Goal: Information Seeking & Learning: Check status

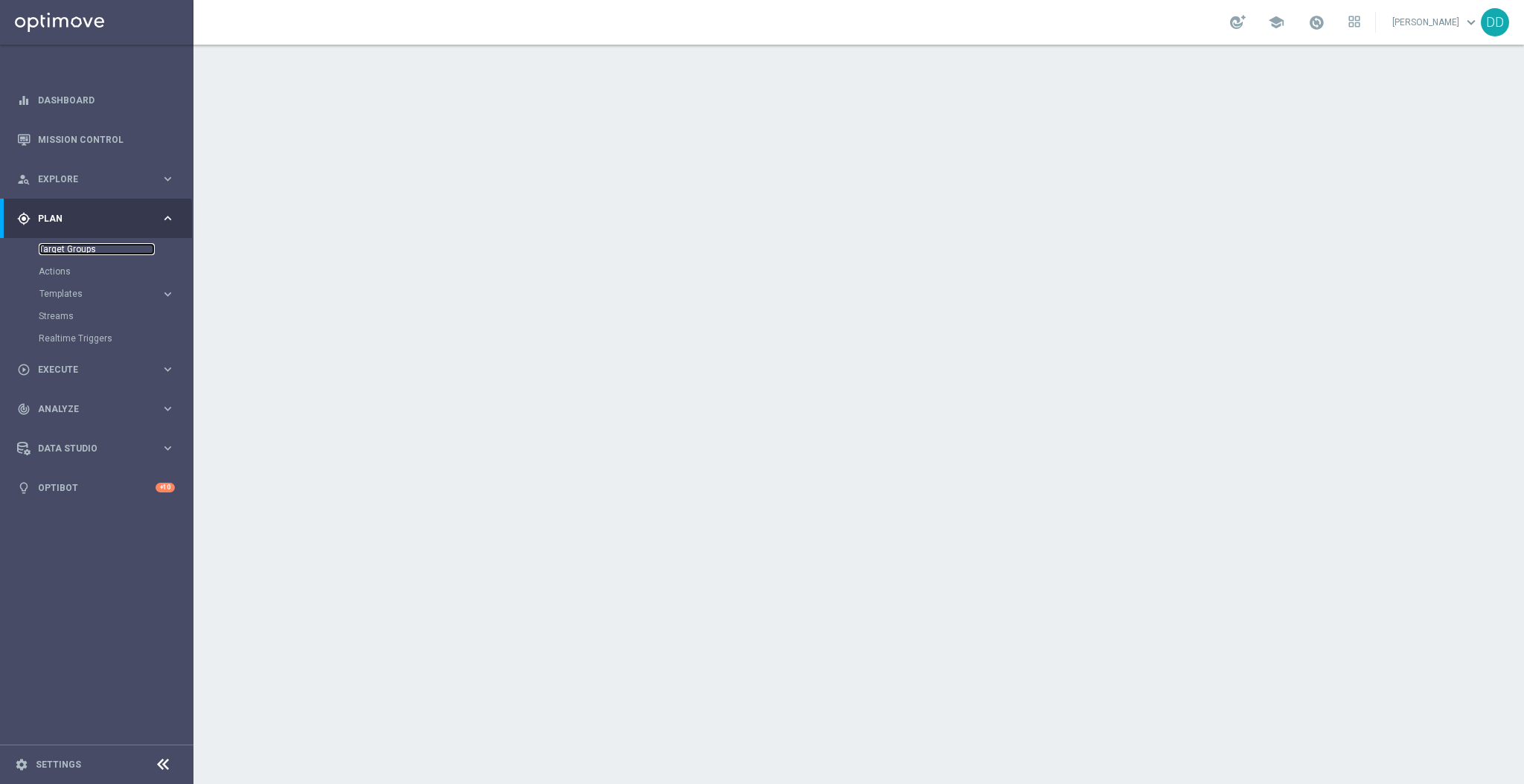
click at [82, 253] on link "Target Groups" at bounding box center [97, 249] width 116 height 12
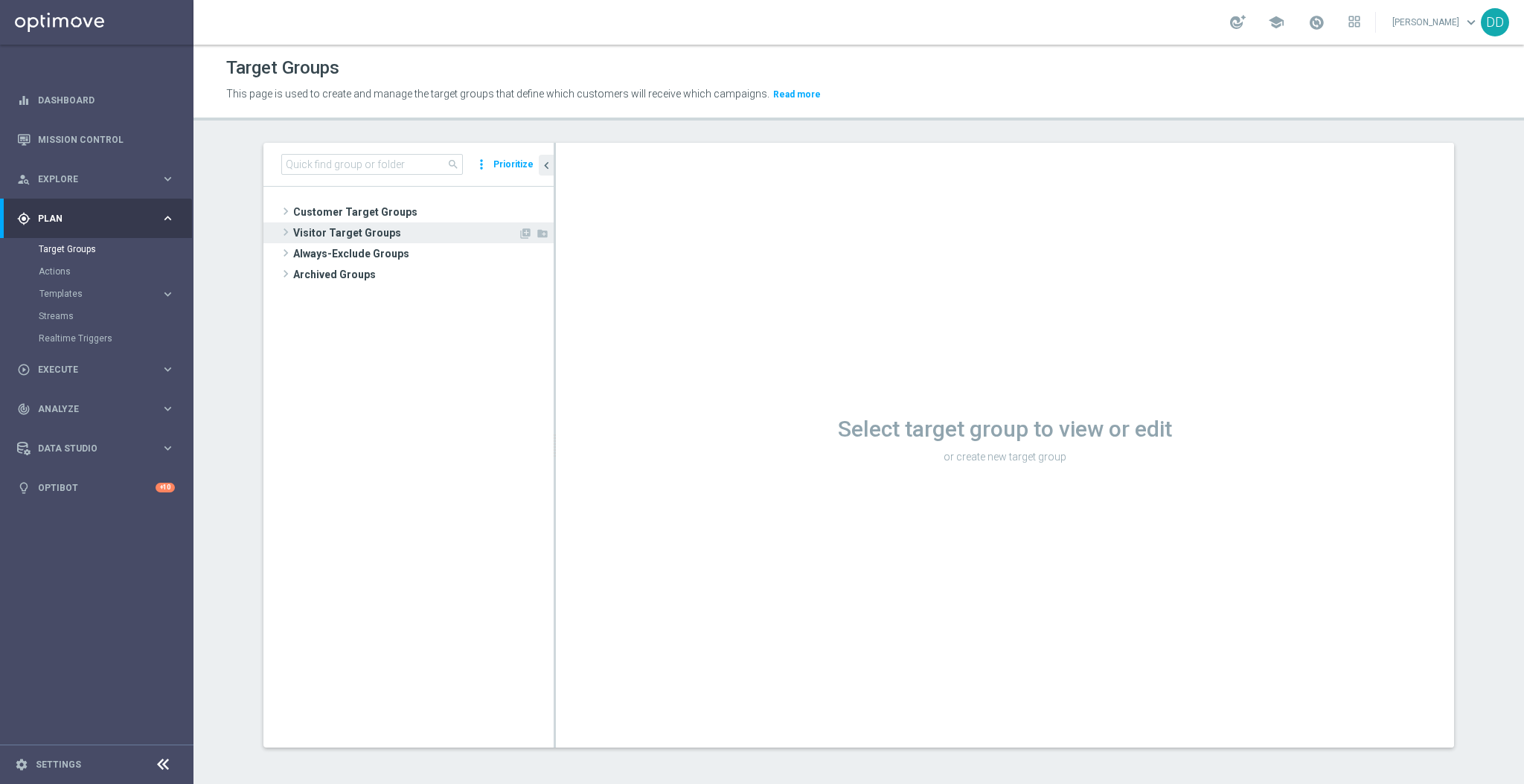
click at [293, 222] on span "Visitor Target Groups" at bounding box center [405, 232] width 225 height 21
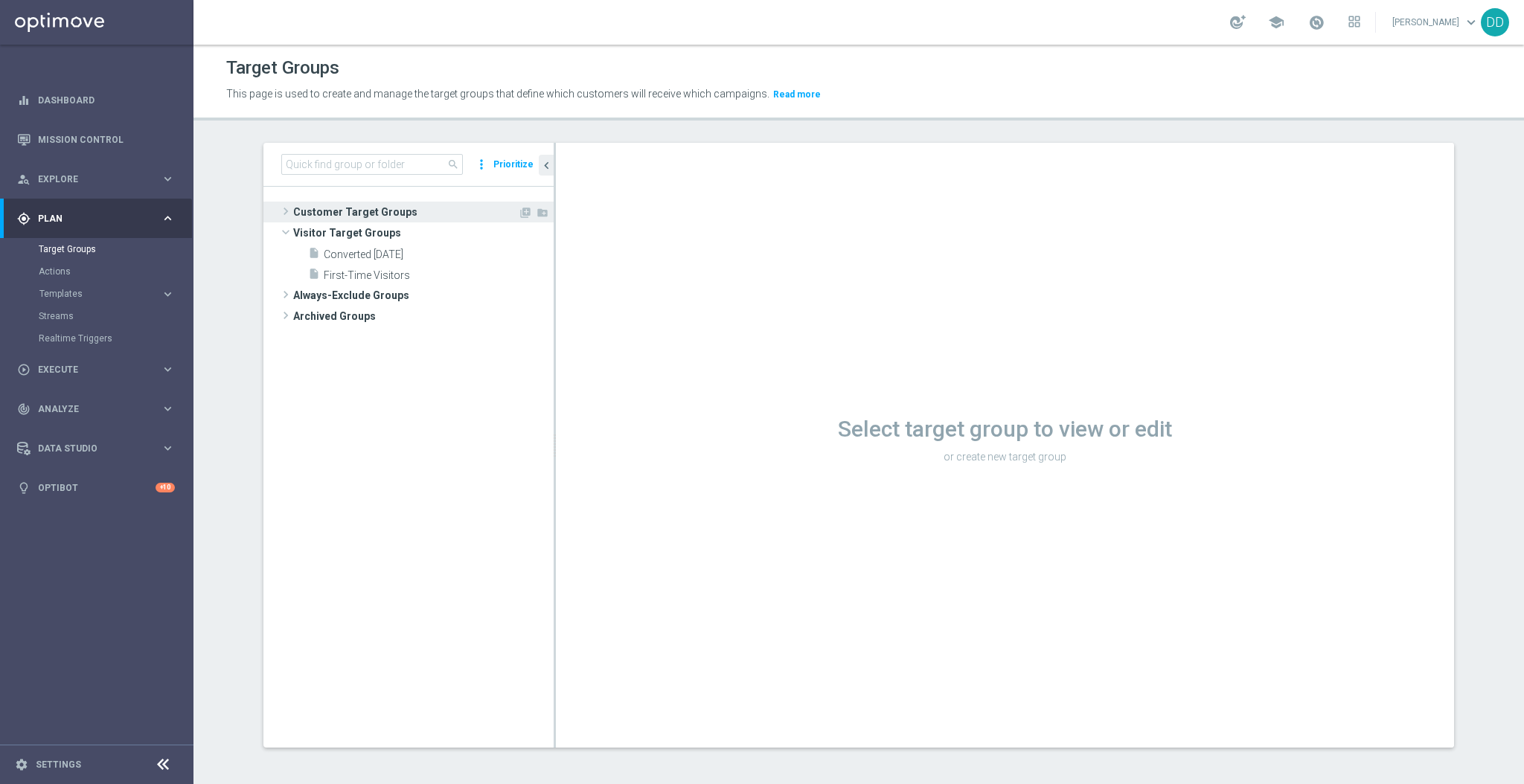
click at [293, 215] on span "Customer Target Groups" at bounding box center [405, 212] width 225 height 21
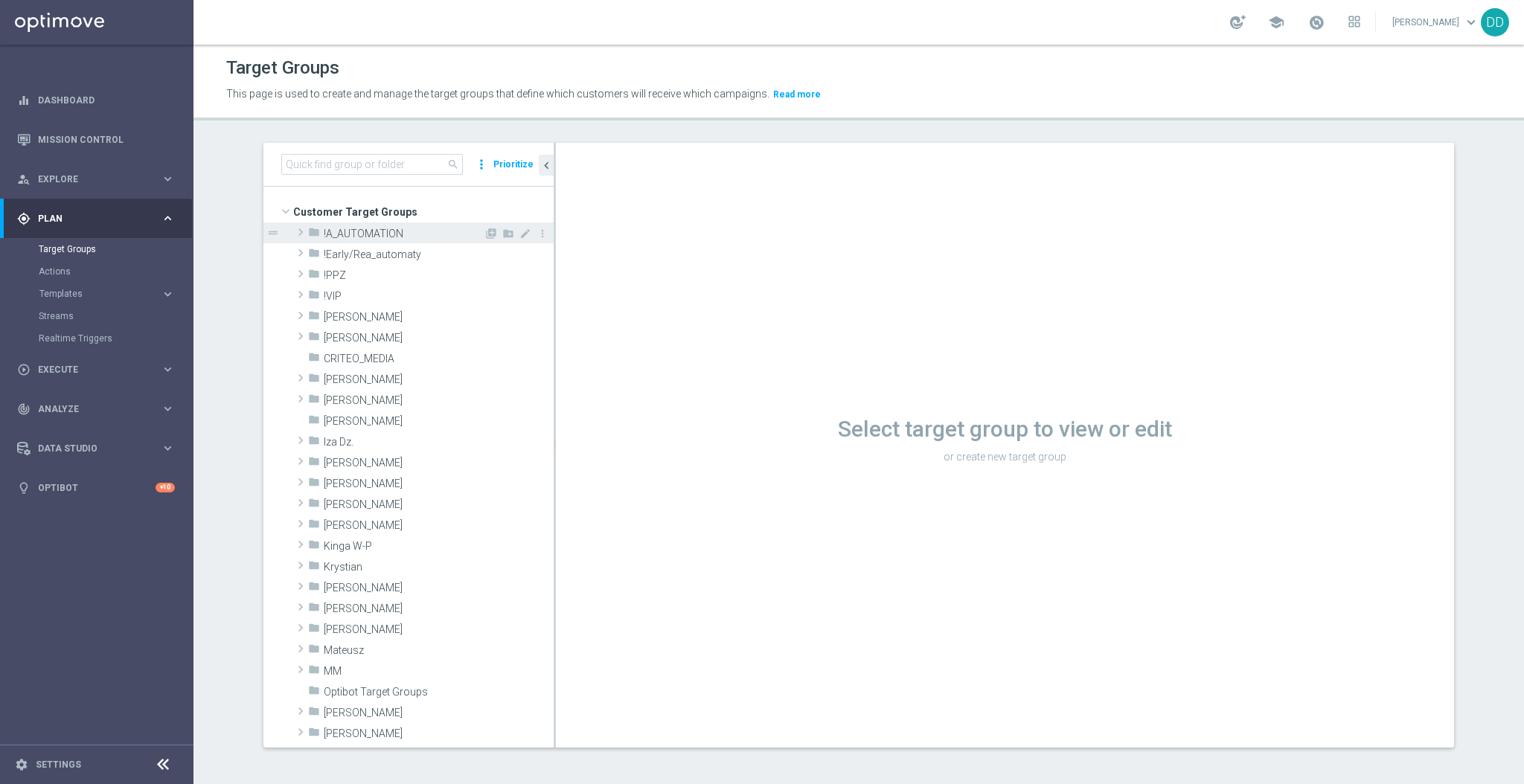
click at [314, 225] on div "folder !A_AUTOMATION" at bounding box center [396, 232] width 176 height 21
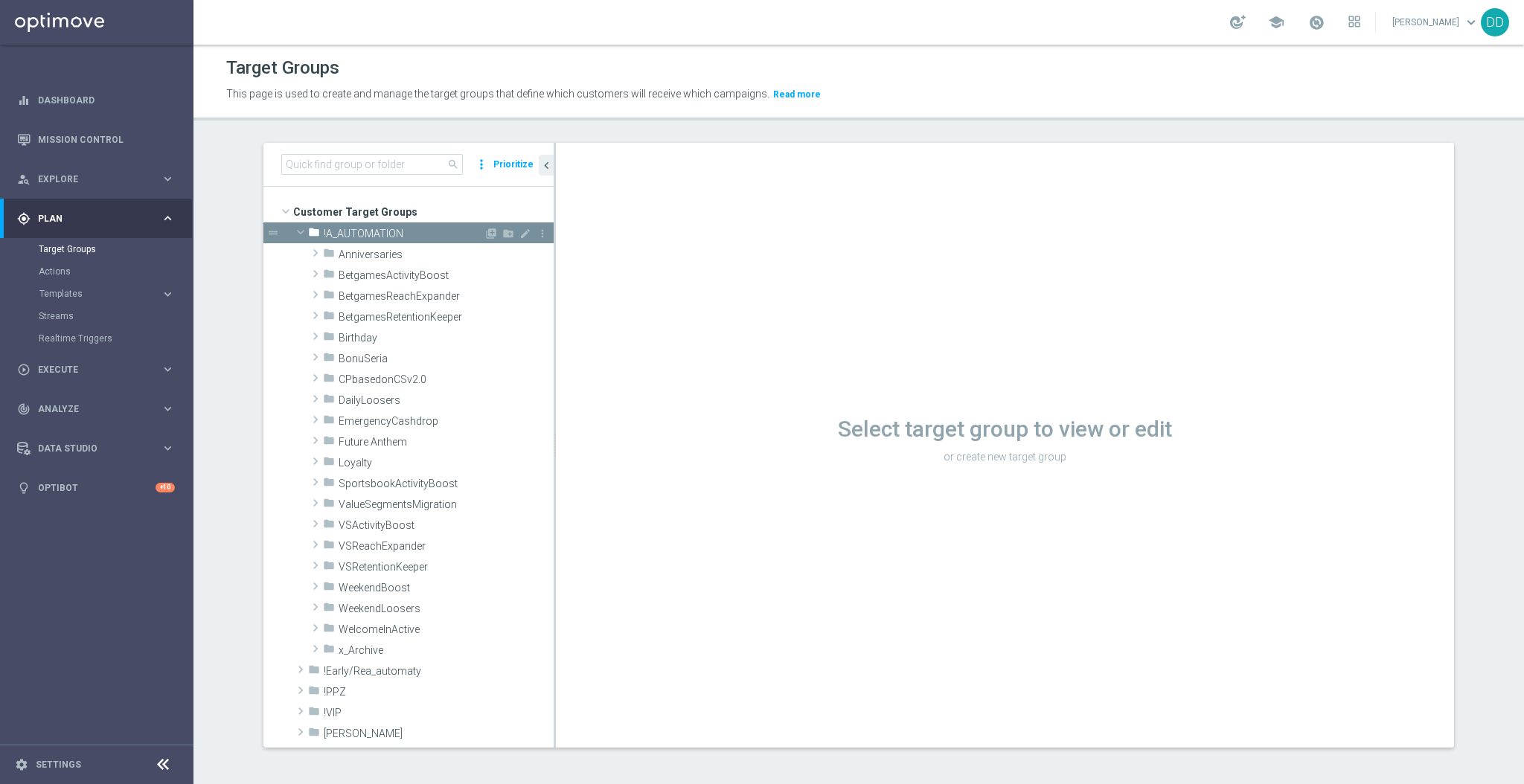
click at [314, 227] on div "folder !A_AUTOMATION" at bounding box center [396, 232] width 176 height 21
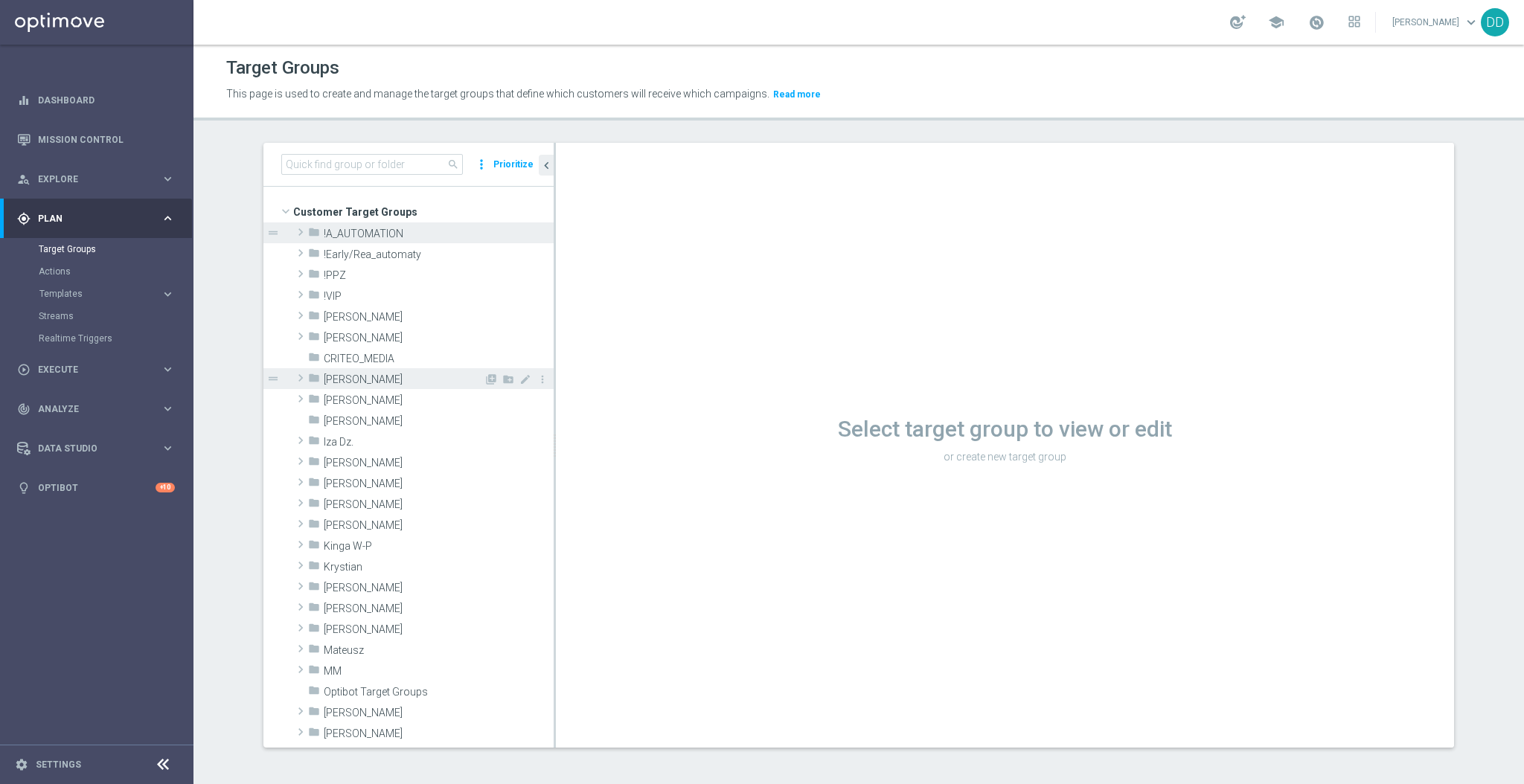
click at [340, 382] on span "[PERSON_NAME]" at bounding box center [403, 379] width 160 height 13
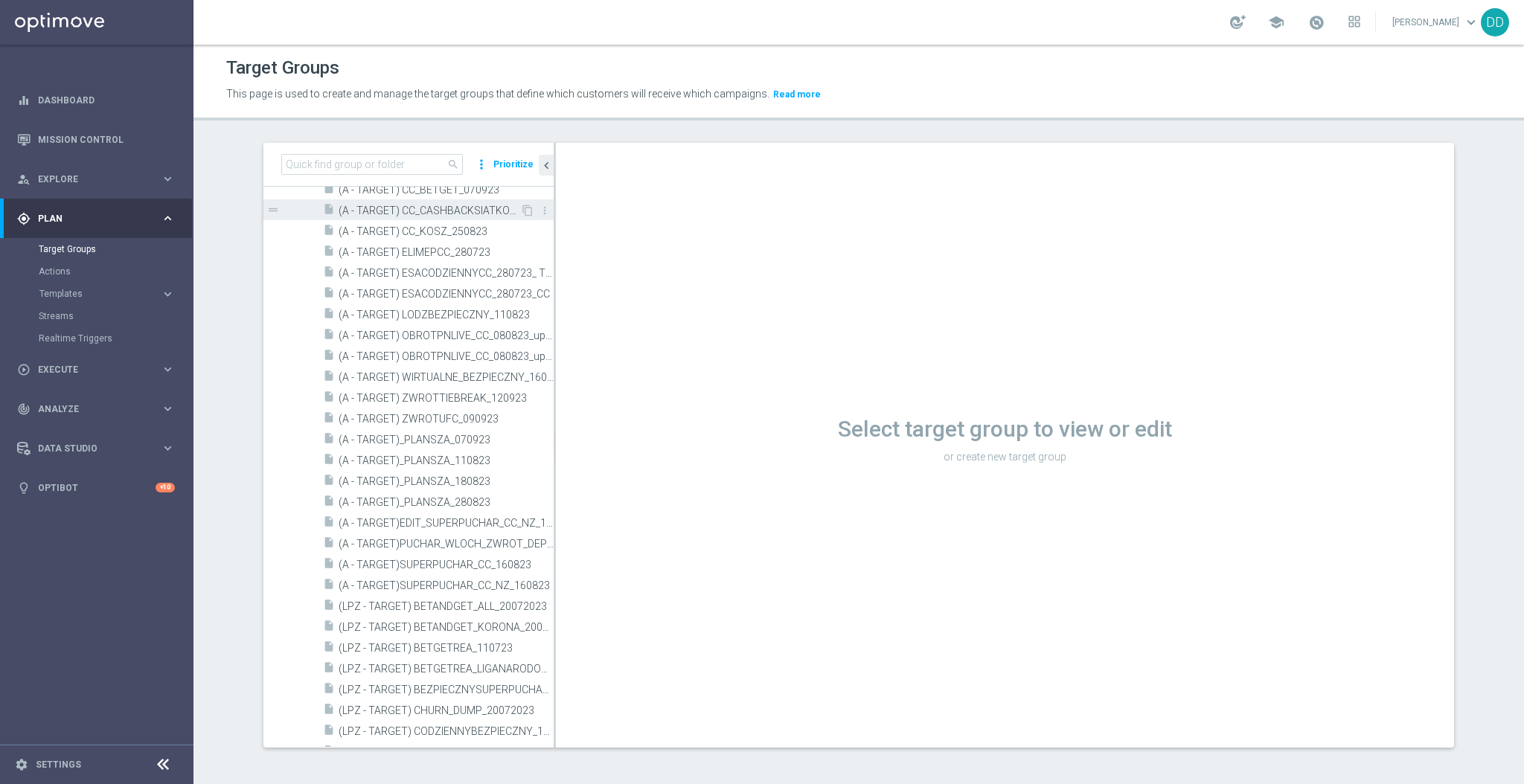
scroll to position [396, 0]
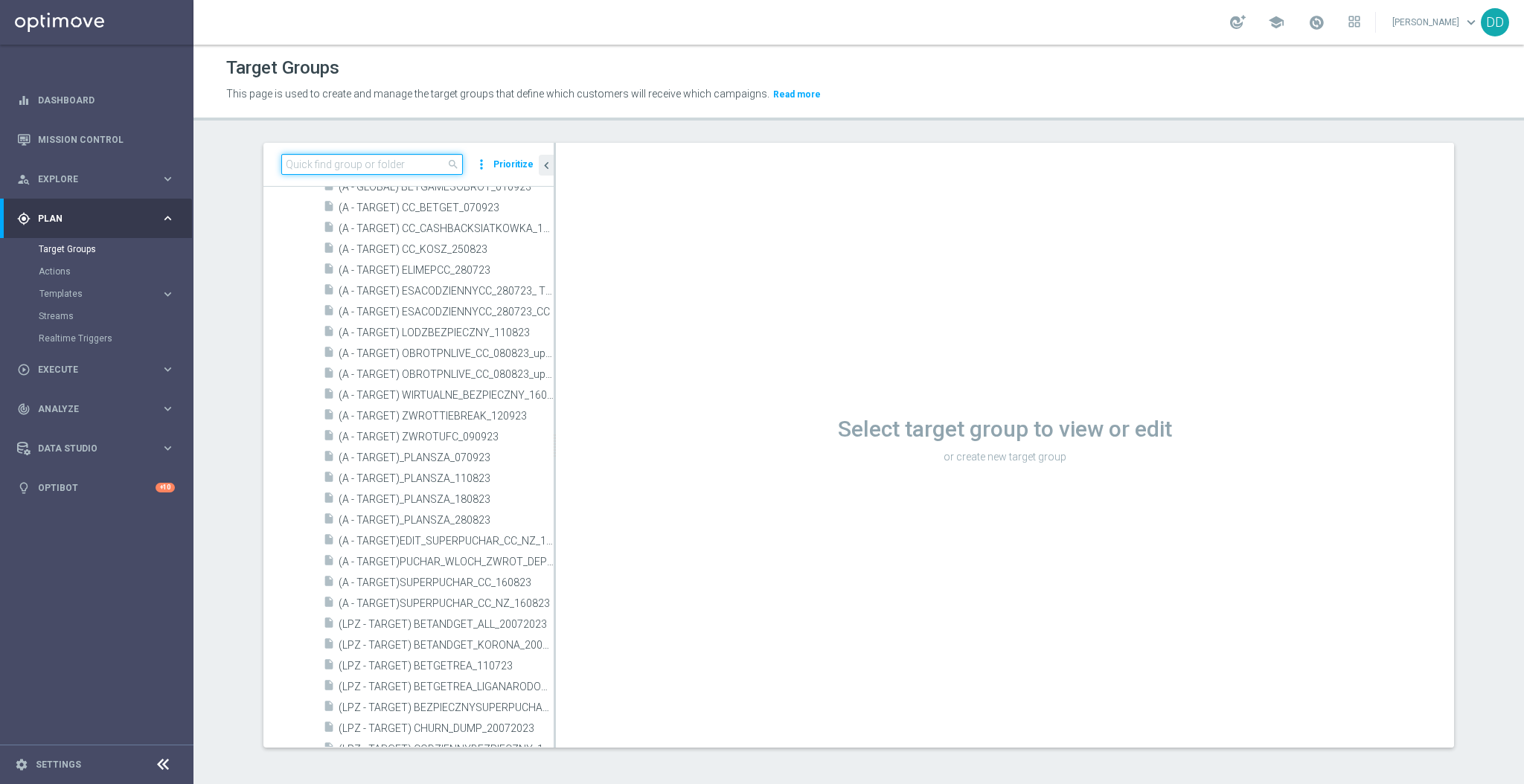
click at [359, 165] on input at bounding box center [372, 164] width 182 height 21
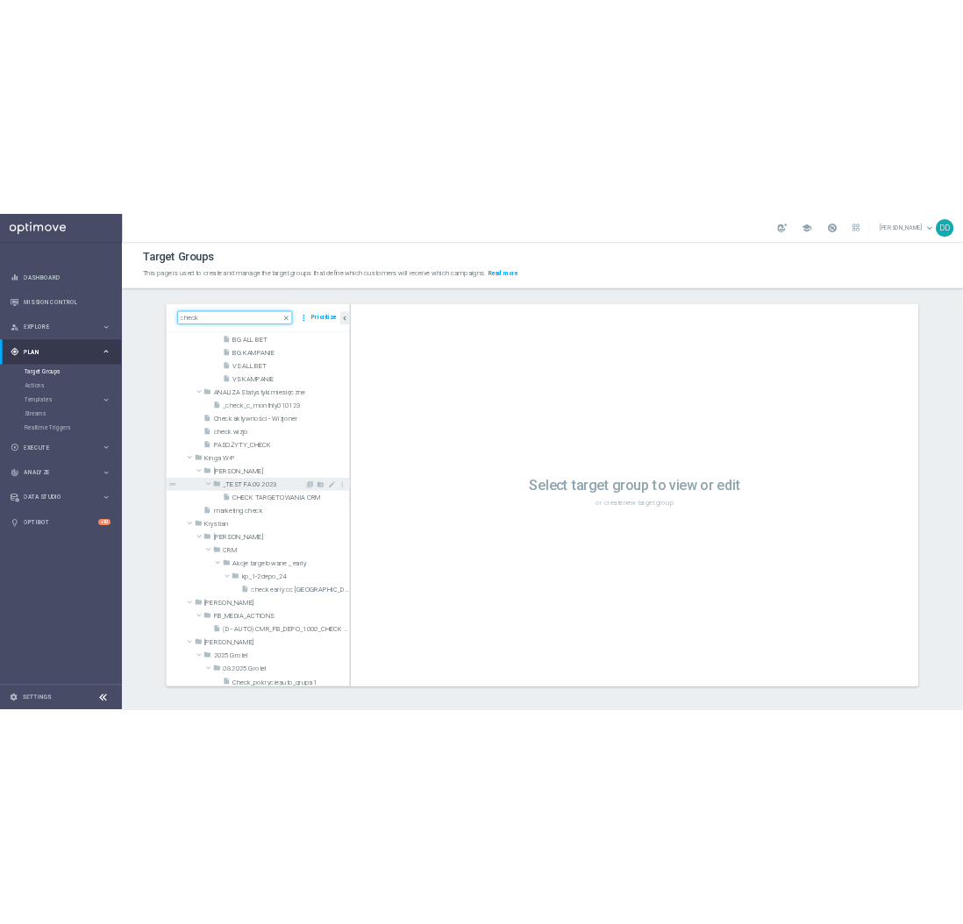
scroll to position [0, 0]
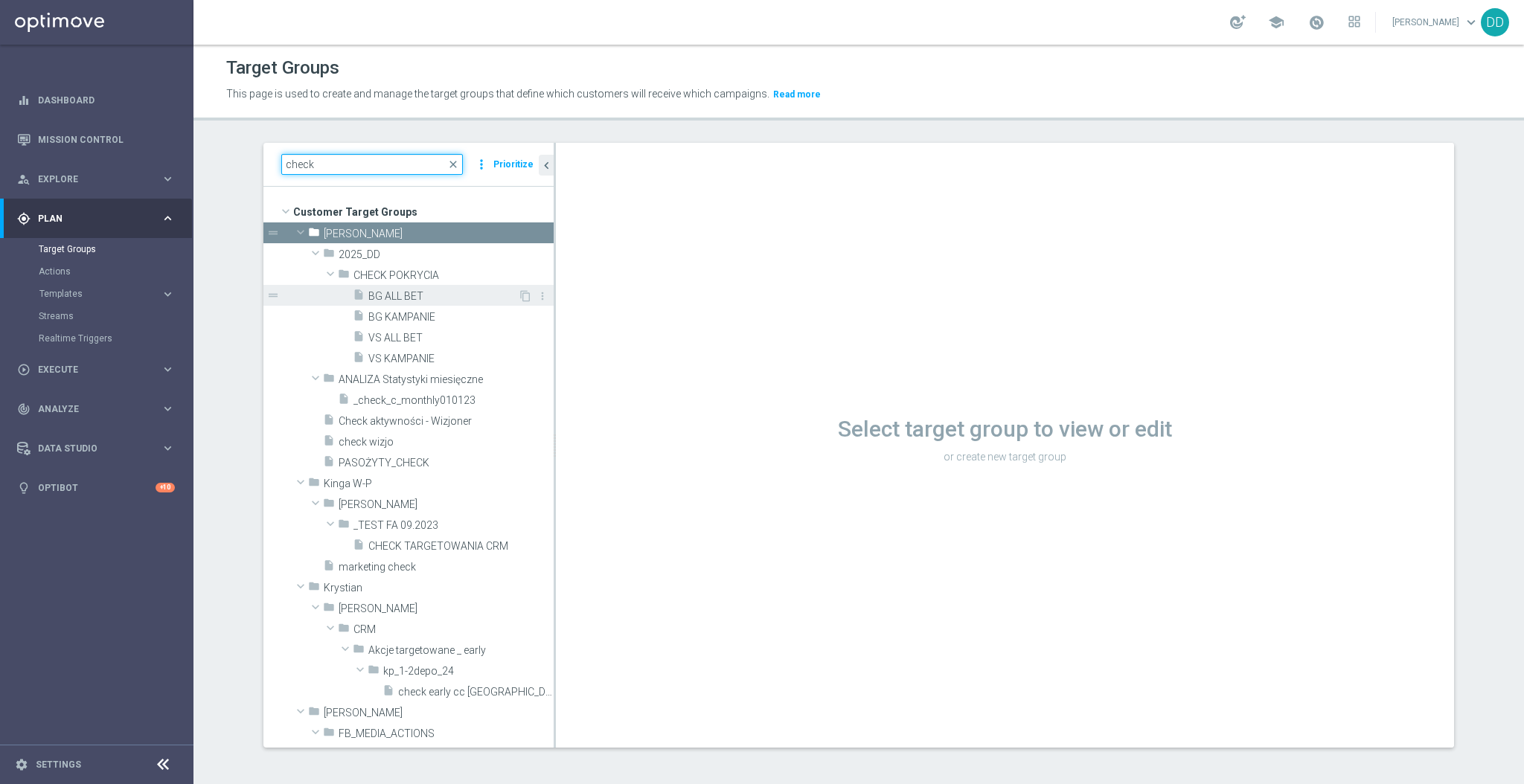
type input "check"
click at [408, 301] on span "BG ALL BET" at bounding box center [443, 296] width 149 height 13
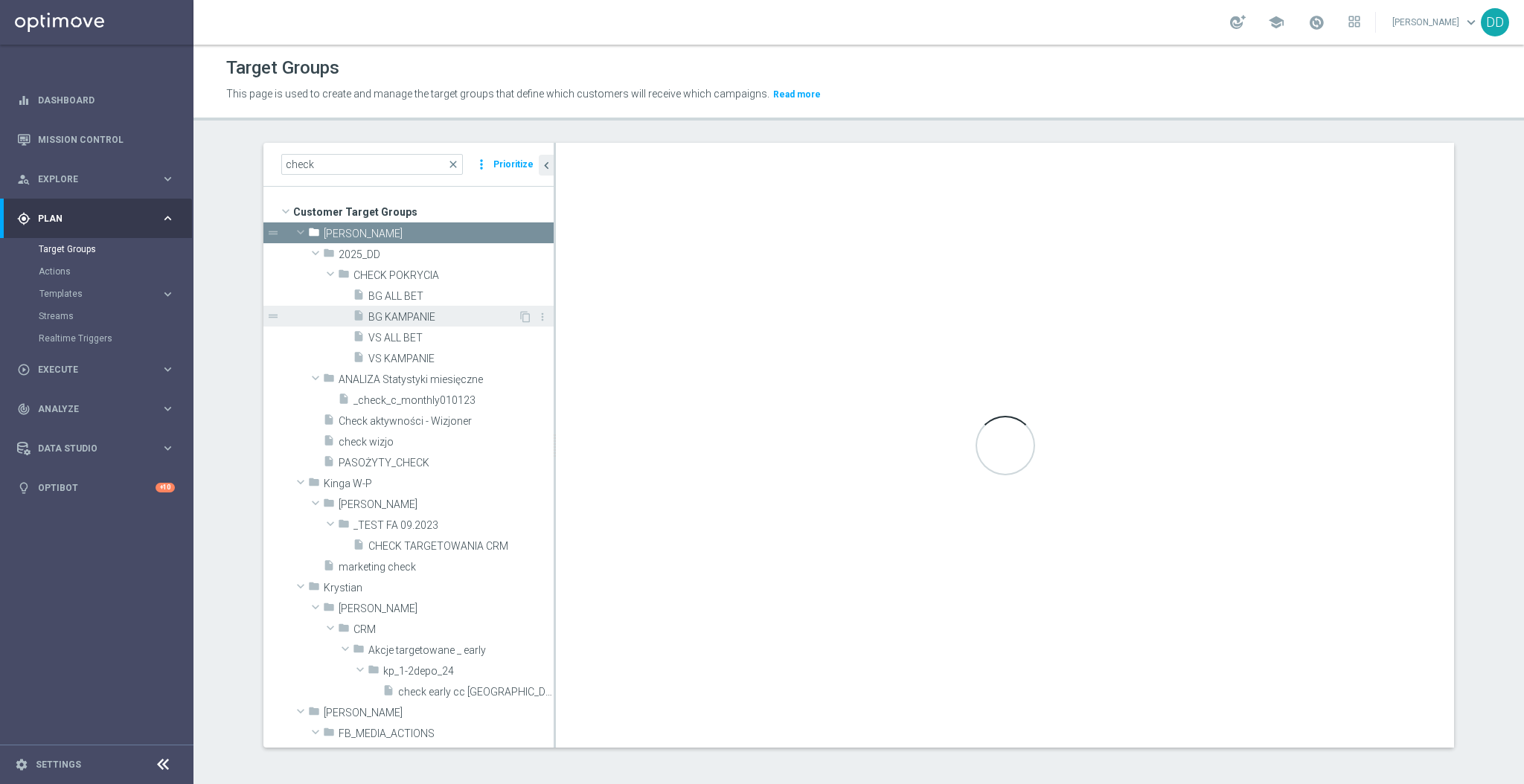
click at [411, 313] on span "BG KAMPANIE" at bounding box center [443, 316] width 149 height 13
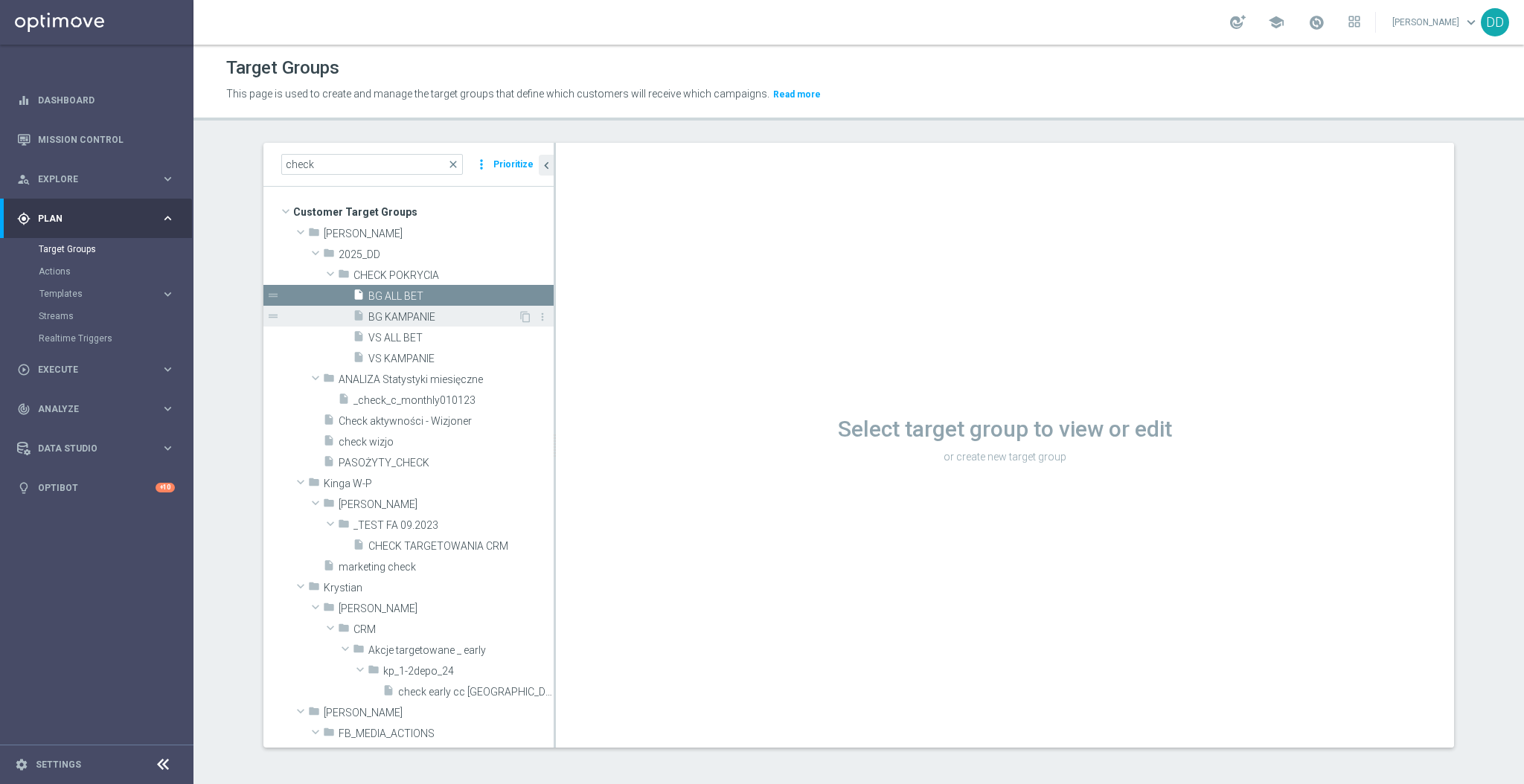
click at [411, 313] on span "BG KAMPANIE" at bounding box center [443, 316] width 149 height 13
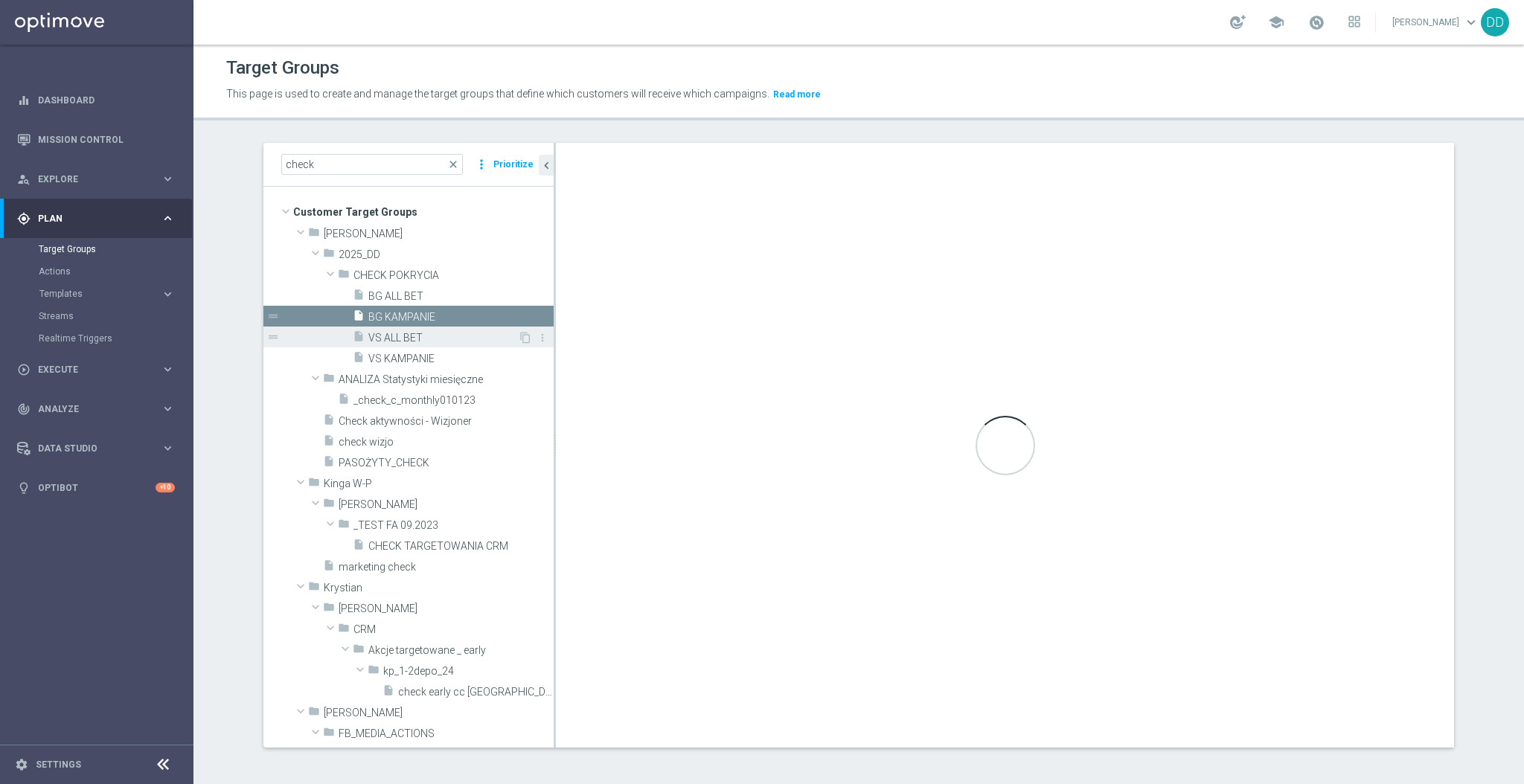
click at [394, 340] on span "VS ALL BET" at bounding box center [443, 338] width 149 height 13
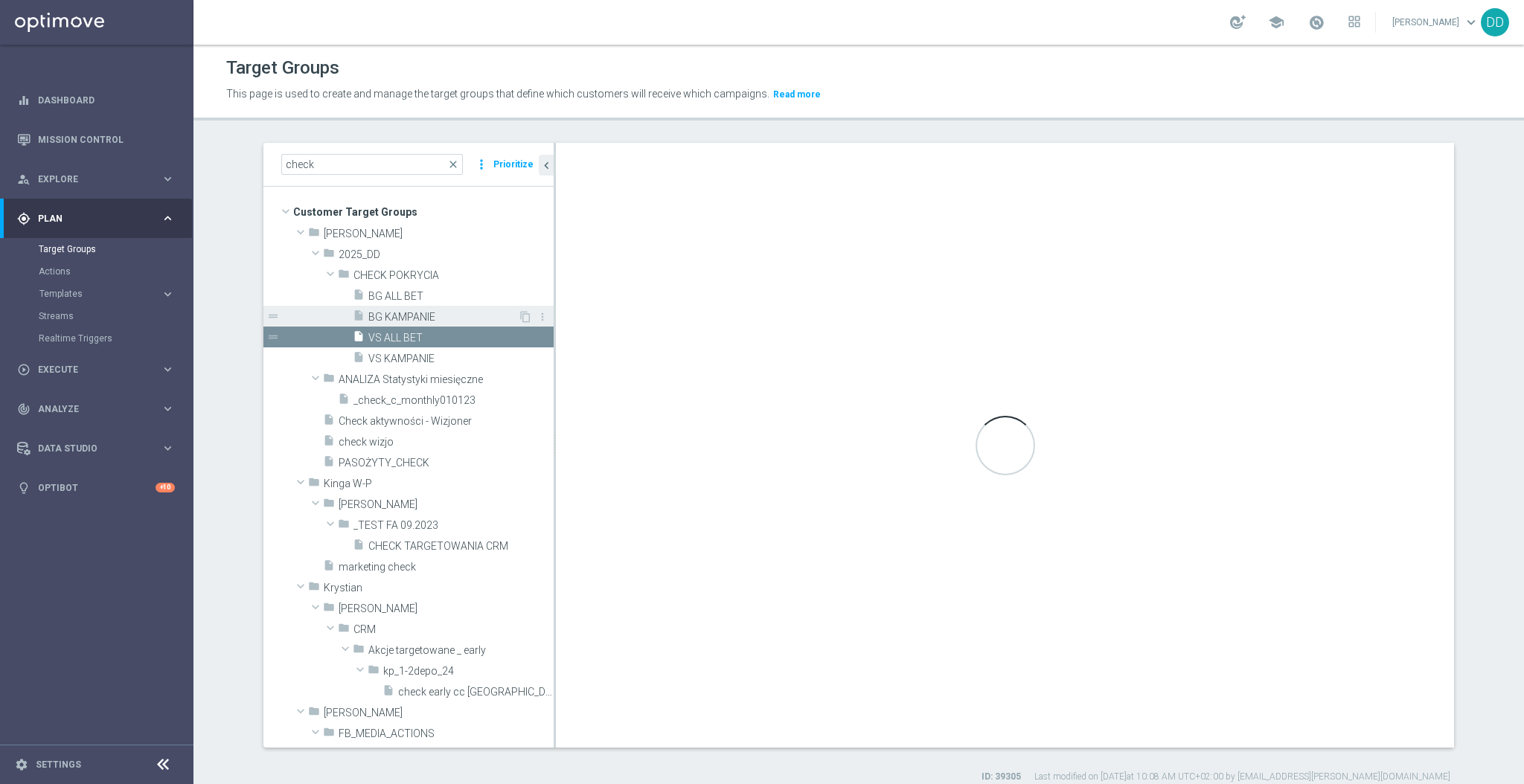
click at [391, 317] on span "BG KAMPANIE" at bounding box center [443, 316] width 149 height 13
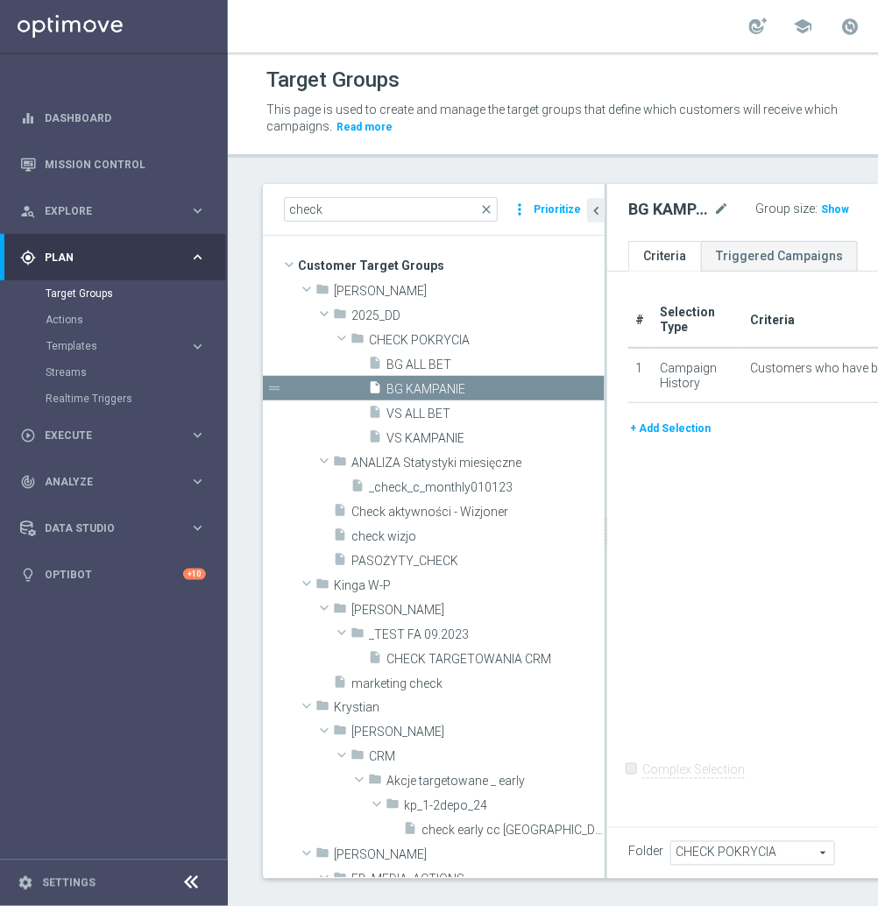
click at [210, 902] on footer "settings Settings" at bounding box center [114, 883] width 228 height 46
click at [195, 894] on icon at bounding box center [191, 883] width 21 height 21
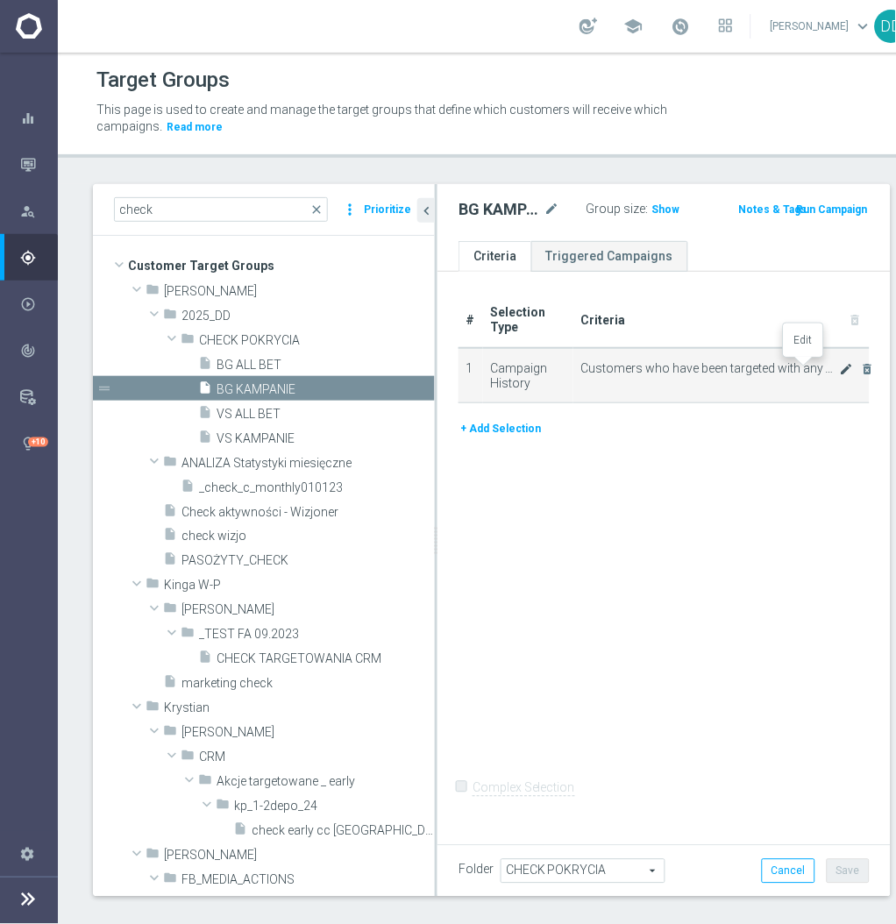
click at [840, 371] on icon "mode_edit" at bounding box center [847, 369] width 14 height 14
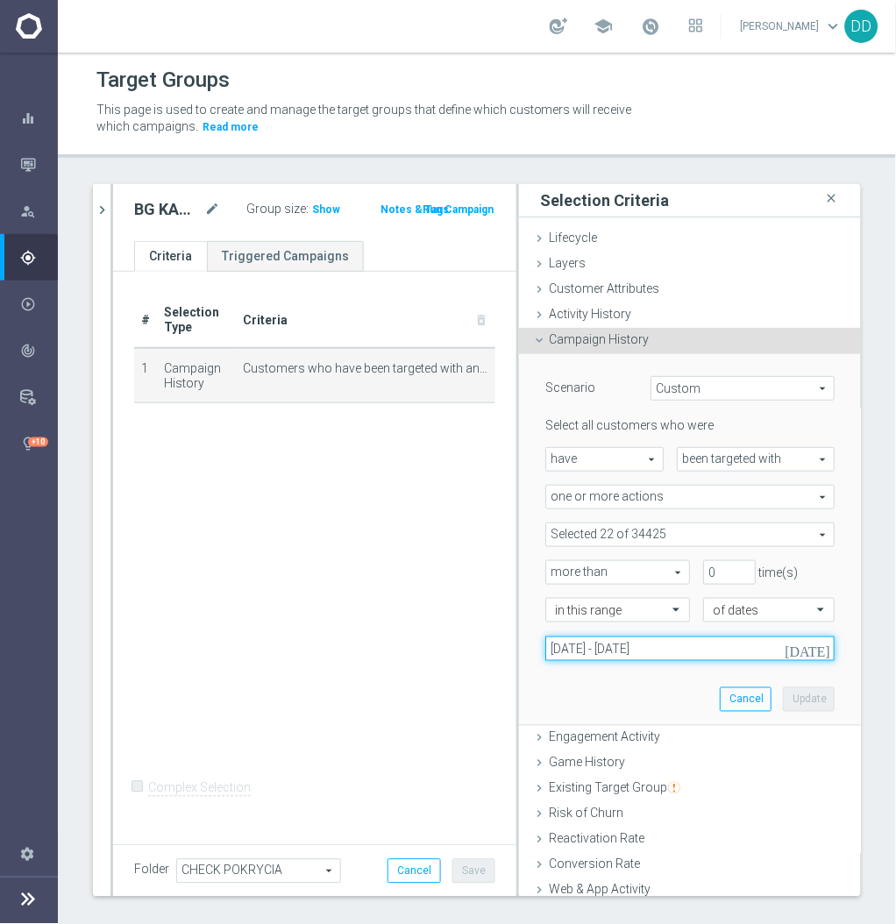
click at [673, 639] on input "[DATE] - [DATE]" at bounding box center [689, 648] width 289 height 25
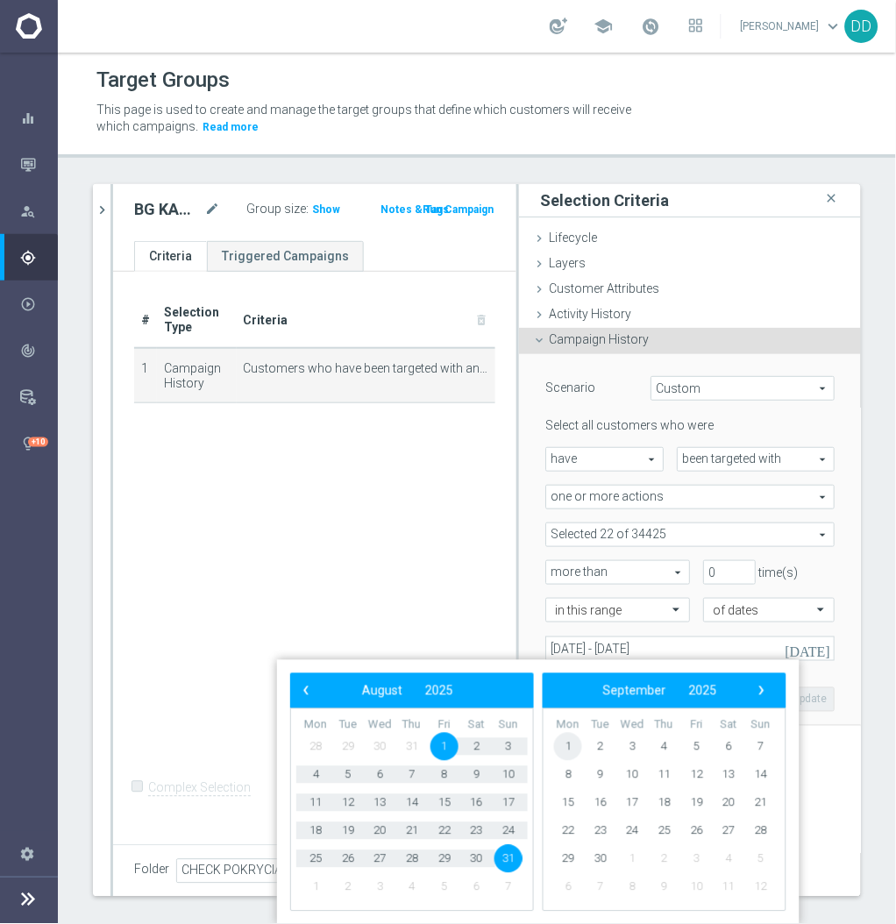
click at [571, 752] on span "1" at bounding box center [568, 747] width 28 height 28
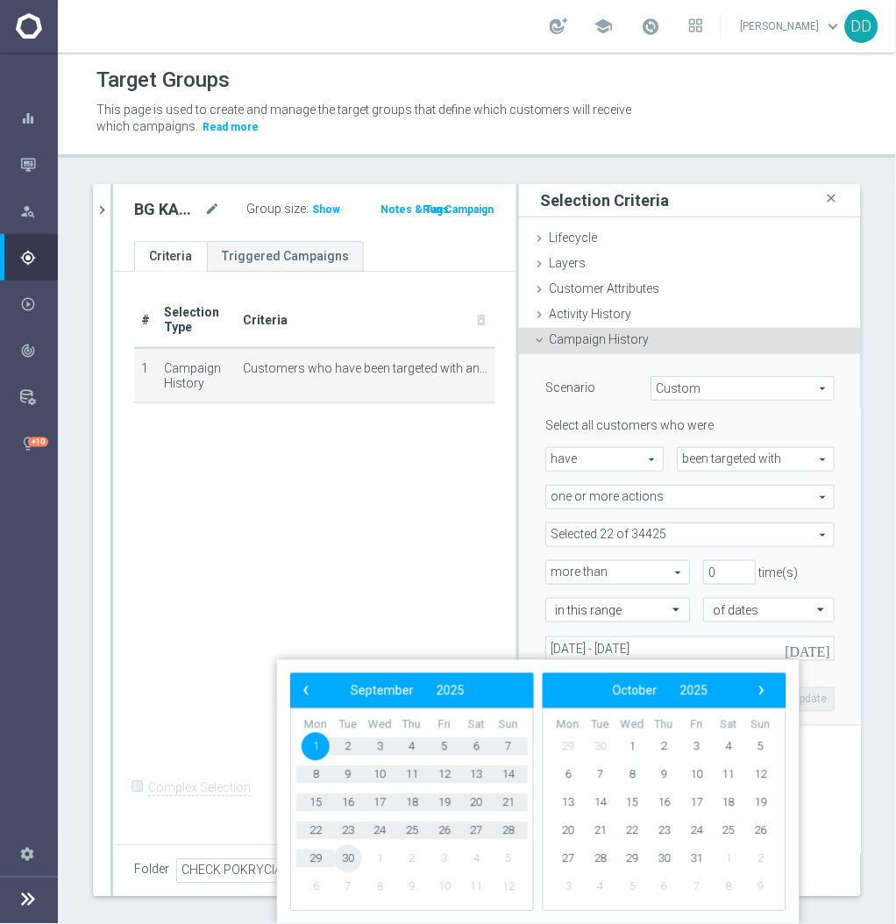
click at [354, 859] on span "30" at bounding box center [348, 859] width 28 height 28
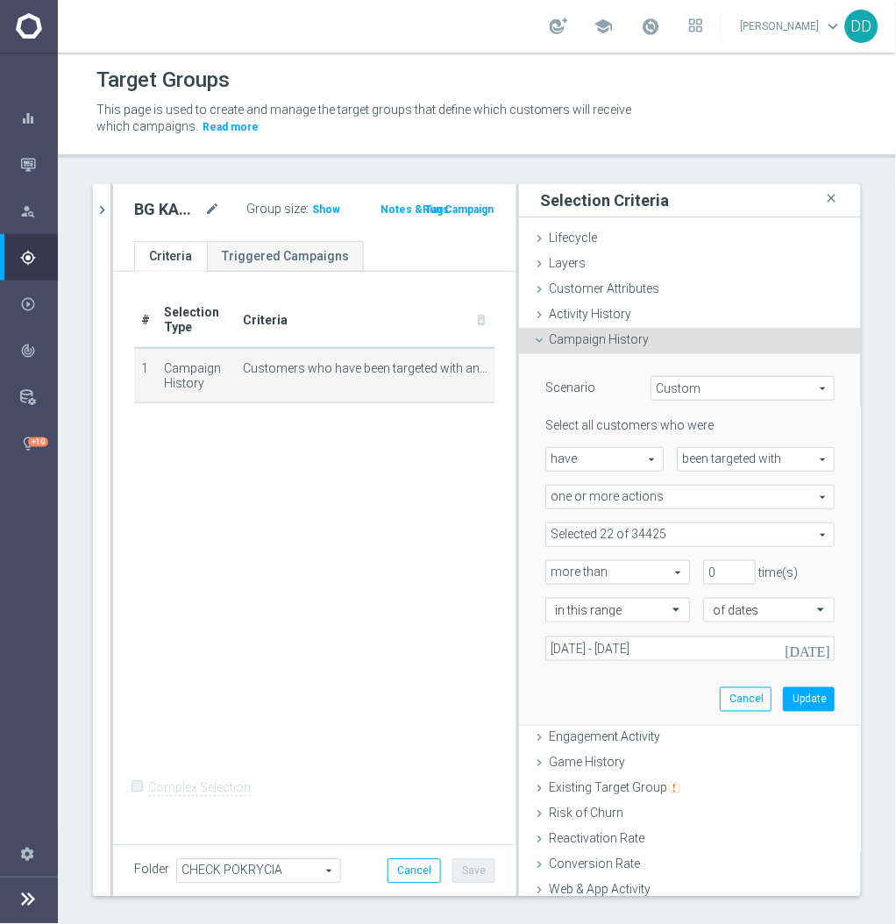
type input "[DATE] - [DATE]"
click at [783, 691] on button "Update" at bounding box center [809, 699] width 52 height 25
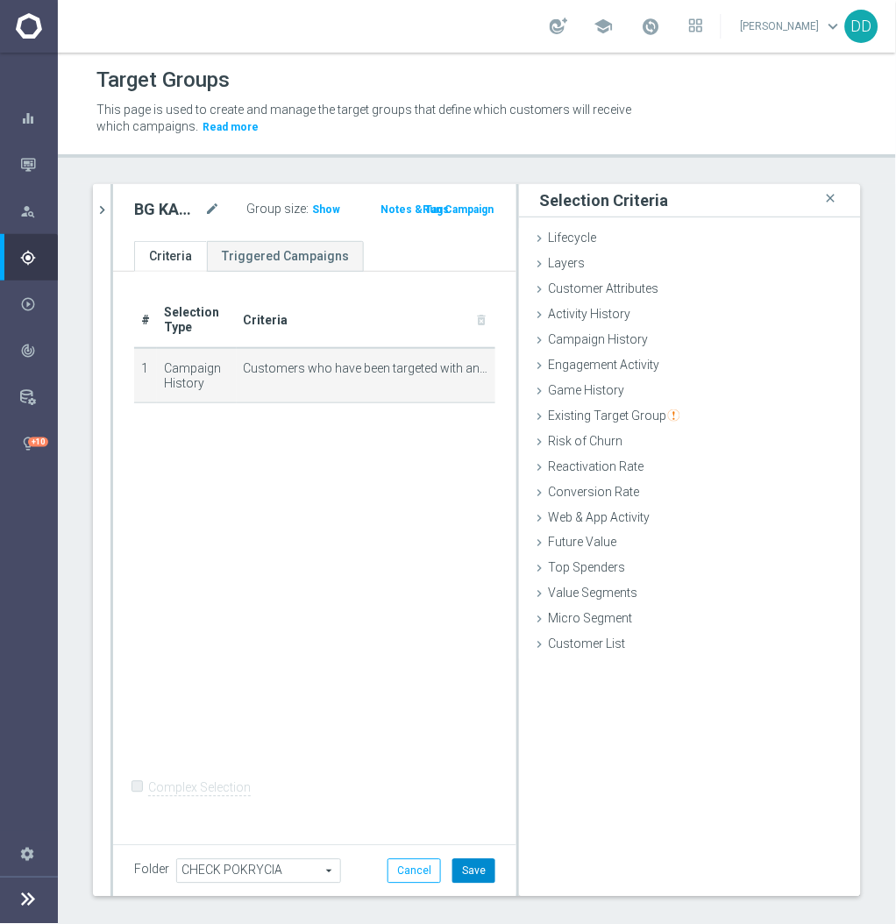
click at [464, 880] on button "Save" at bounding box center [473, 871] width 43 height 25
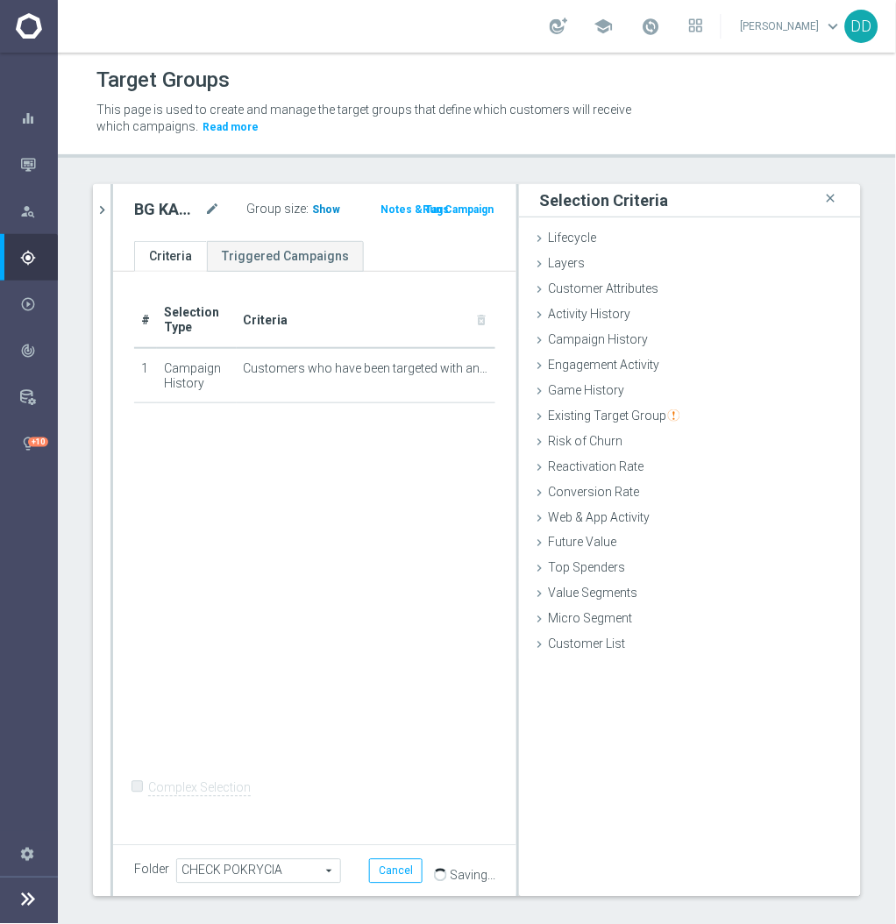
click at [316, 217] on h3 "Show" at bounding box center [326, 209] width 32 height 19
click at [106, 215] on icon "chevron_right" at bounding box center [102, 210] width 17 height 17
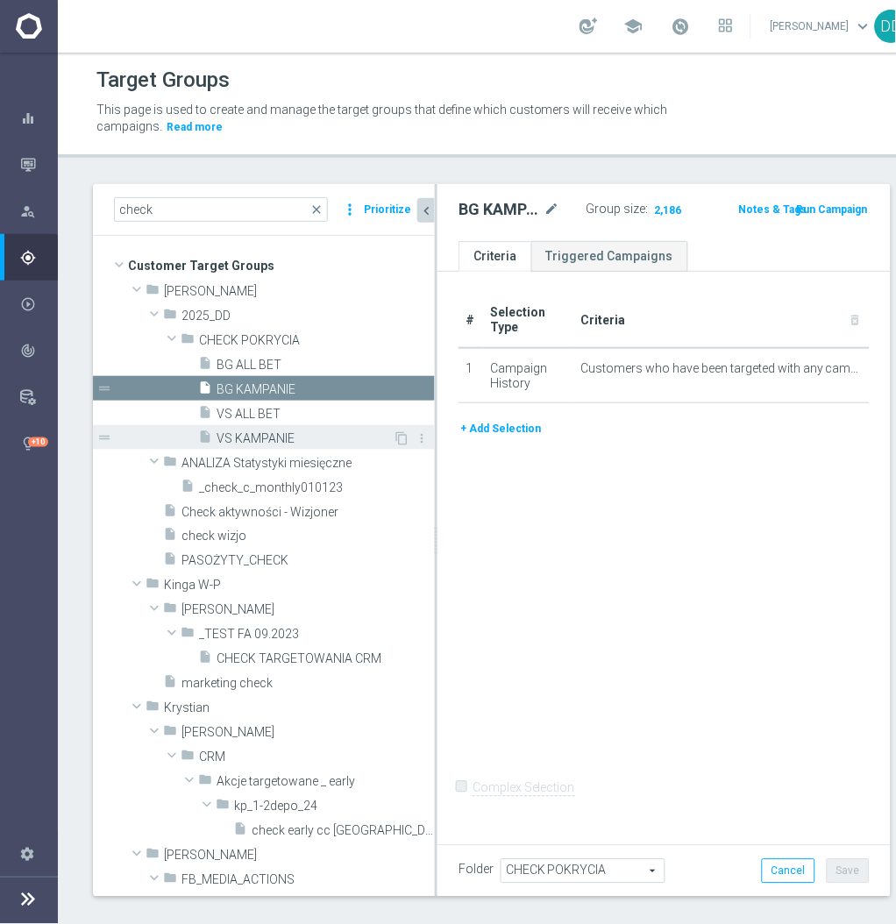
click at [274, 439] on span "VS KAMPANIE" at bounding box center [305, 438] width 176 height 15
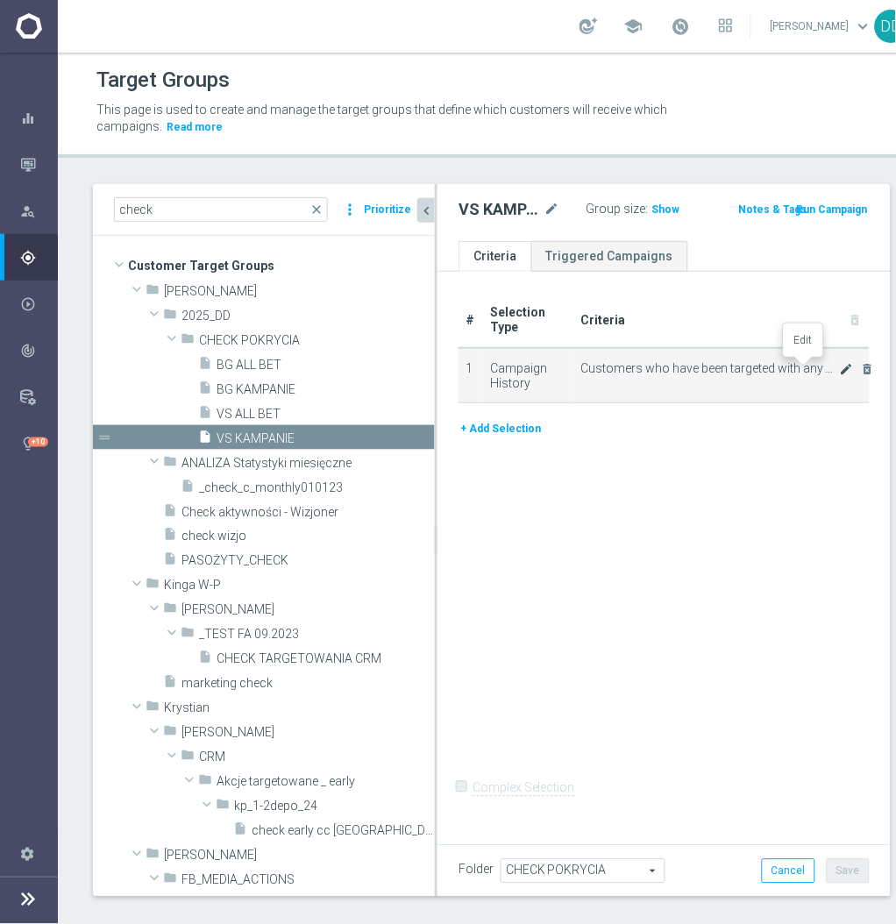
click at [840, 365] on icon "mode_edit" at bounding box center [847, 369] width 14 height 14
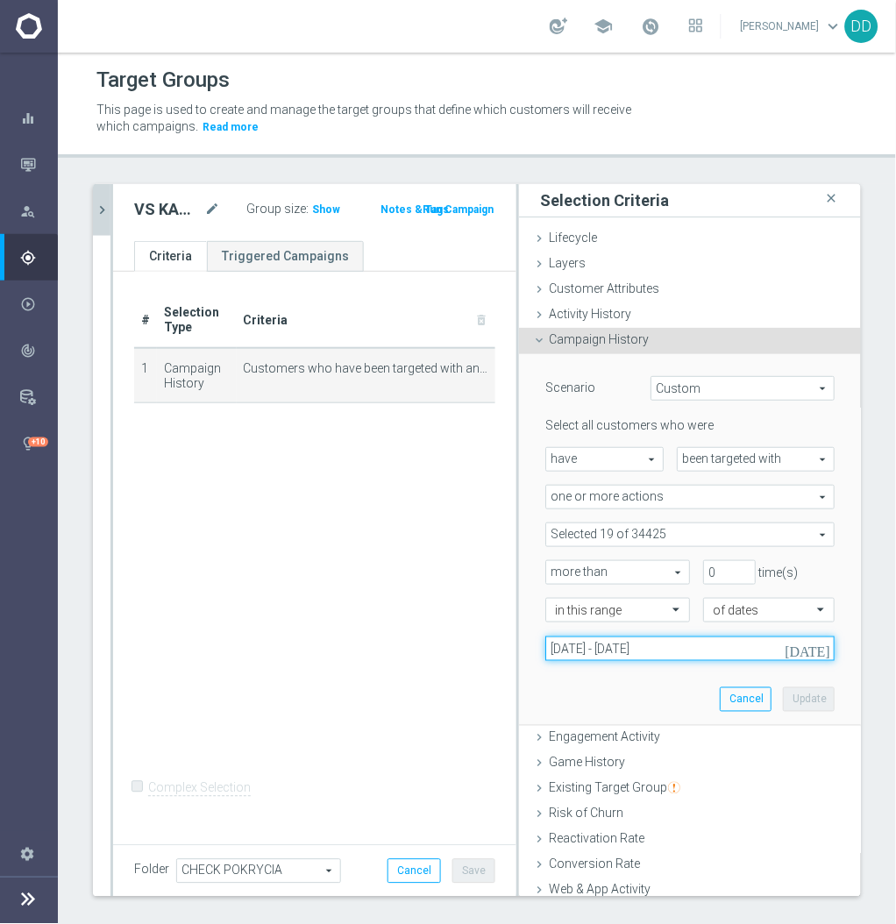
click at [687, 649] on input "[DATE] - [DATE]" at bounding box center [689, 648] width 289 height 25
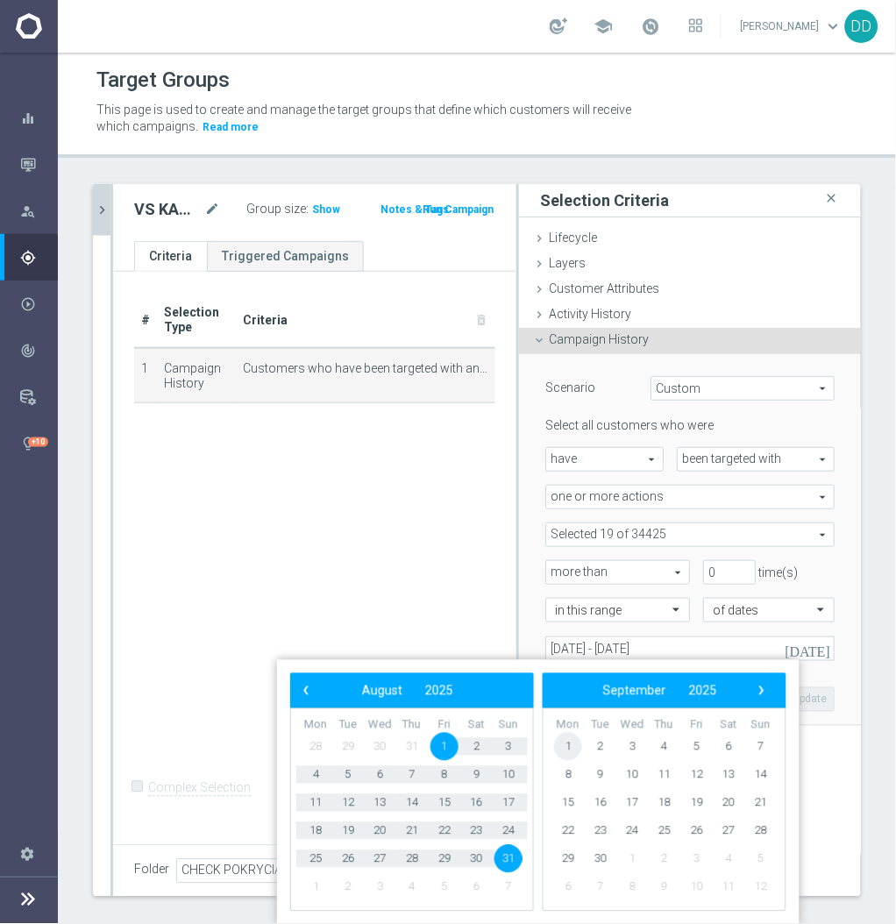
click at [575, 745] on span "1" at bounding box center [568, 747] width 28 height 28
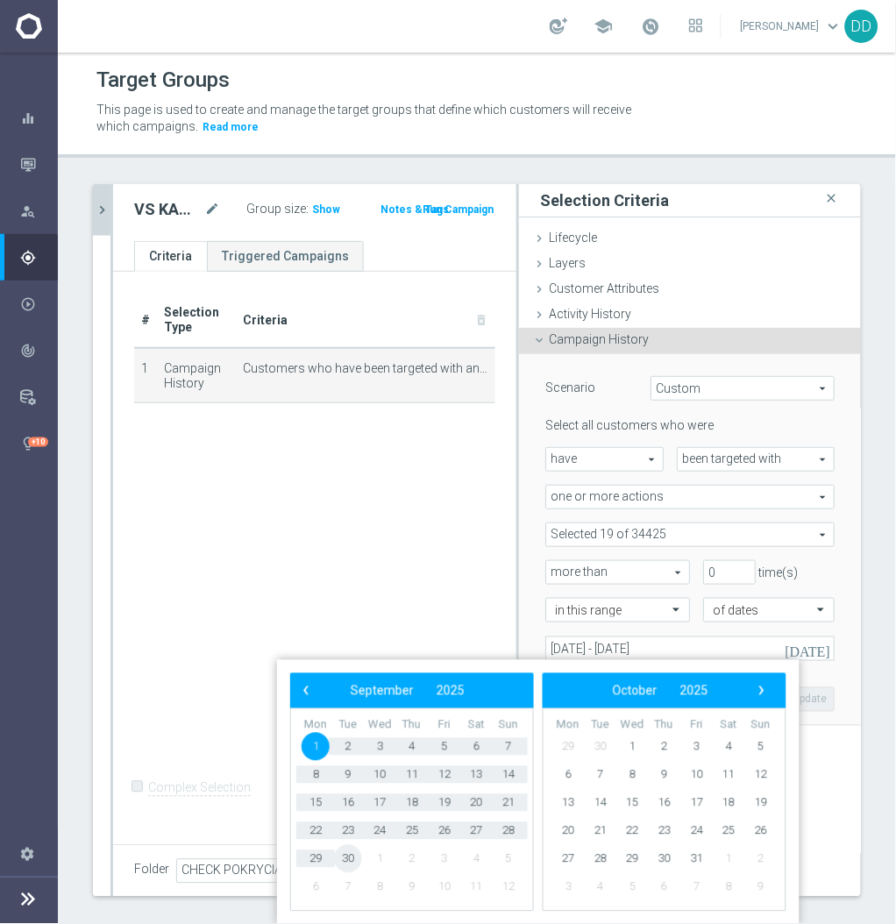
click at [345, 856] on span "30" at bounding box center [348, 859] width 28 height 28
type input "[DATE] - [DATE]"
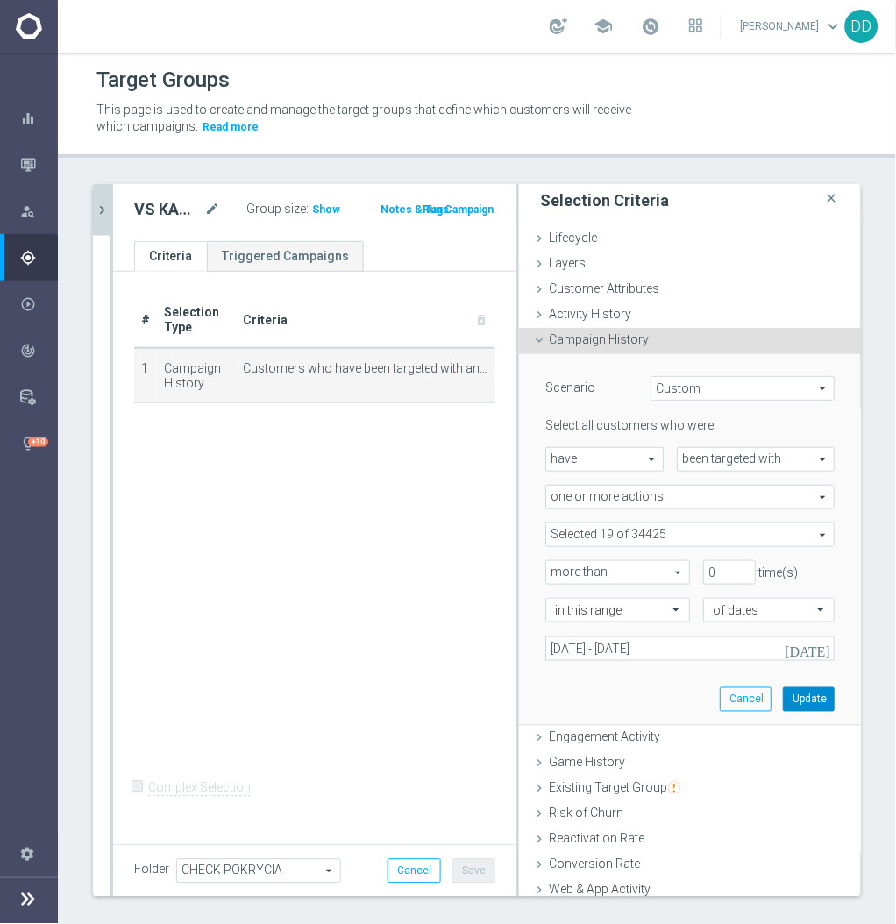
click at [783, 688] on button "Update" at bounding box center [809, 699] width 52 height 25
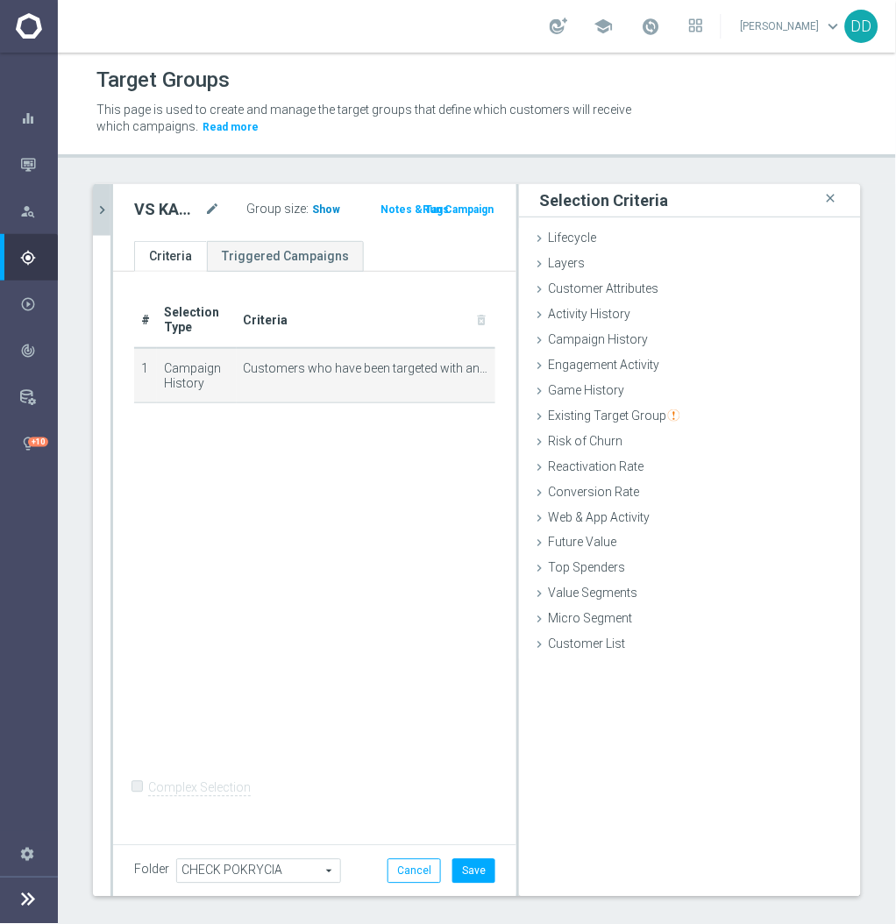
click at [323, 208] on span "Show" at bounding box center [326, 209] width 28 height 12
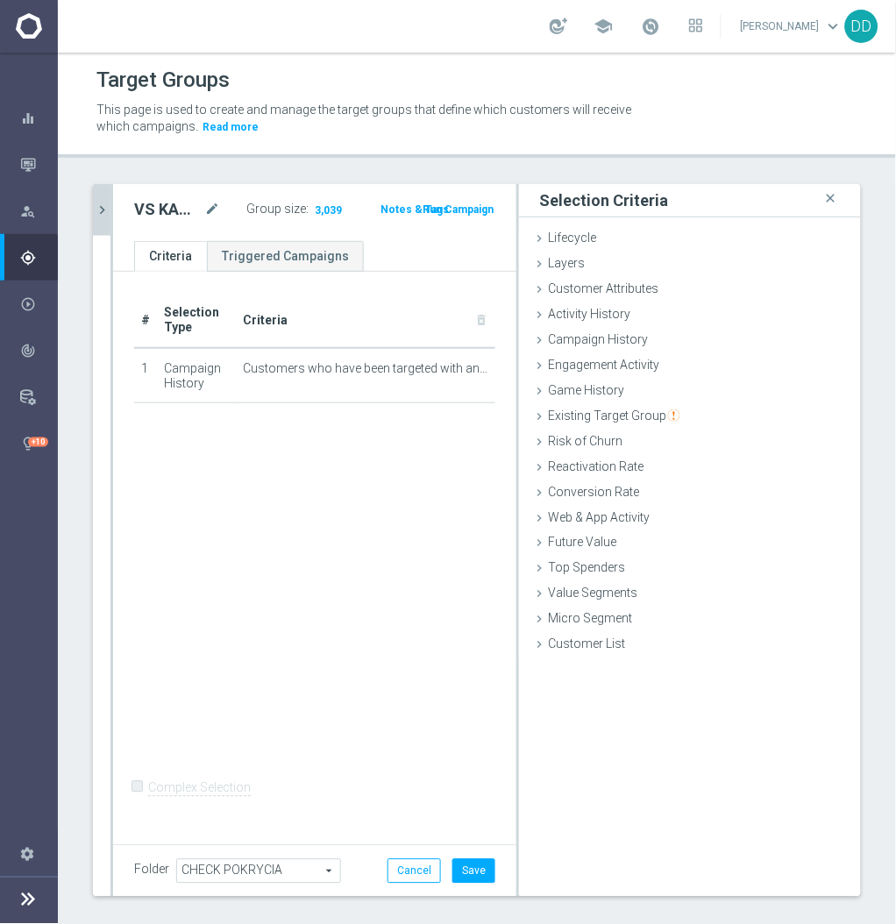
click at [114, 210] on div "VS KAMPANIE mode_edit Group size : 3,039 Notes & Tags Run Campaign" at bounding box center [314, 212] width 403 height 57
click at [104, 210] on icon "chevron_right" at bounding box center [102, 210] width 17 height 17
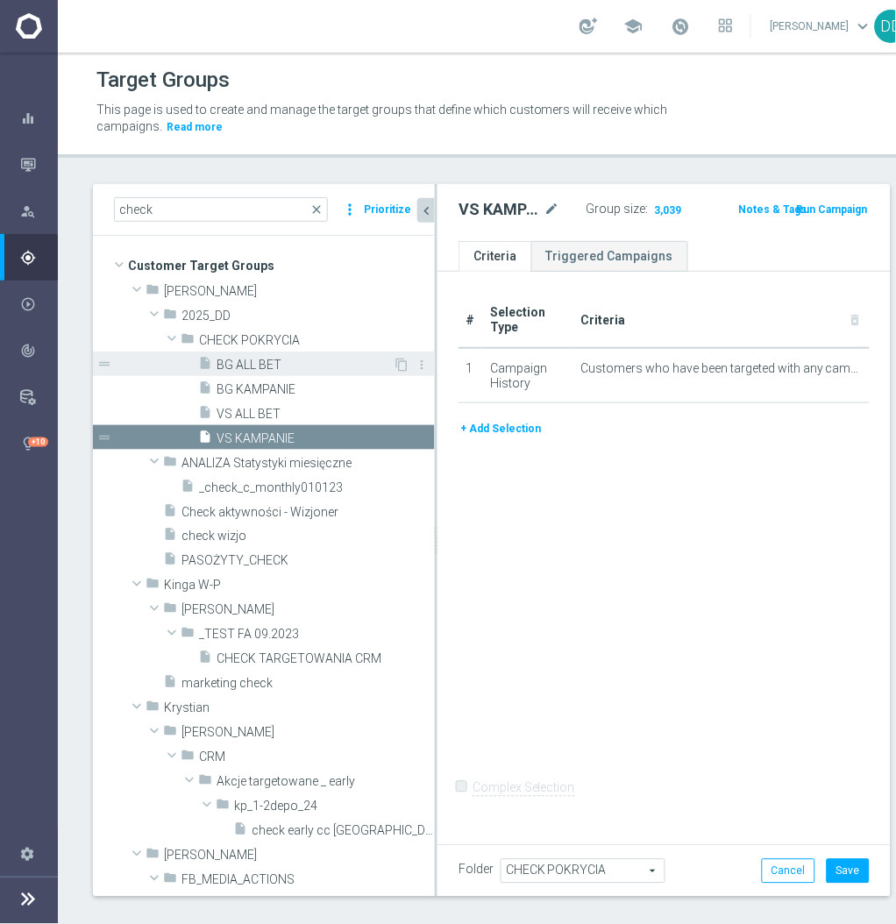
click at [271, 354] on div "insert_drive_file BG ALL BET" at bounding box center [295, 364] width 195 height 25
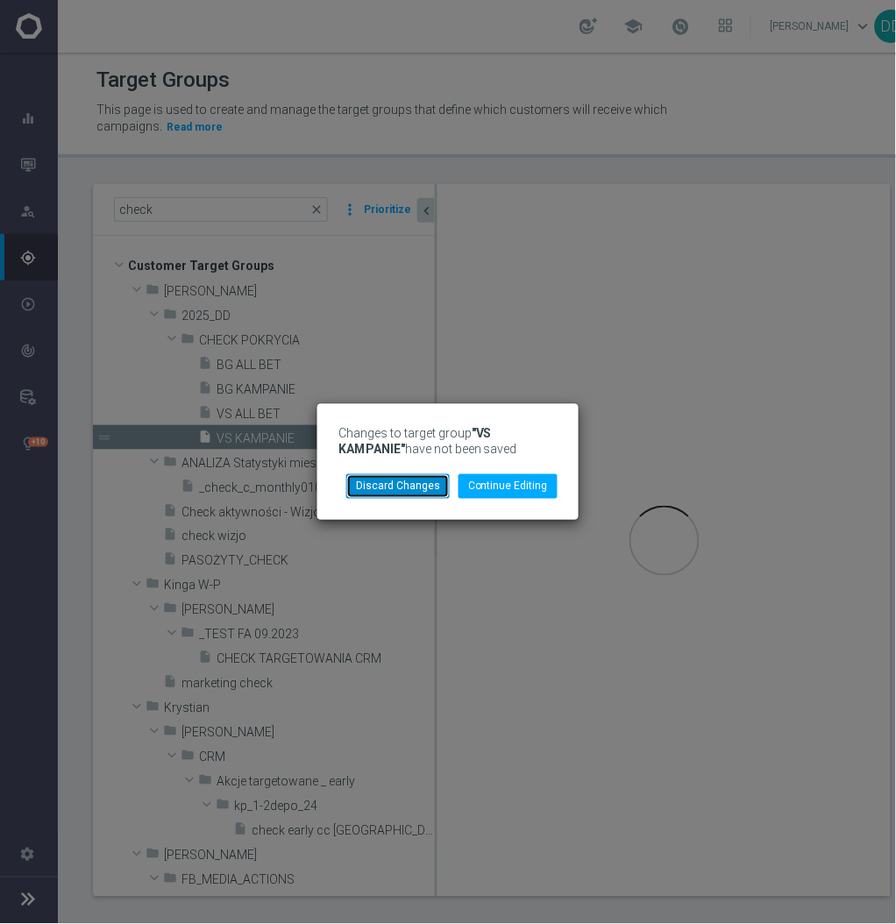
click at [450, 492] on button "Discard Changes" at bounding box center [397, 486] width 103 height 25
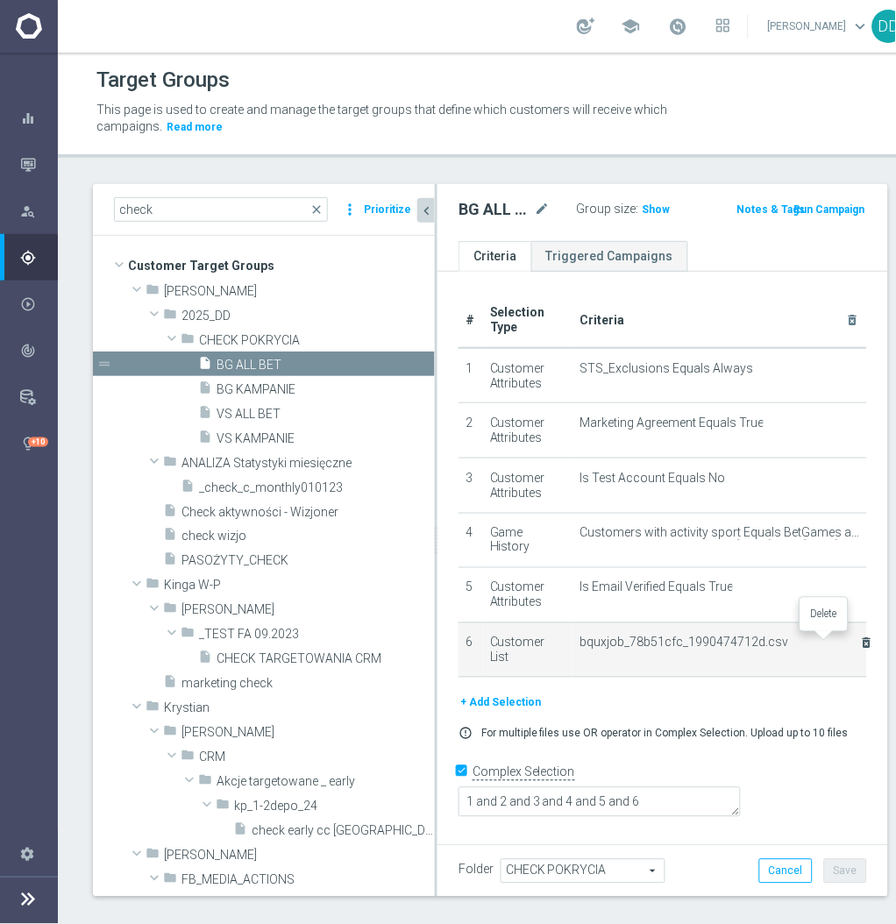
click at [859, 644] on icon "delete_forever" at bounding box center [866, 643] width 14 height 14
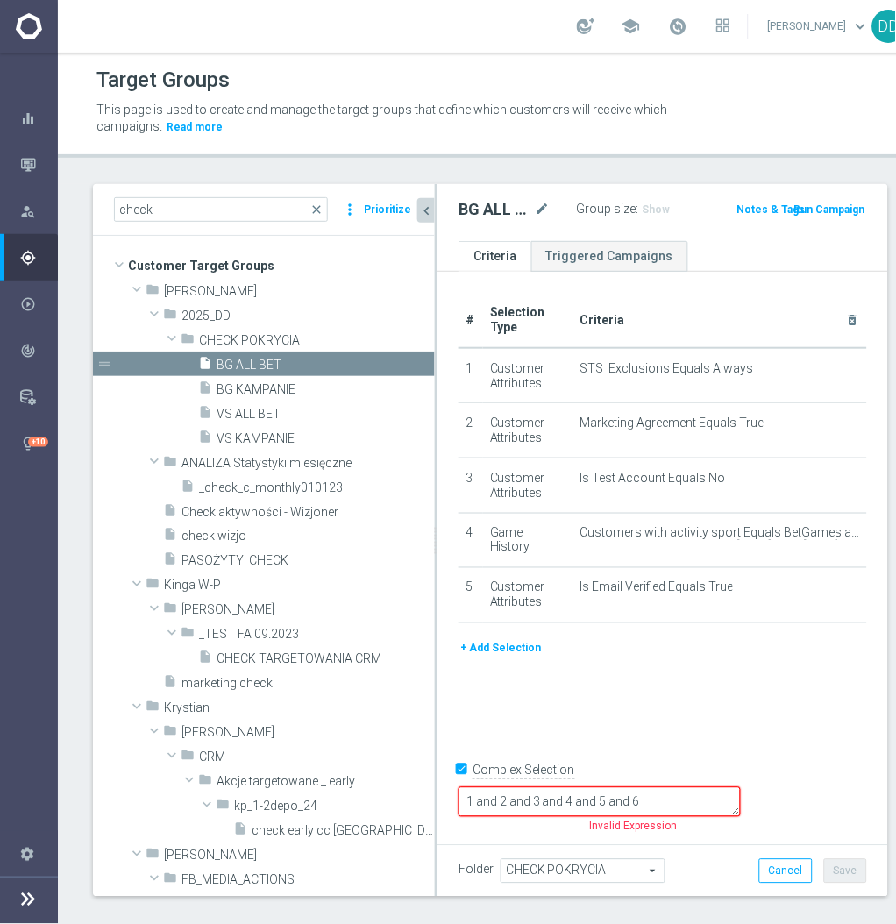
click at [503, 655] on button "+ Add Selection" at bounding box center [500, 648] width 84 height 19
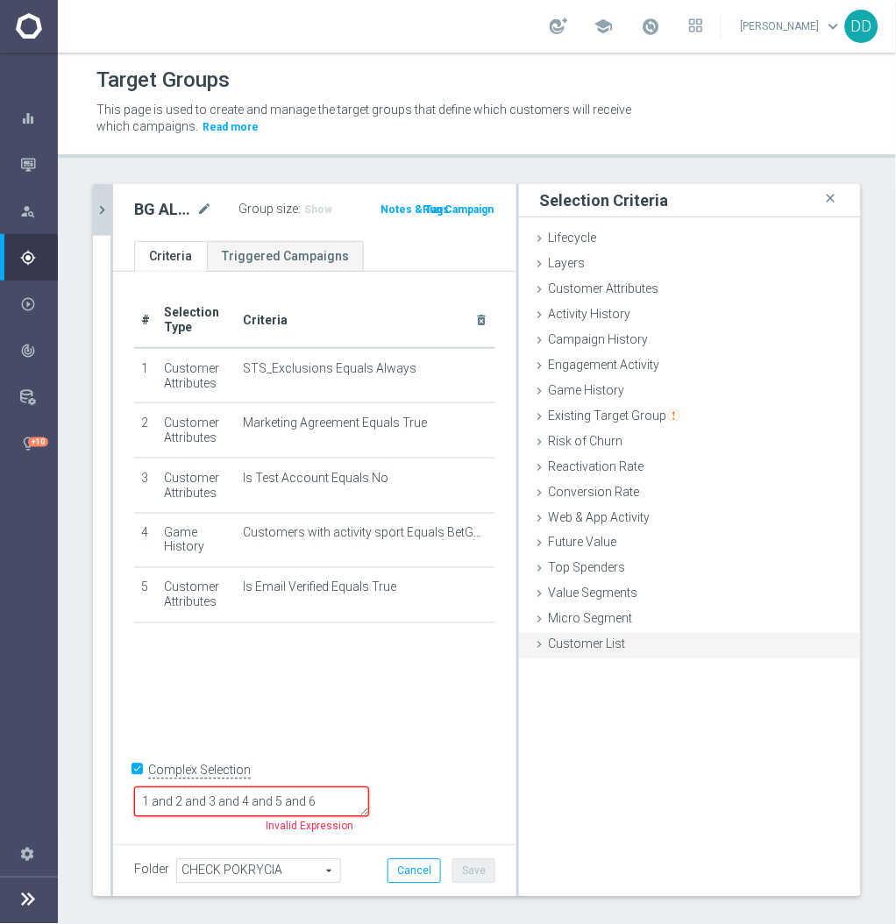
click at [639, 645] on div "Customer List done" at bounding box center [690, 646] width 342 height 26
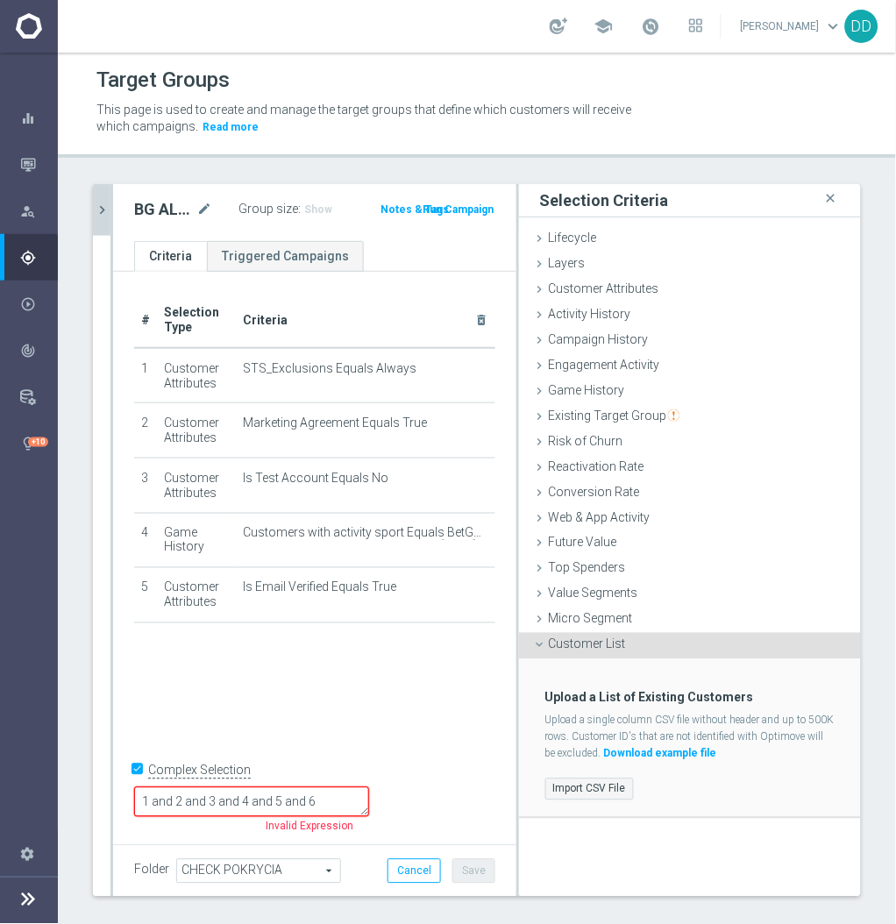
click at [551, 778] on label "Import CSV File" at bounding box center [589, 789] width 89 height 22
click at [0, 0] on input "Import CSV File" at bounding box center [0, 0] width 0 height 0
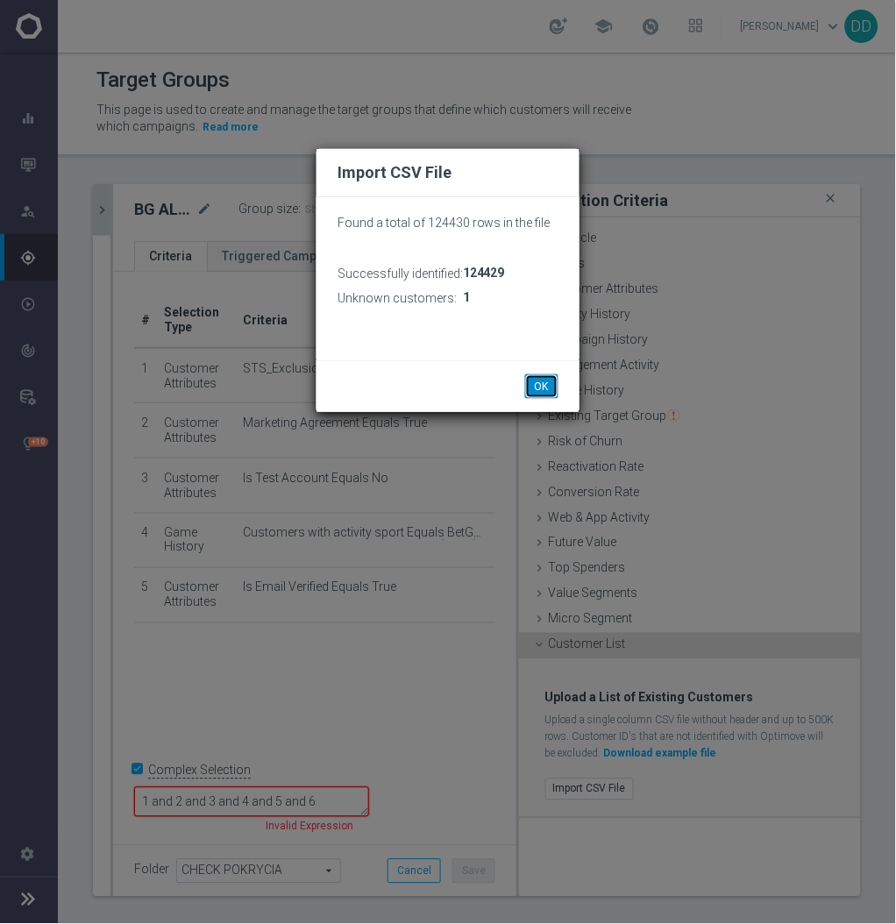
click at [544, 388] on button "OK" at bounding box center [541, 386] width 33 height 25
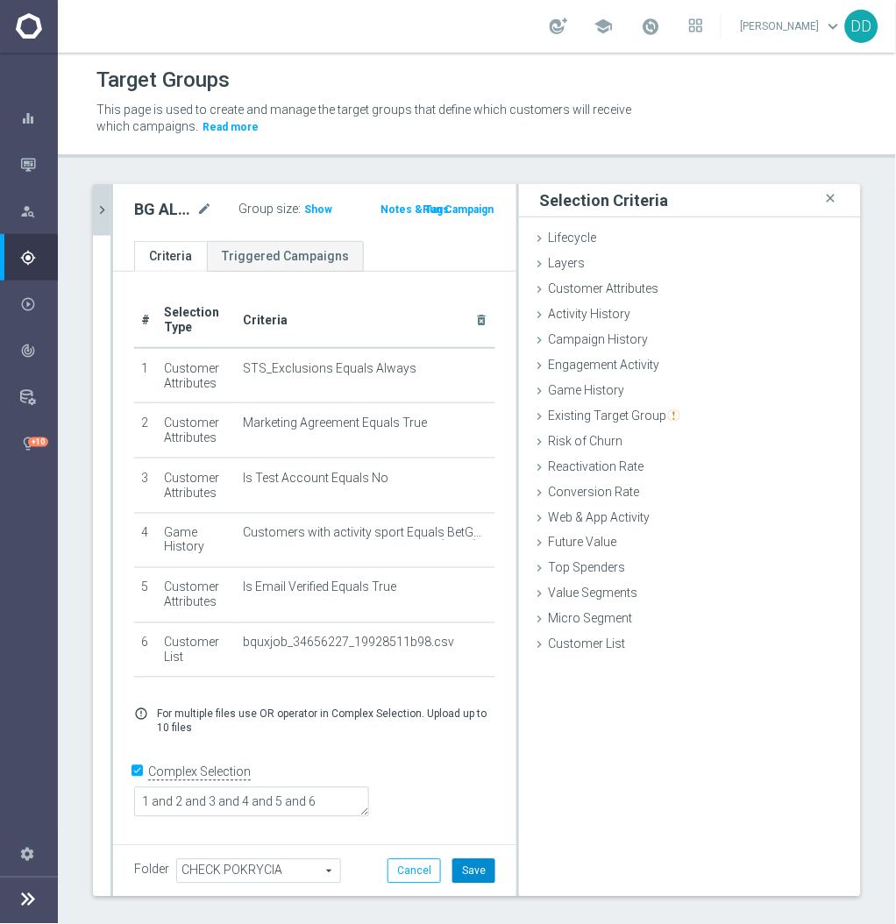
click at [467, 871] on button "Save" at bounding box center [473, 871] width 43 height 25
click at [310, 212] on span "Show" at bounding box center [318, 209] width 28 height 12
click at [108, 222] on button "chevron_right" at bounding box center [102, 210] width 18 height 52
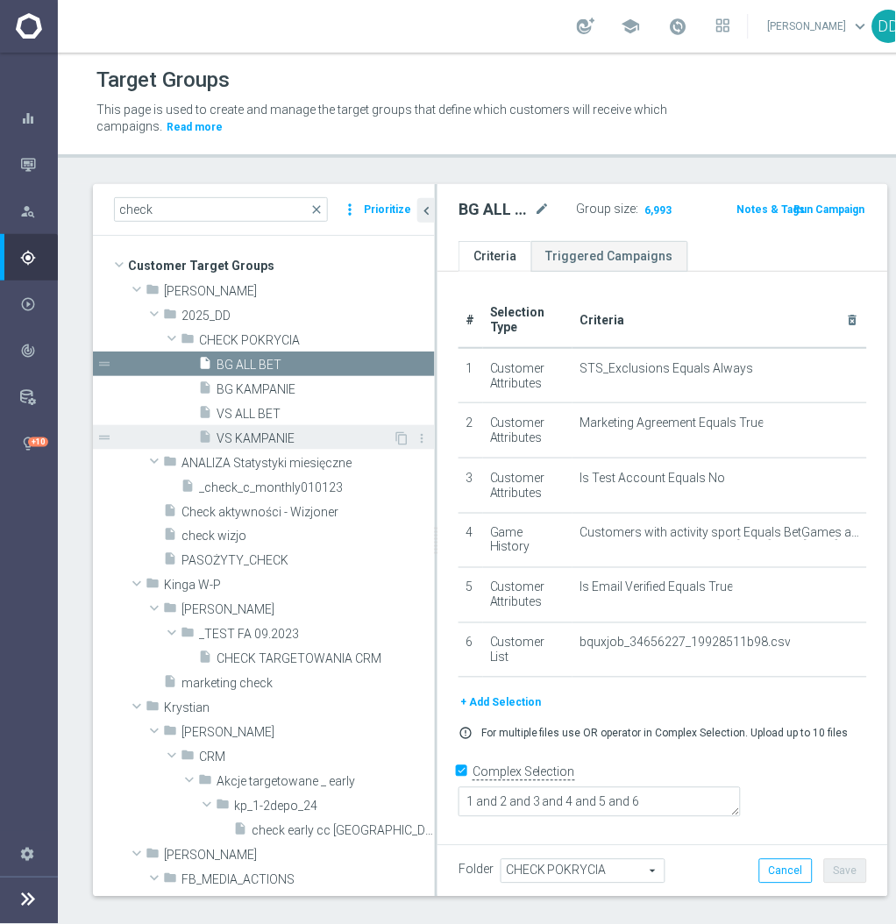
click at [268, 442] on span "VS KAMPANIE" at bounding box center [305, 438] width 176 height 15
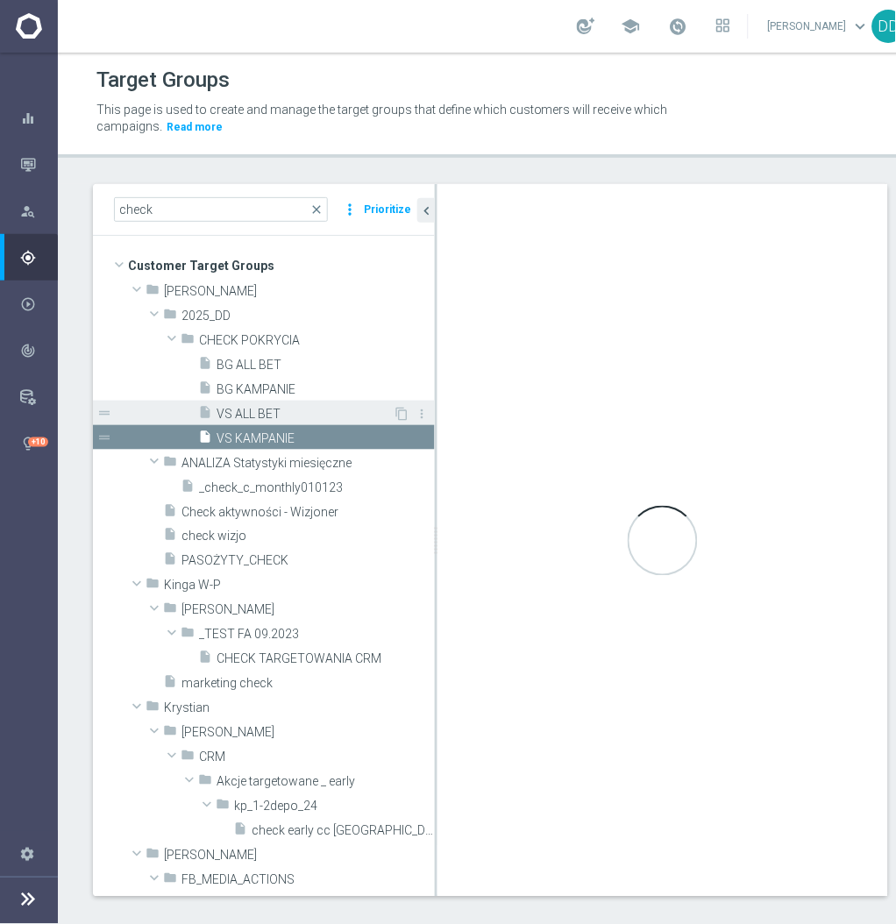
checkbox input "false"
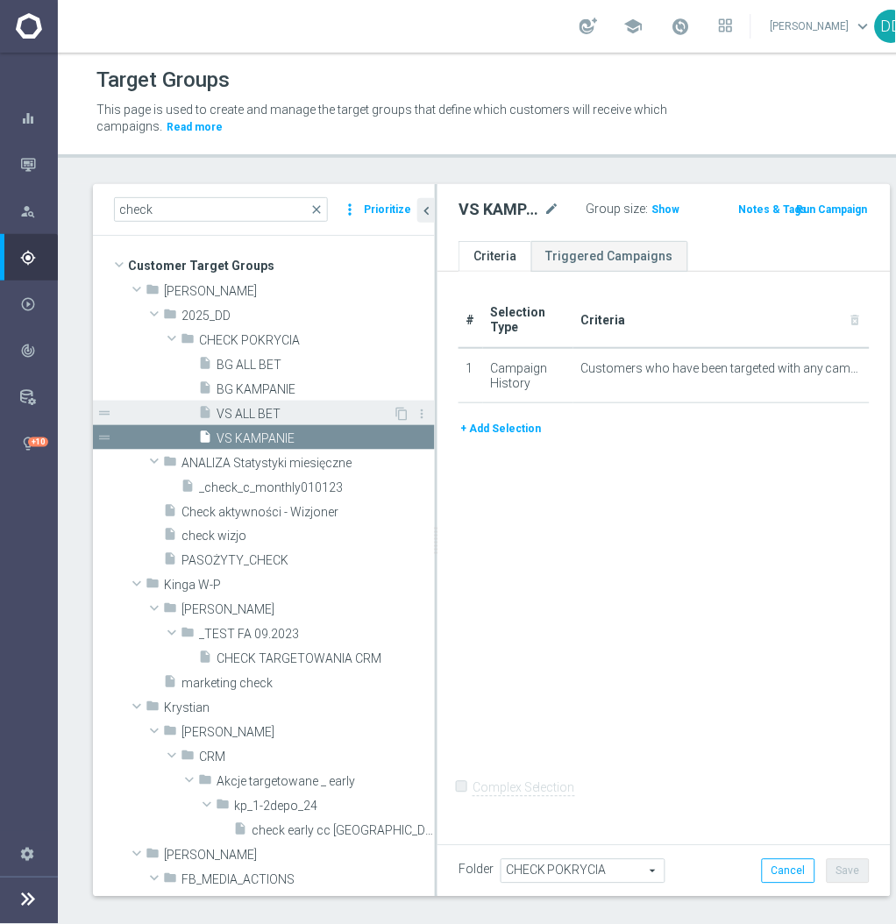
click at [268, 415] on span "VS ALL BET" at bounding box center [305, 414] width 176 height 15
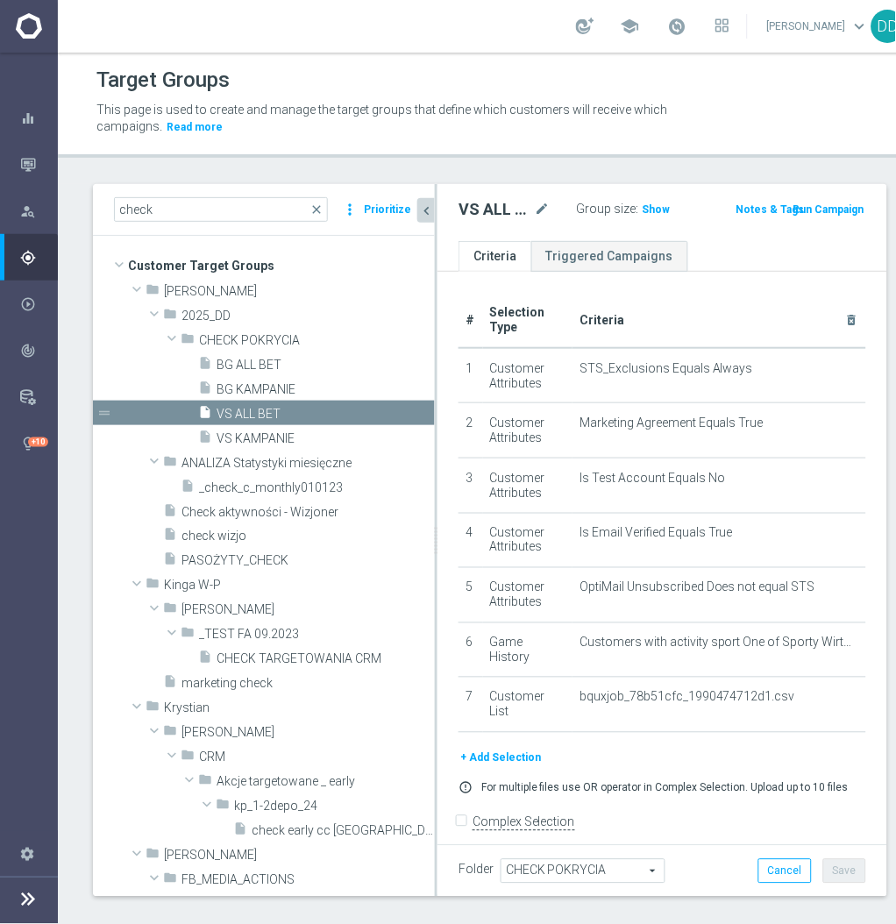
click at [431, 205] on icon "chevron_left" at bounding box center [426, 211] width 17 height 17
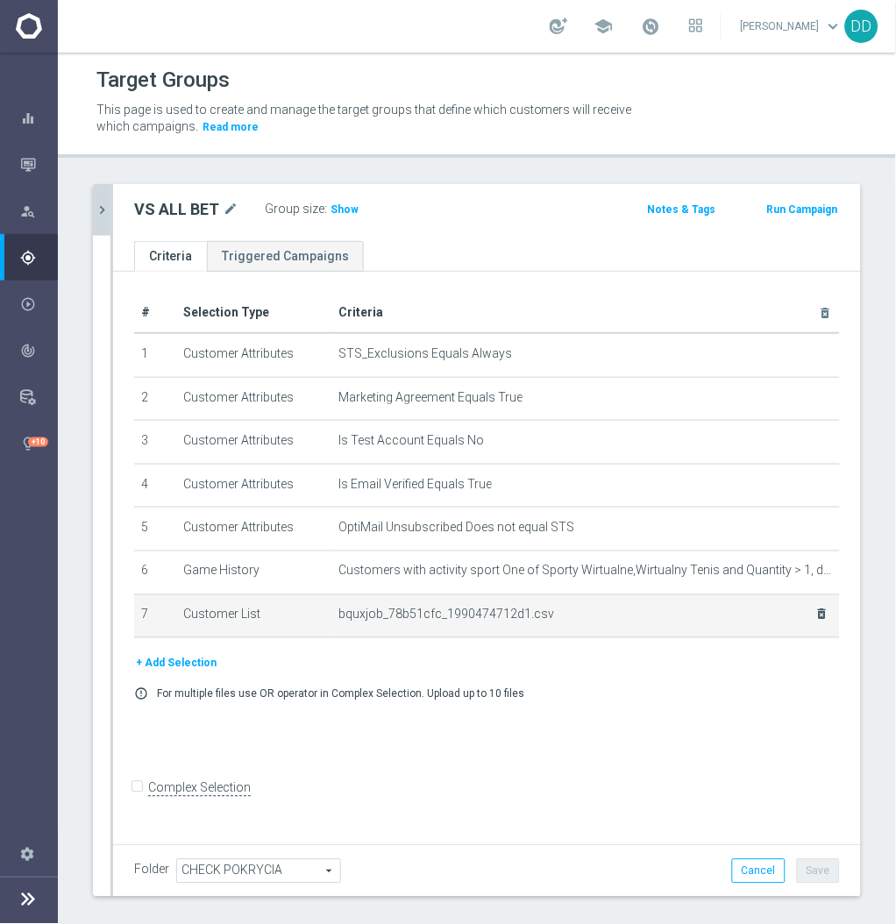
click at [815, 617] on icon "delete_forever" at bounding box center [822, 615] width 14 height 14
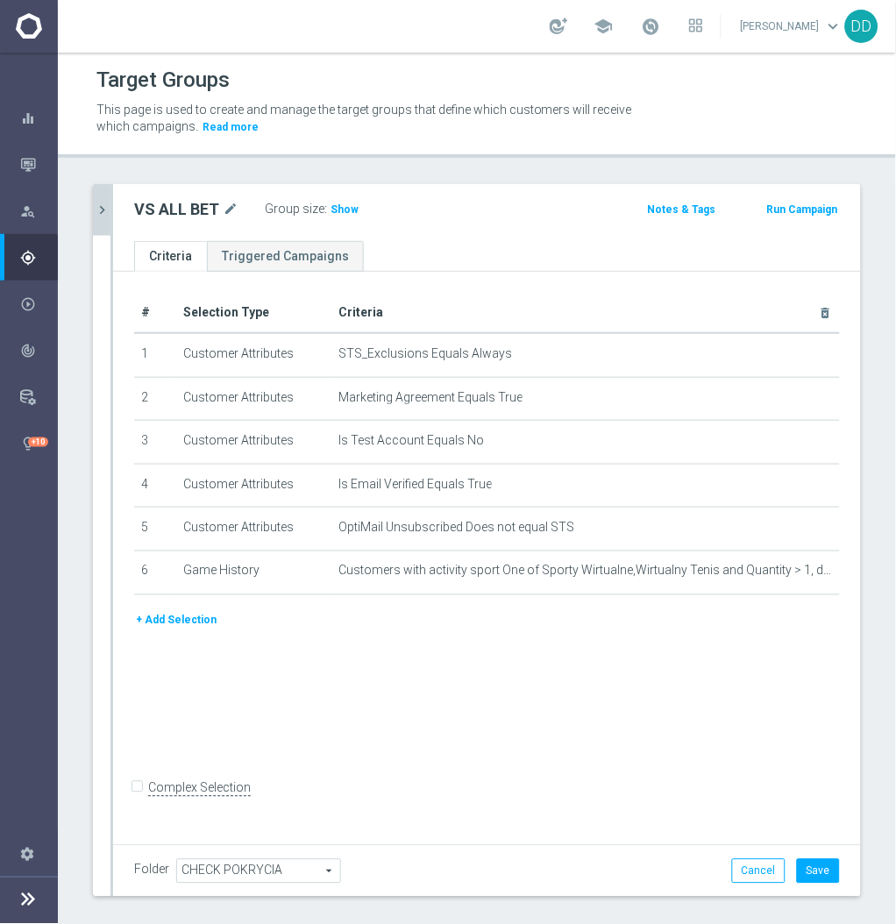
click at [182, 617] on button "+ Add Selection" at bounding box center [176, 620] width 84 height 19
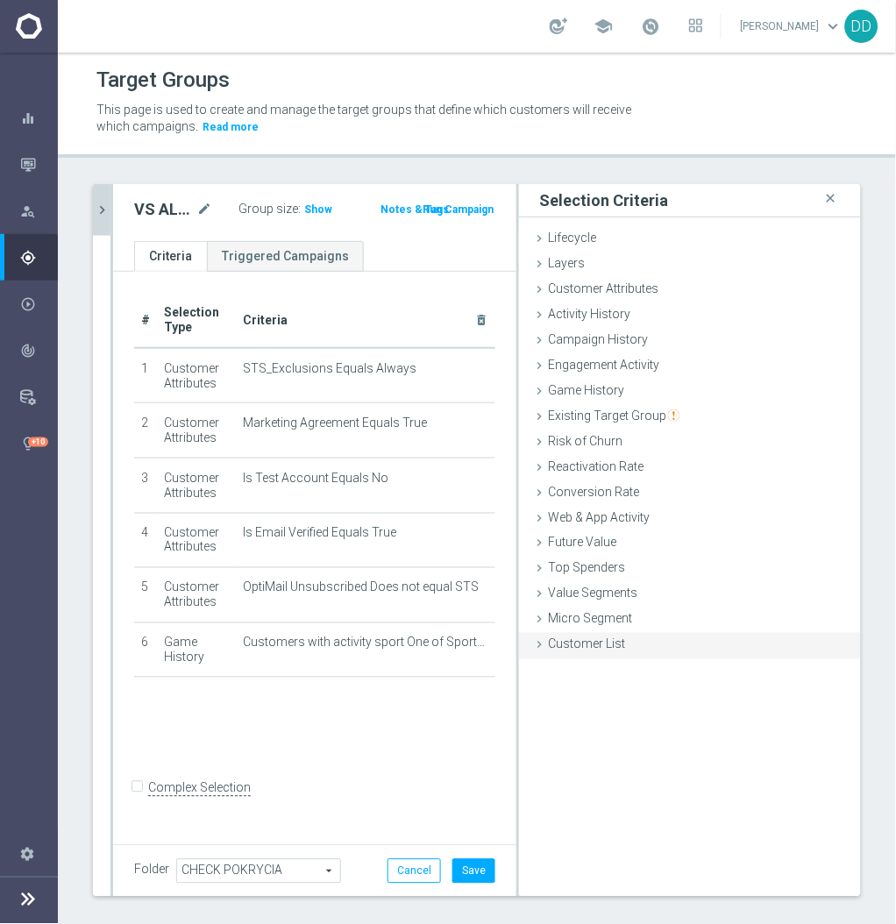
click at [592, 646] on span "Customer List" at bounding box center [587, 644] width 77 height 14
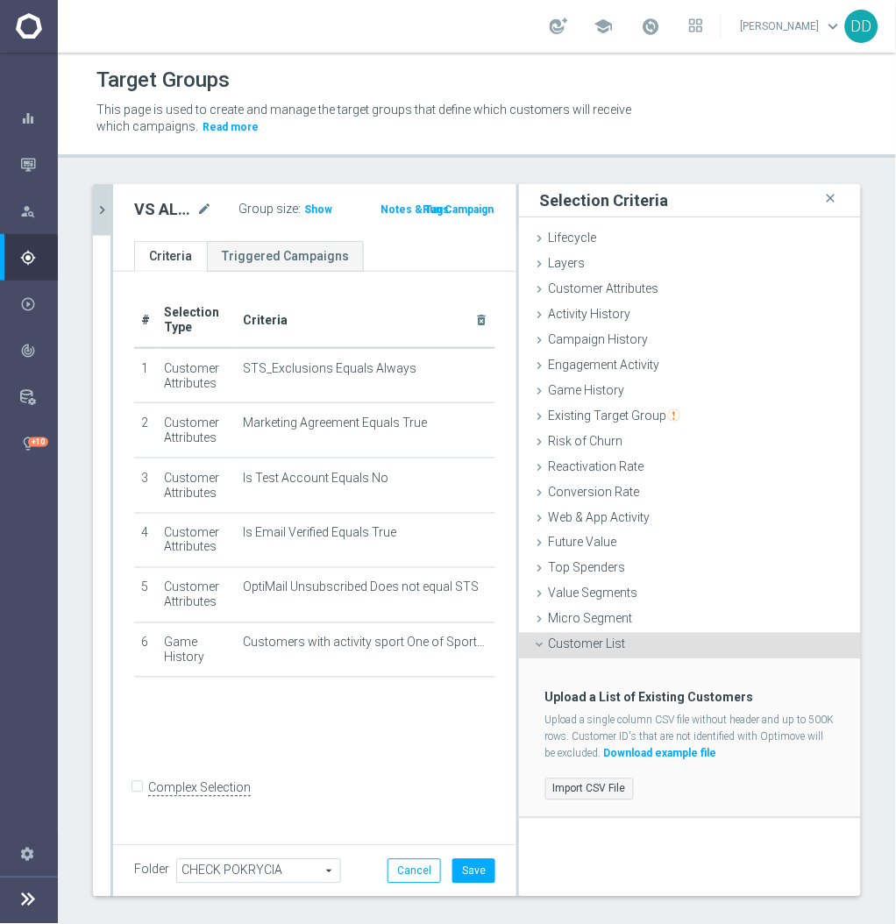
click at [559, 778] on label "Import CSV File" at bounding box center [589, 789] width 89 height 22
click at [0, 0] on input "Import CSV File" at bounding box center [0, 0] width 0 height 0
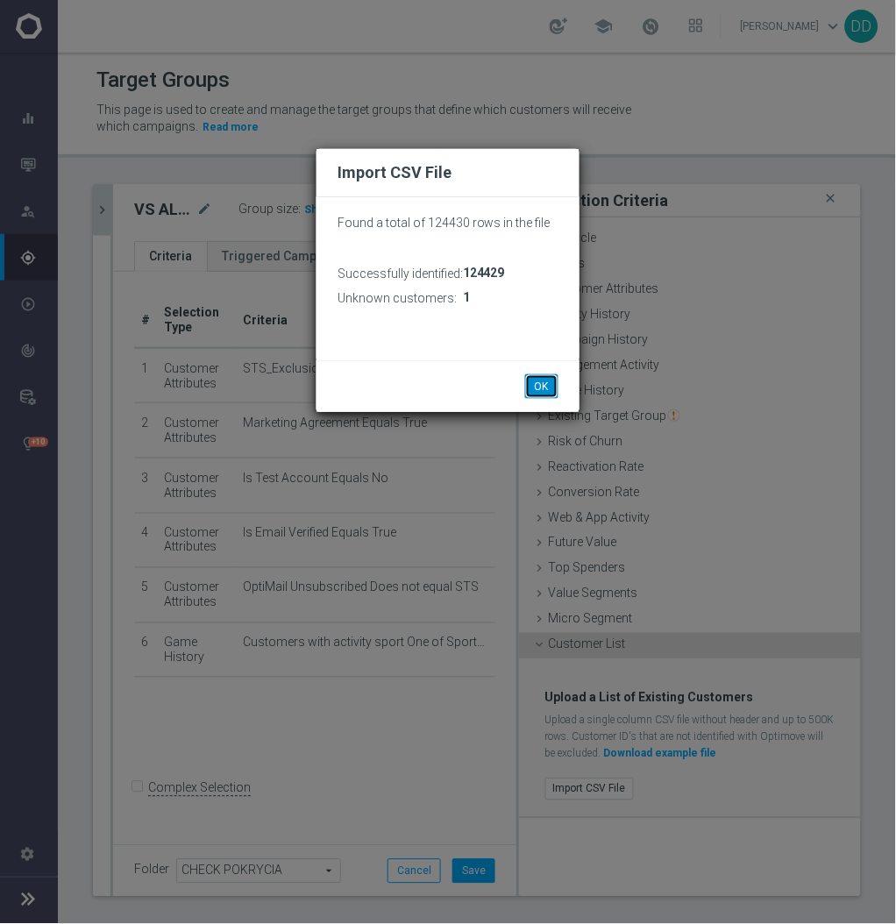
click at [543, 377] on button "OK" at bounding box center [541, 386] width 33 height 25
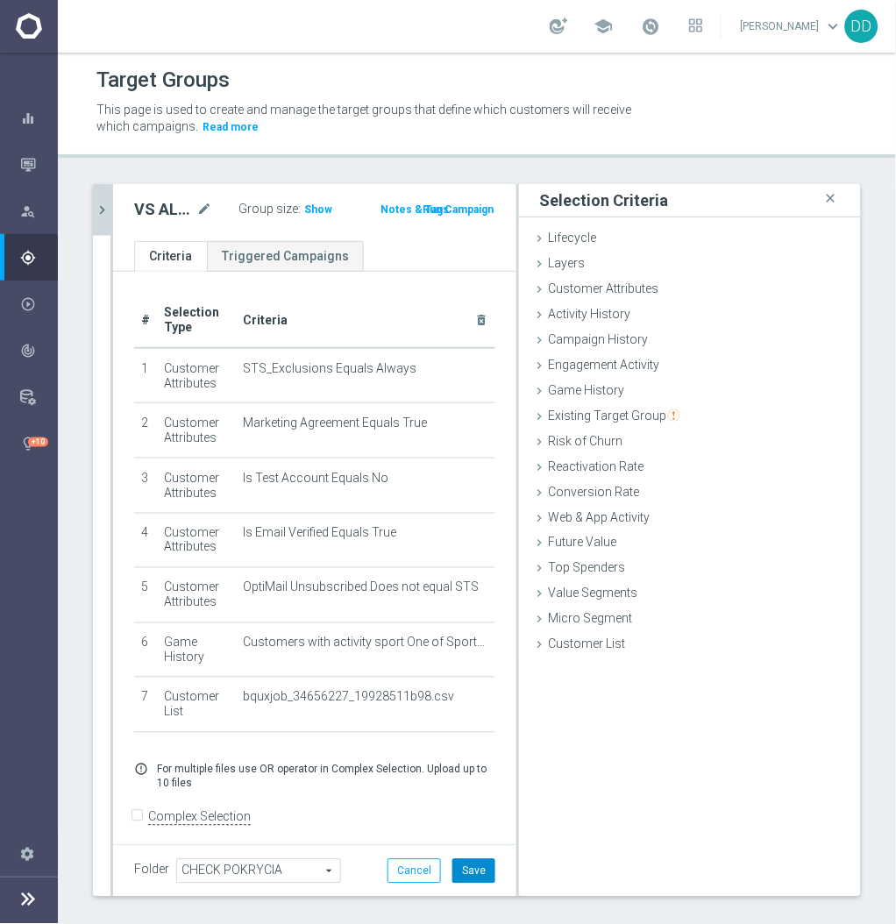
click at [463, 869] on button "Save" at bounding box center [473, 871] width 43 height 25
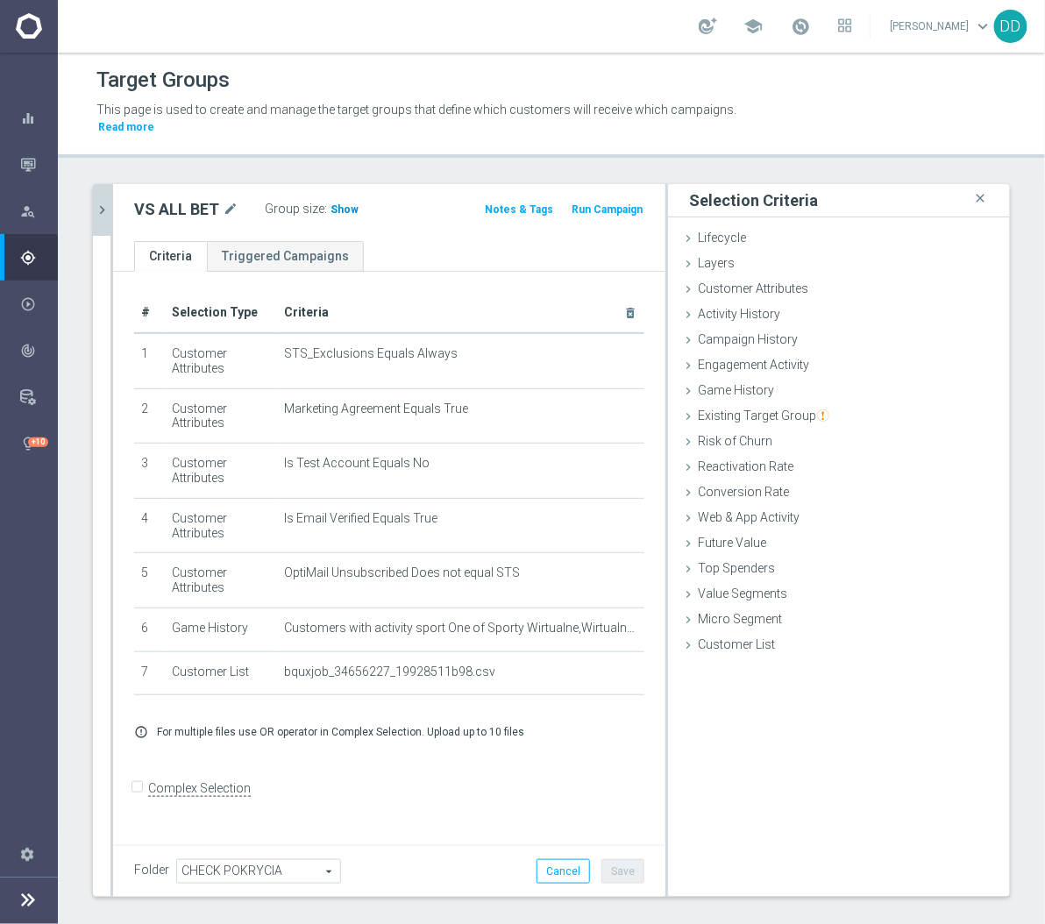
click at [344, 212] on span "Show" at bounding box center [345, 209] width 28 height 12
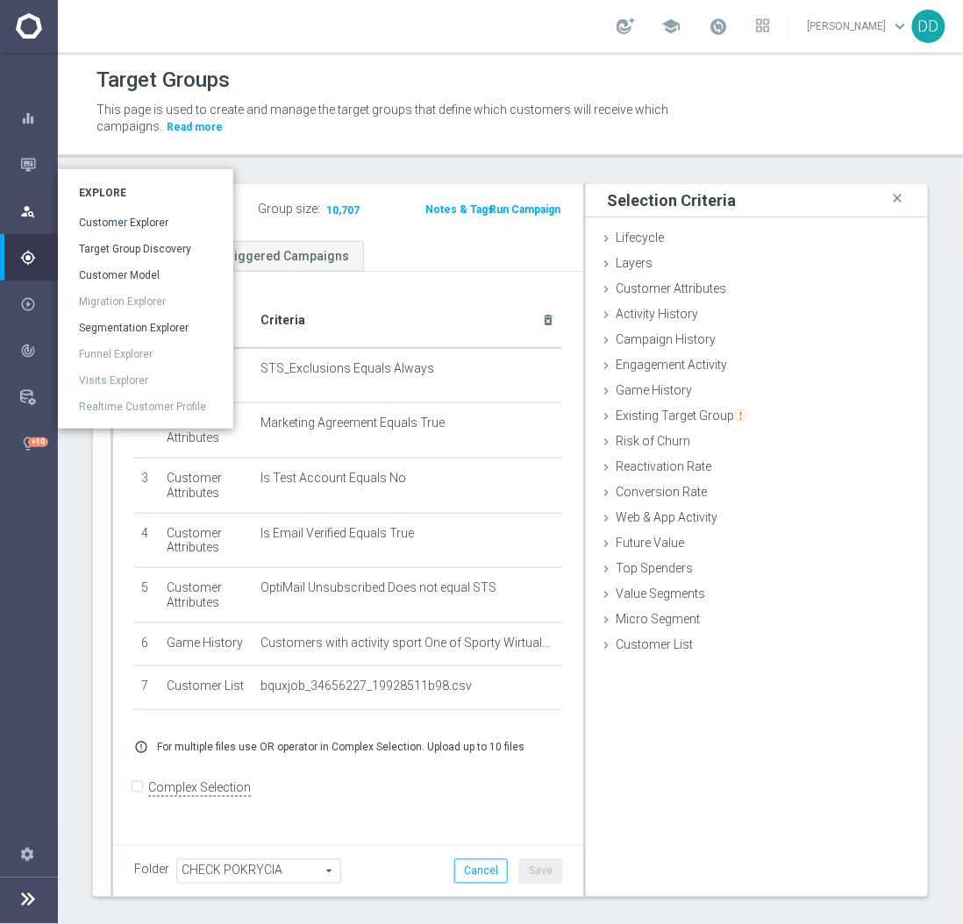
click at [32, 212] on icon "person_search" at bounding box center [28, 211] width 16 height 16
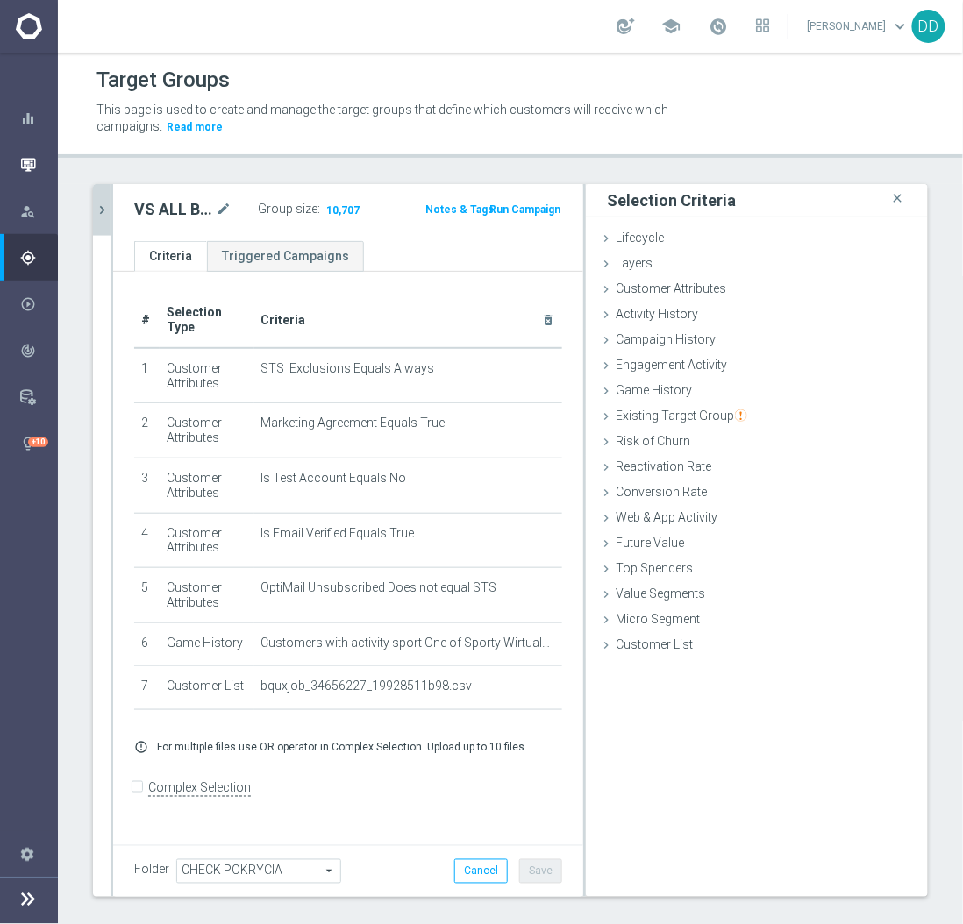
click at [28, 164] on icon "button" at bounding box center [28, 165] width 16 height 16
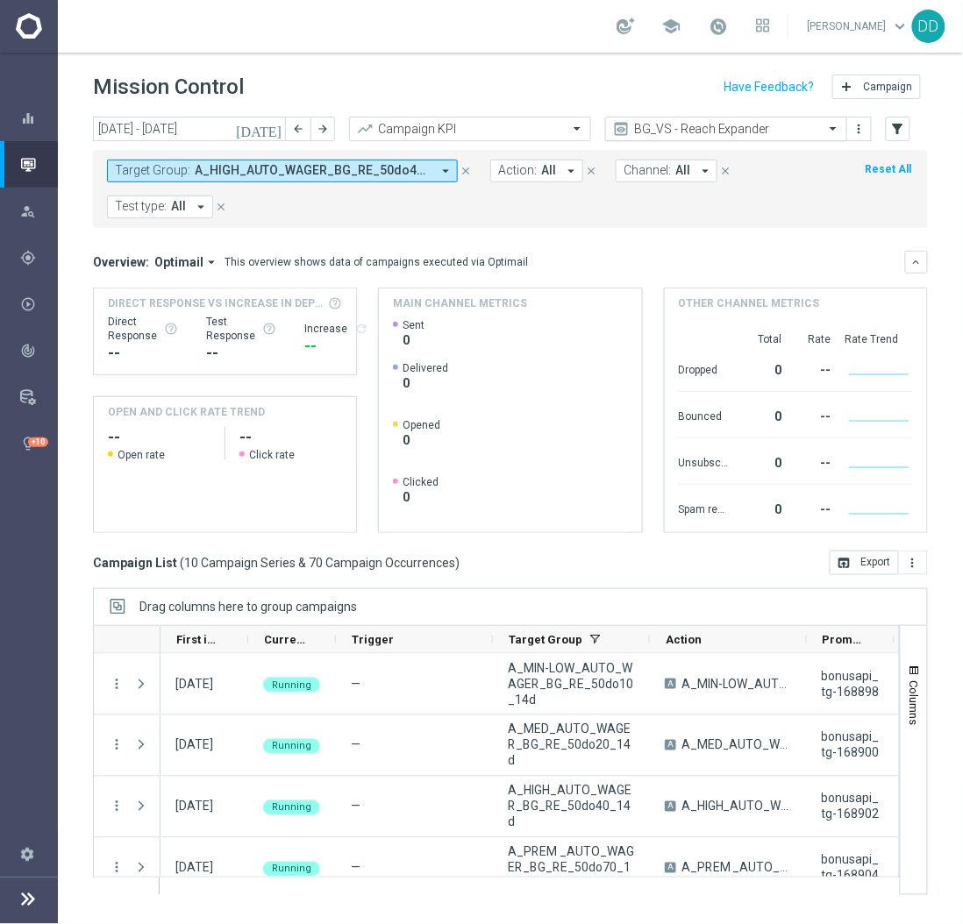
click at [679, 139] on div "BG_VS - Reach Expander" at bounding box center [726, 129] width 242 height 25
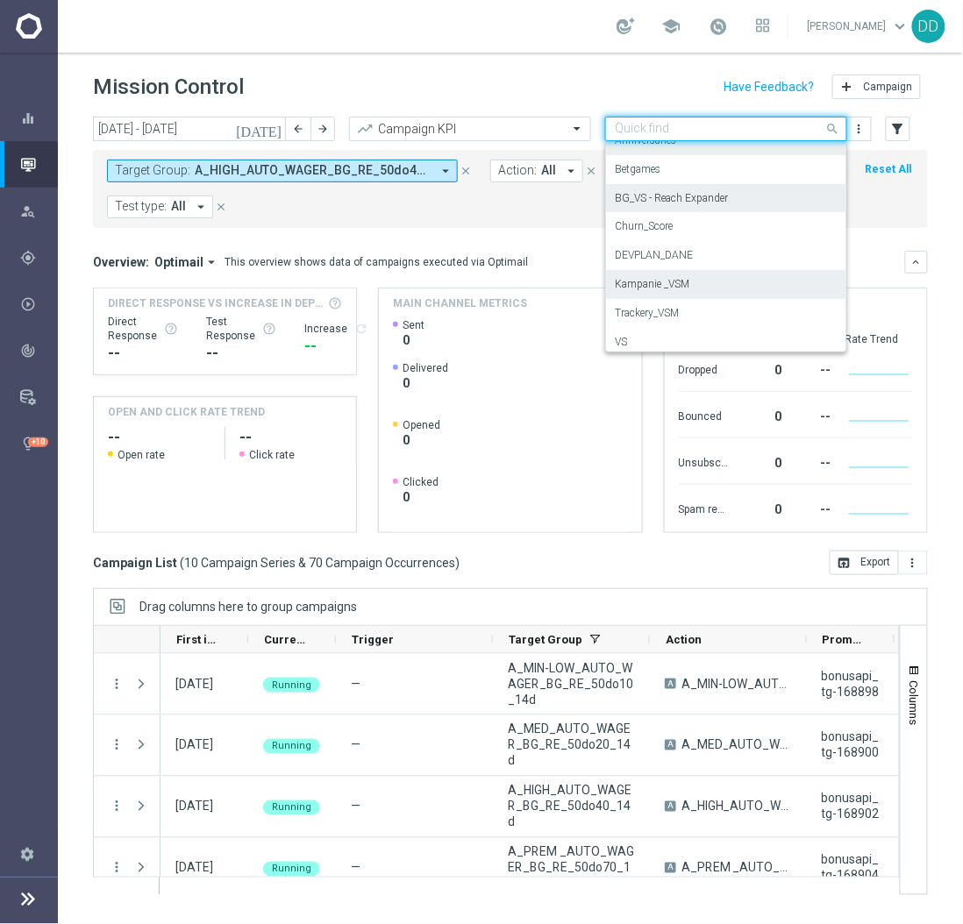
scroll to position [165, 0]
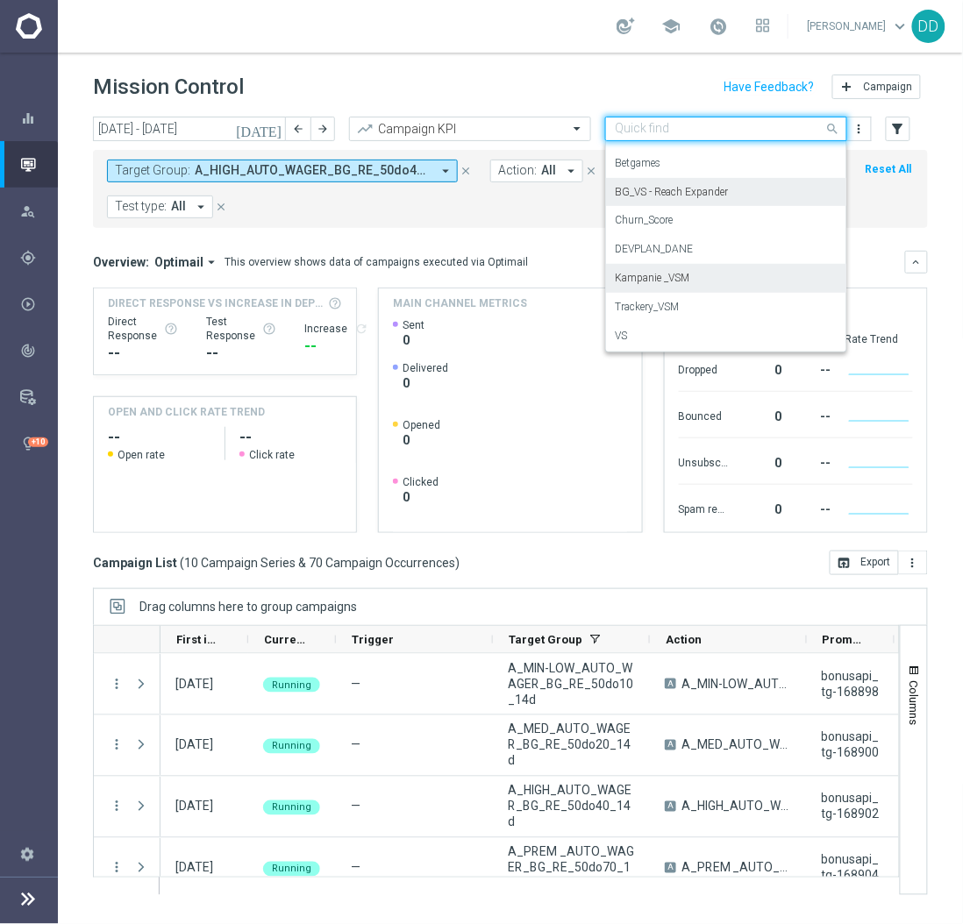
click at [677, 280] on label "Kampanie _VSM" at bounding box center [652, 278] width 75 height 15
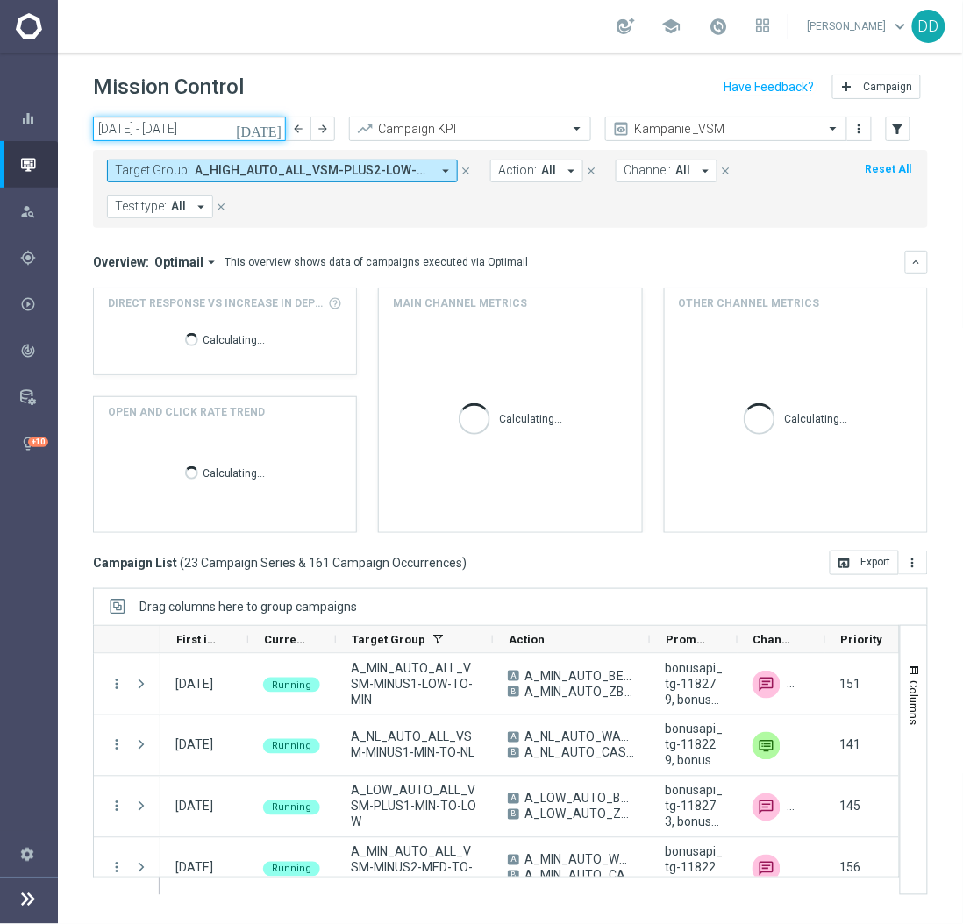
click at [195, 136] on input "[DATE] - [DATE]" at bounding box center [189, 129] width 193 height 25
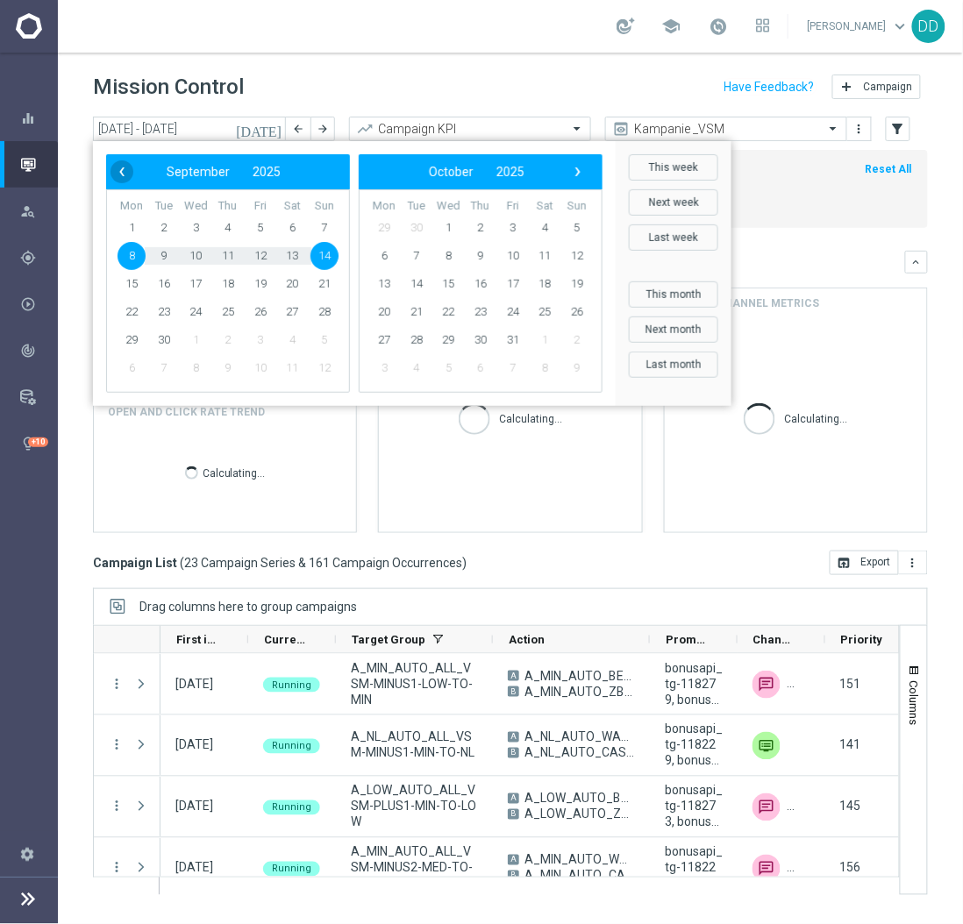
click at [127, 175] on span "‹" at bounding box center [121, 171] width 23 height 23
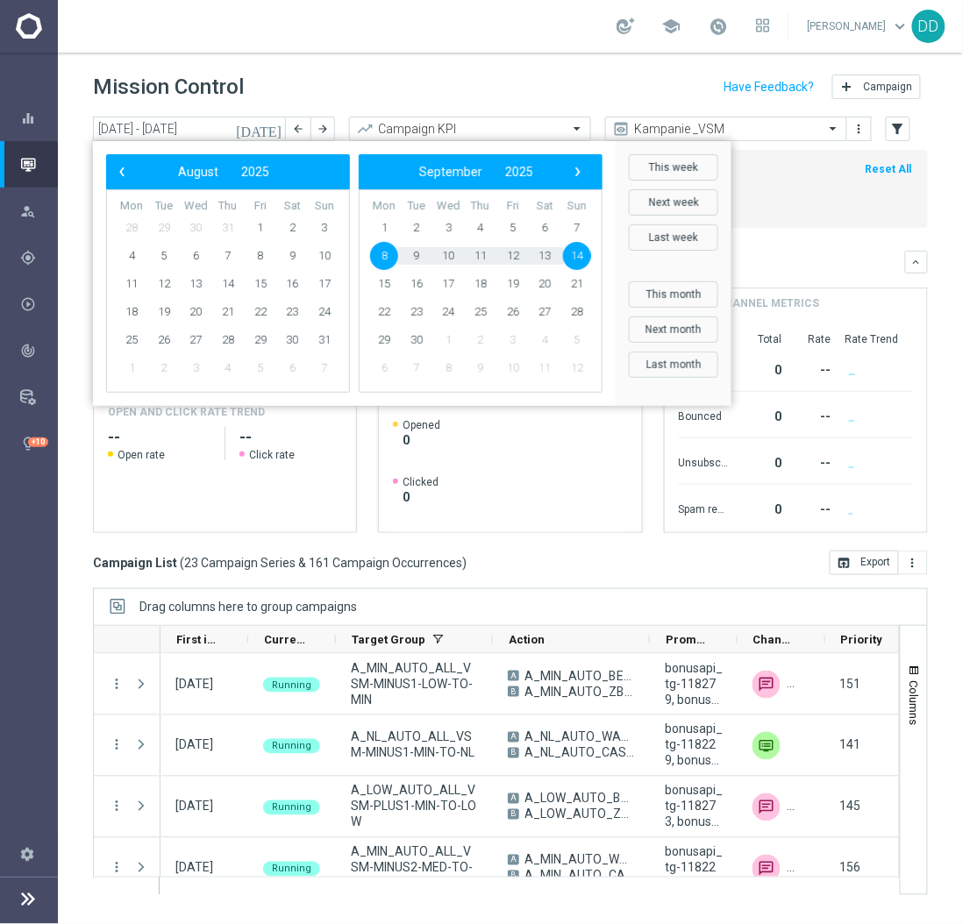
click at [127, 175] on span "‹" at bounding box center [121, 171] width 23 height 23
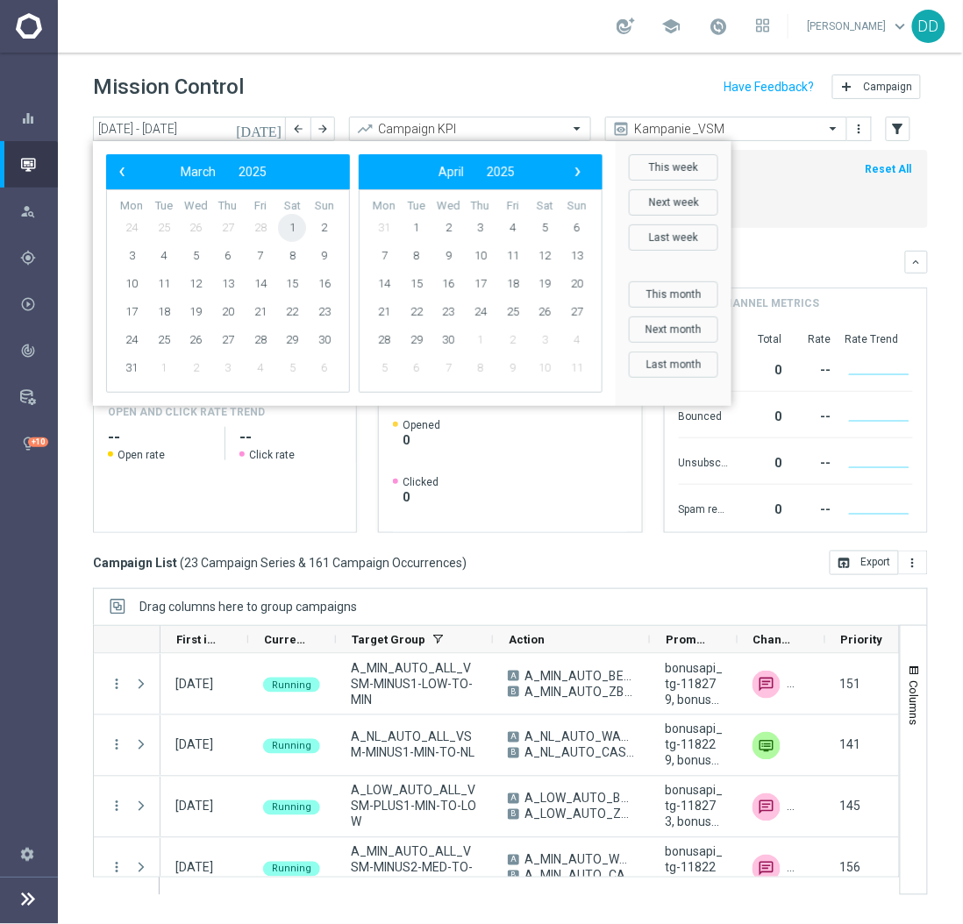
click at [296, 224] on span "1" at bounding box center [292, 228] width 28 height 28
click at [580, 175] on span "›" at bounding box center [577, 171] width 23 height 23
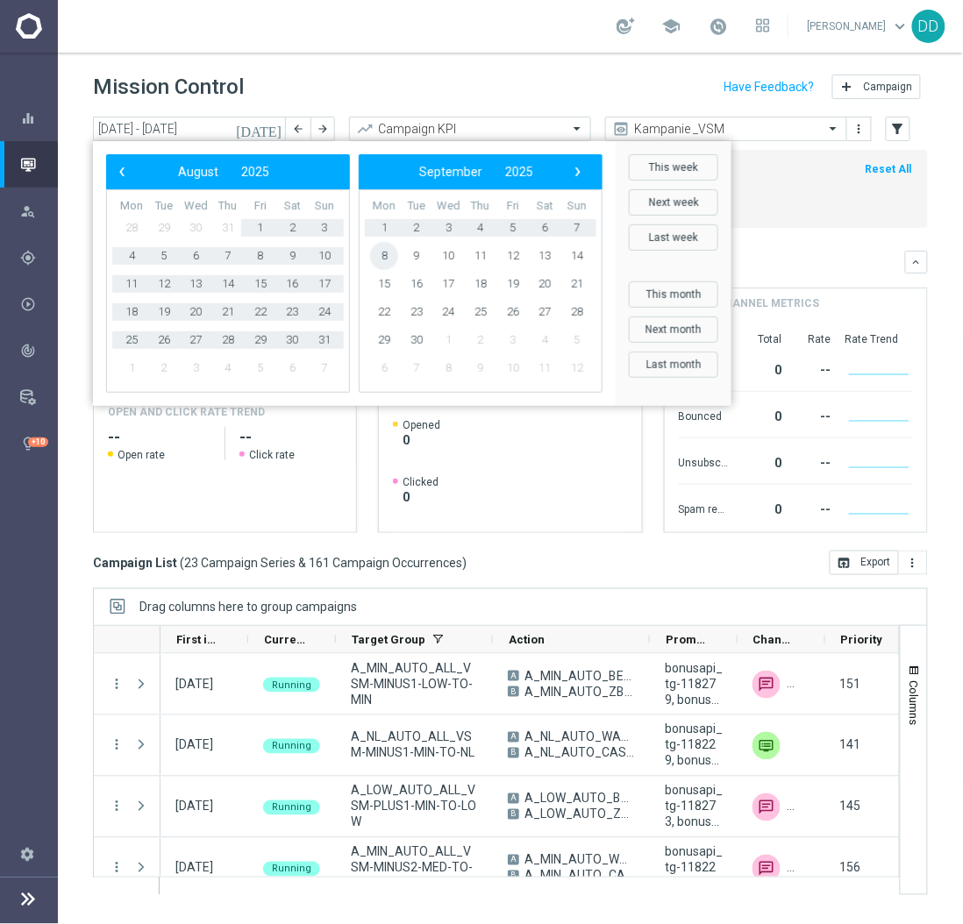
click at [393, 261] on span "8" at bounding box center [384, 256] width 28 height 28
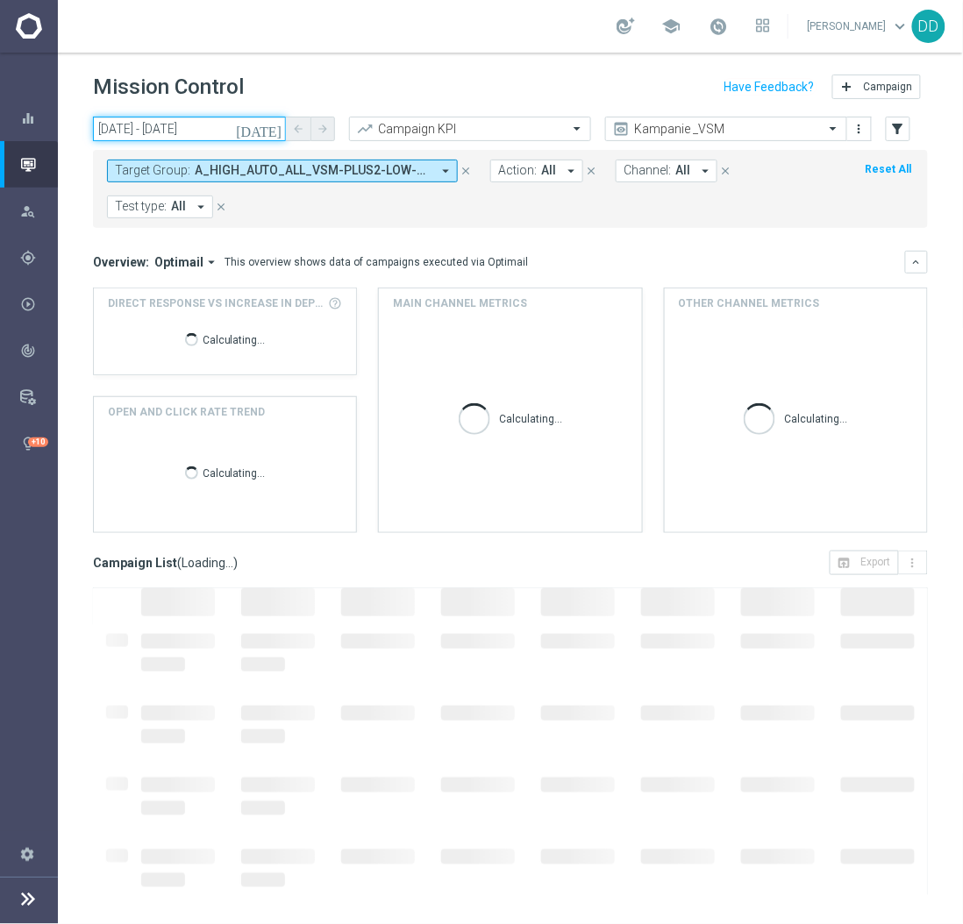
click at [245, 138] on input "[DATE] - [DATE]" at bounding box center [189, 129] width 193 height 25
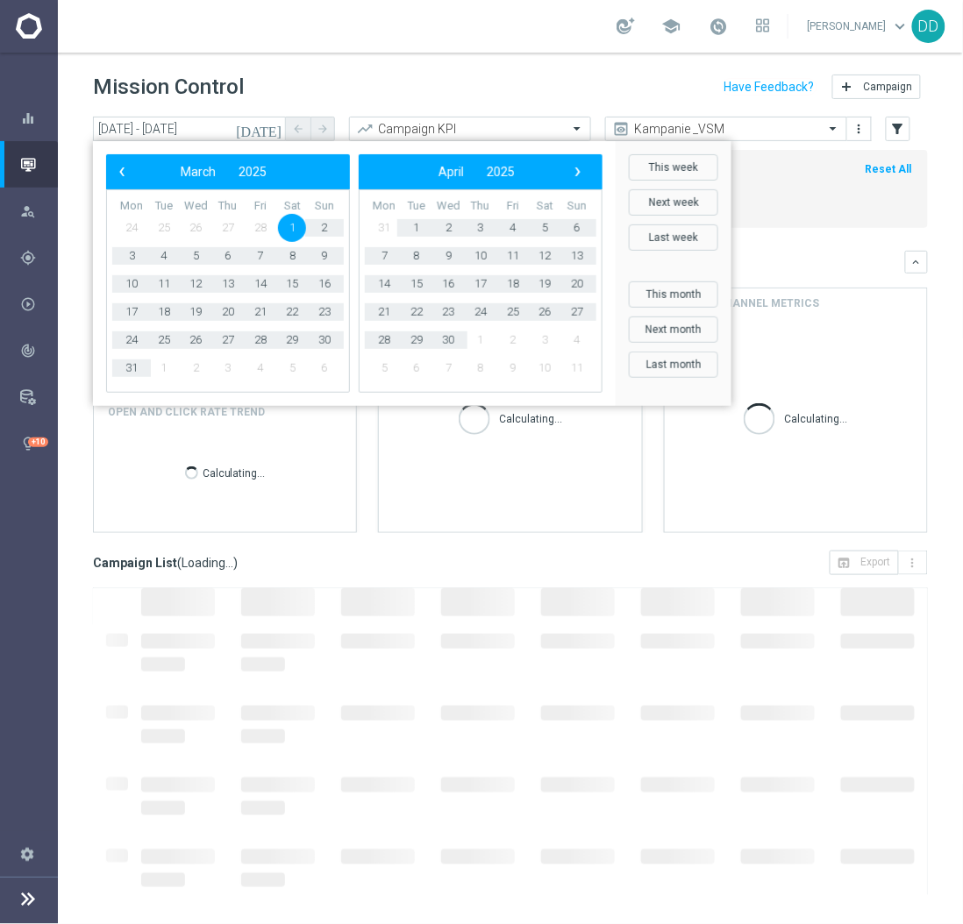
click at [292, 229] on span "1" at bounding box center [292, 228] width 28 height 28
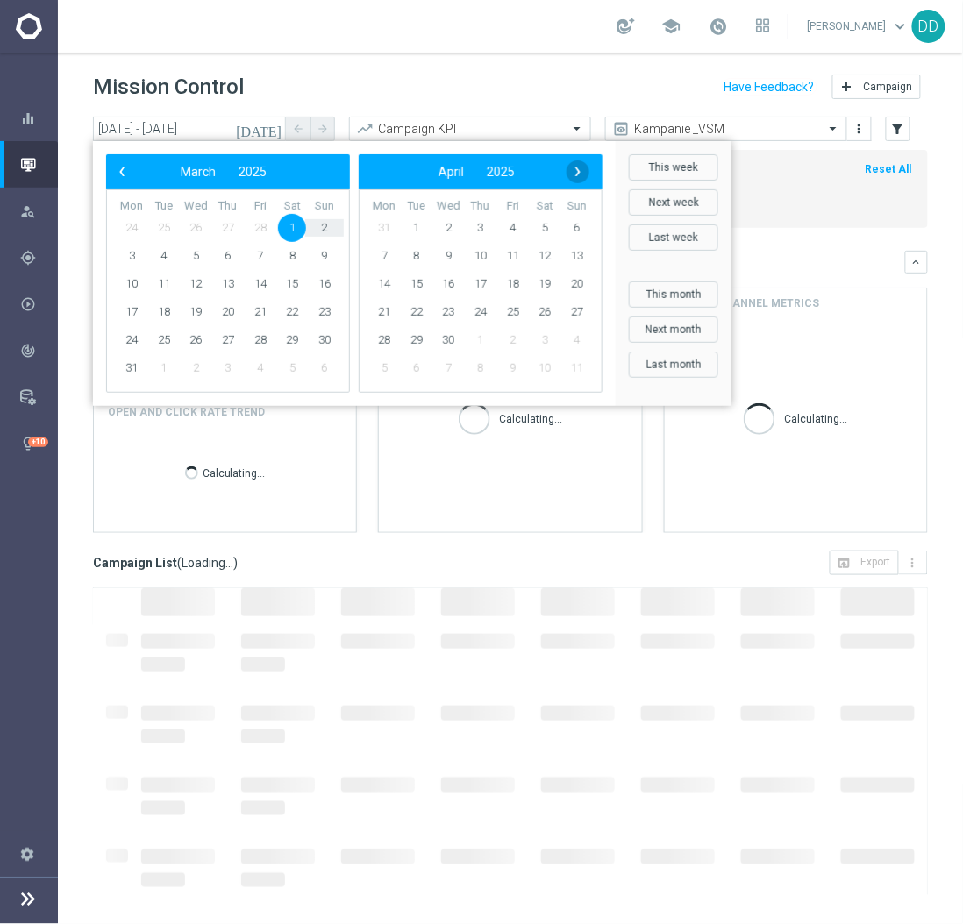
click at [584, 166] on span "›" at bounding box center [577, 171] width 23 height 23
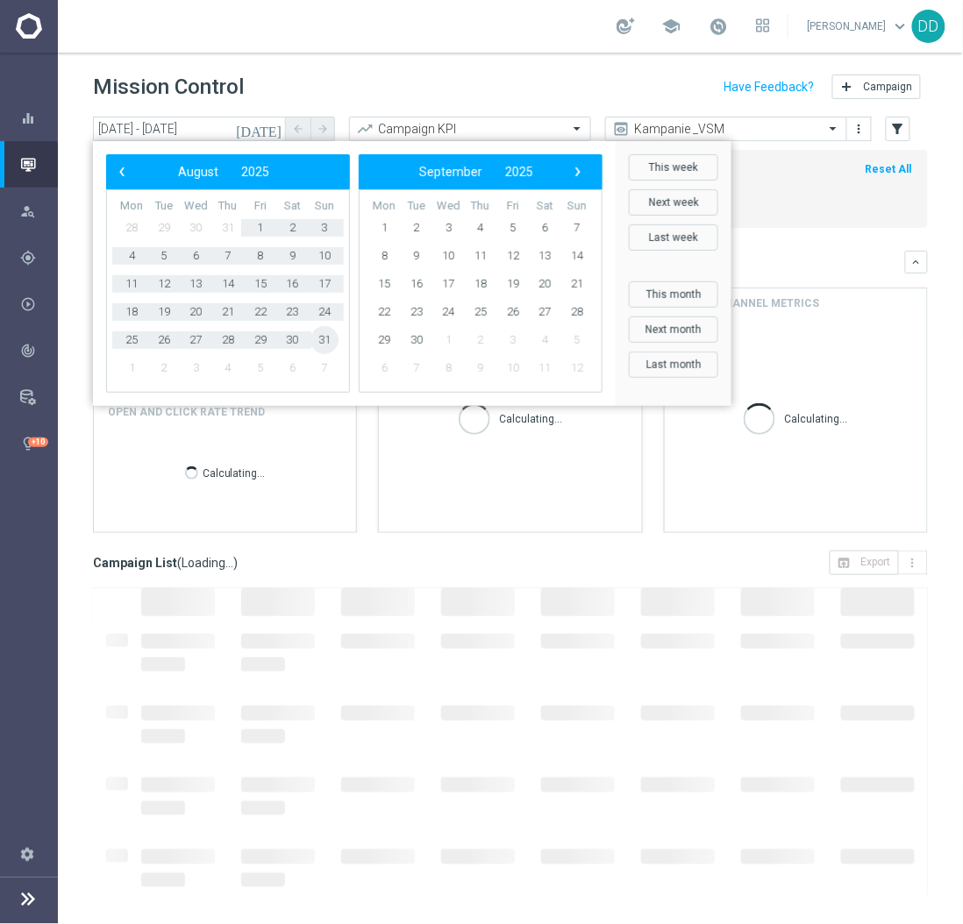
click at [325, 346] on span "31" at bounding box center [324, 340] width 28 height 28
type input "[DATE] - [DATE]"
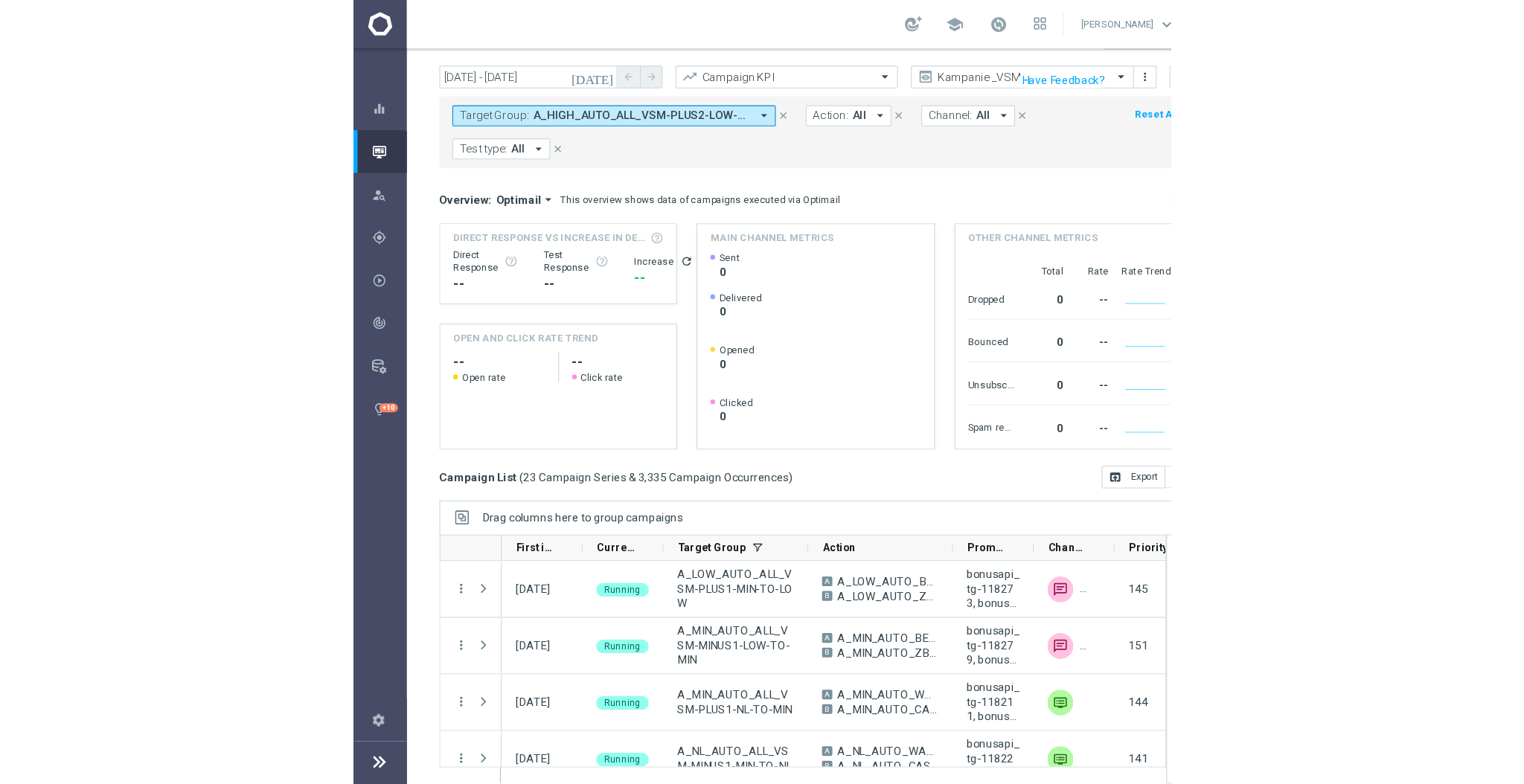
scroll to position [0, 0]
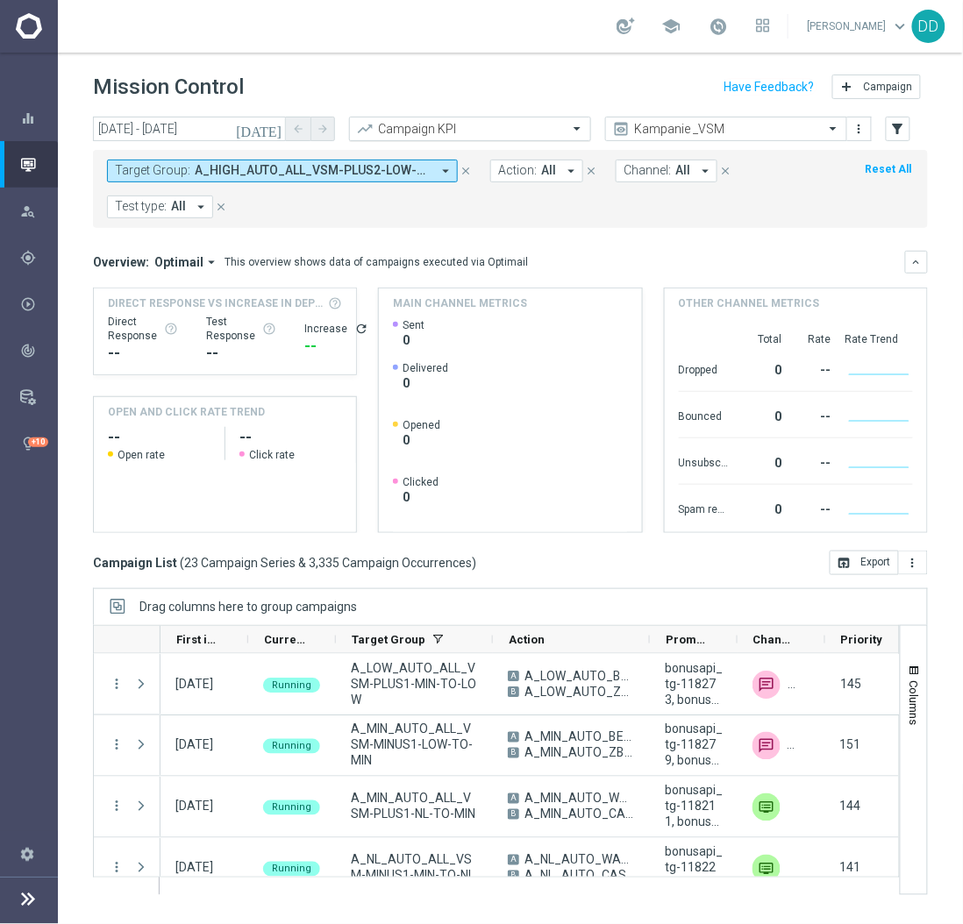
click at [527, 122] on input "text" at bounding box center [453, 129] width 188 height 15
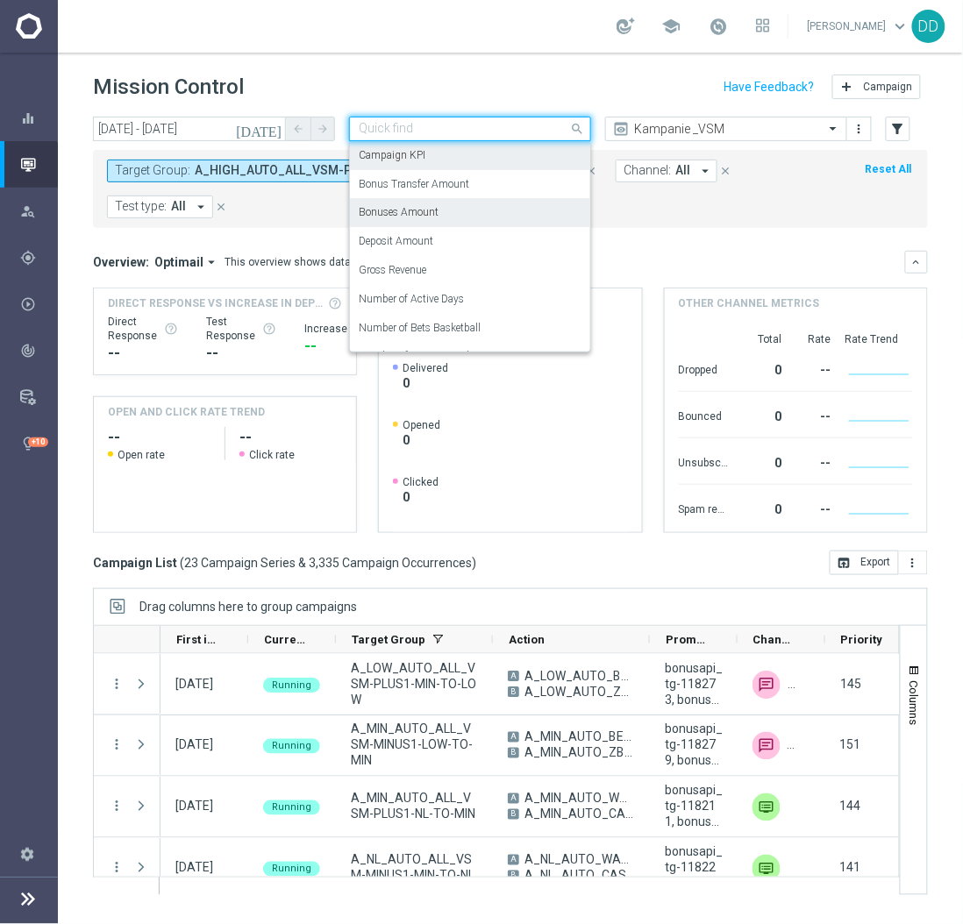
click at [759, 224] on div "Target Group: A_HIGH_AUTO_ALL_VSM-PLUS2-LOW-TO-HIGH, A_LOW_AUTO_ALL_VSM-MINUS2-…" at bounding box center [510, 189] width 835 height 78
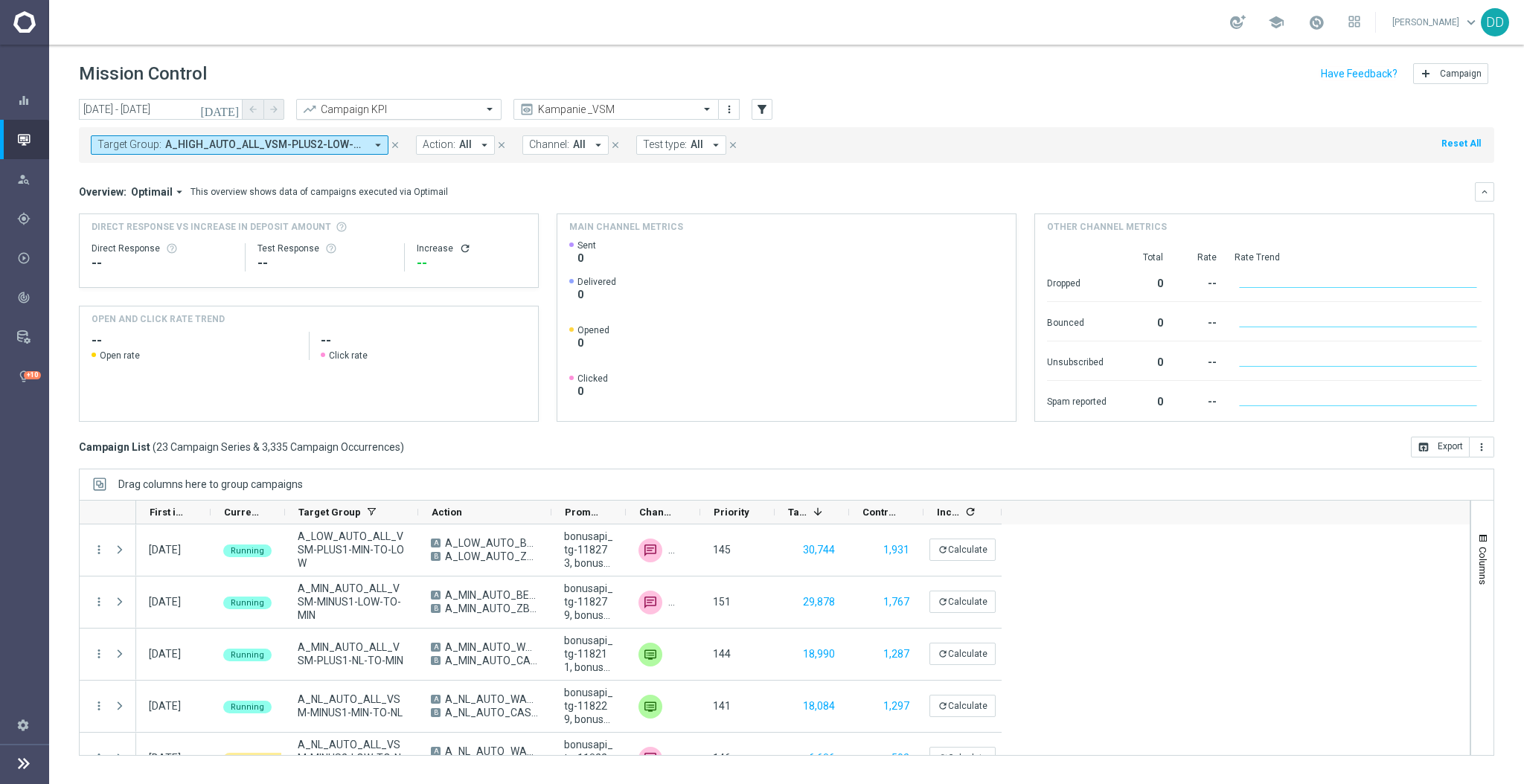
click at [431, 115] on input "text" at bounding box center [385, 109] width 160 height 13
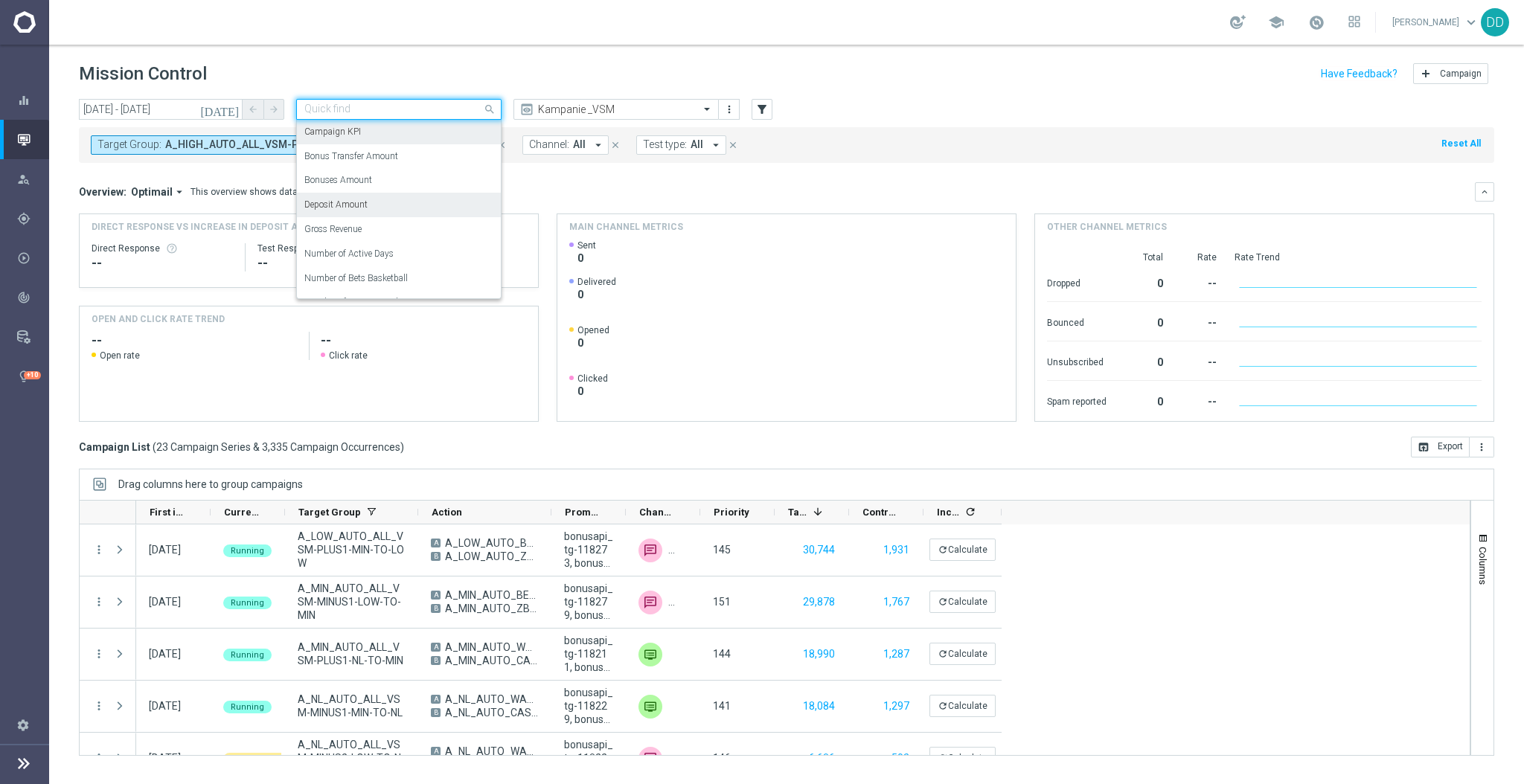
click at [391, 208] on div "Deposit Amount" at bounding box center [399, 204] width 189 height 25
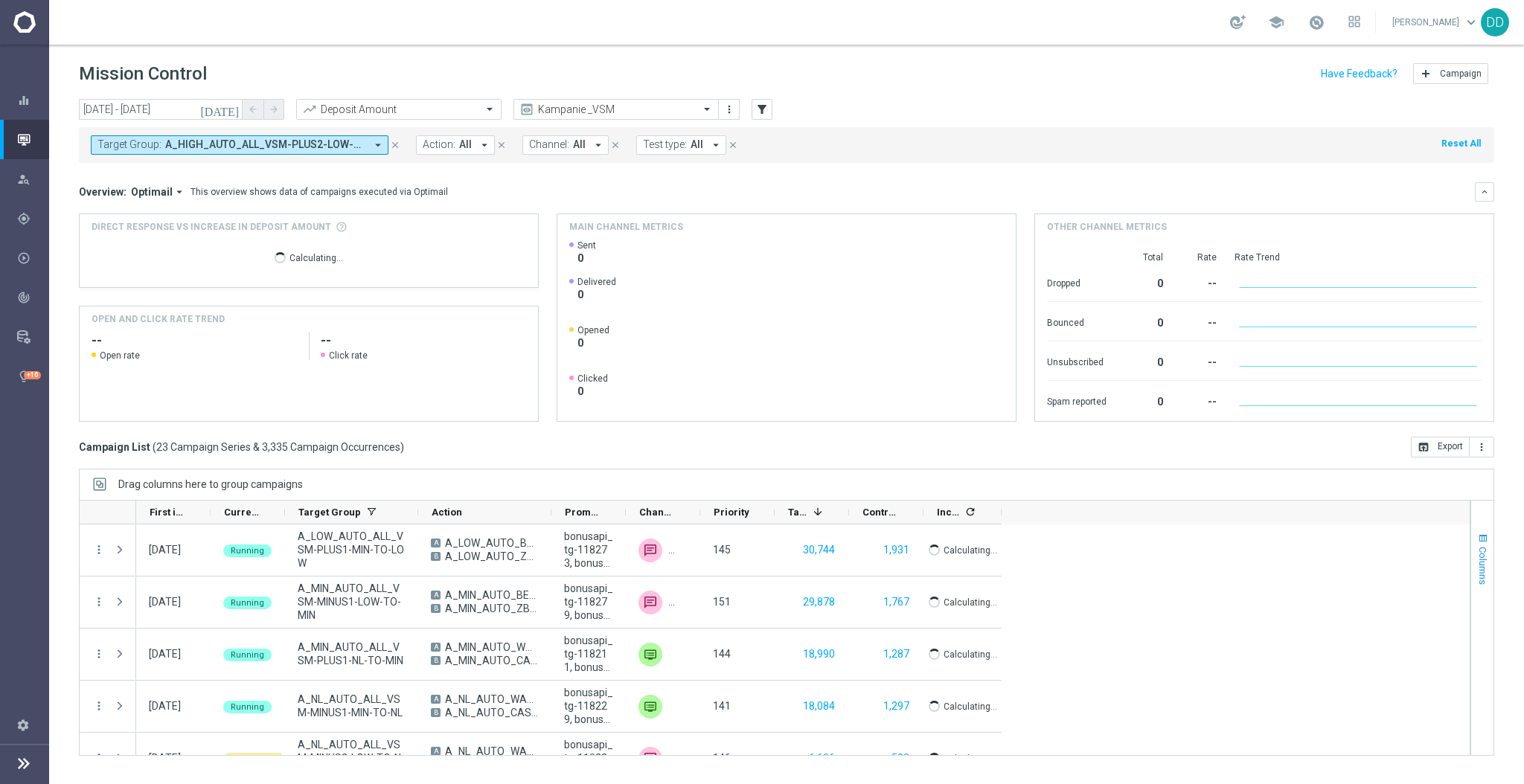
click at [1482, 528] on button "Columns" at bounding box center [1482, 558] width 22 height 81
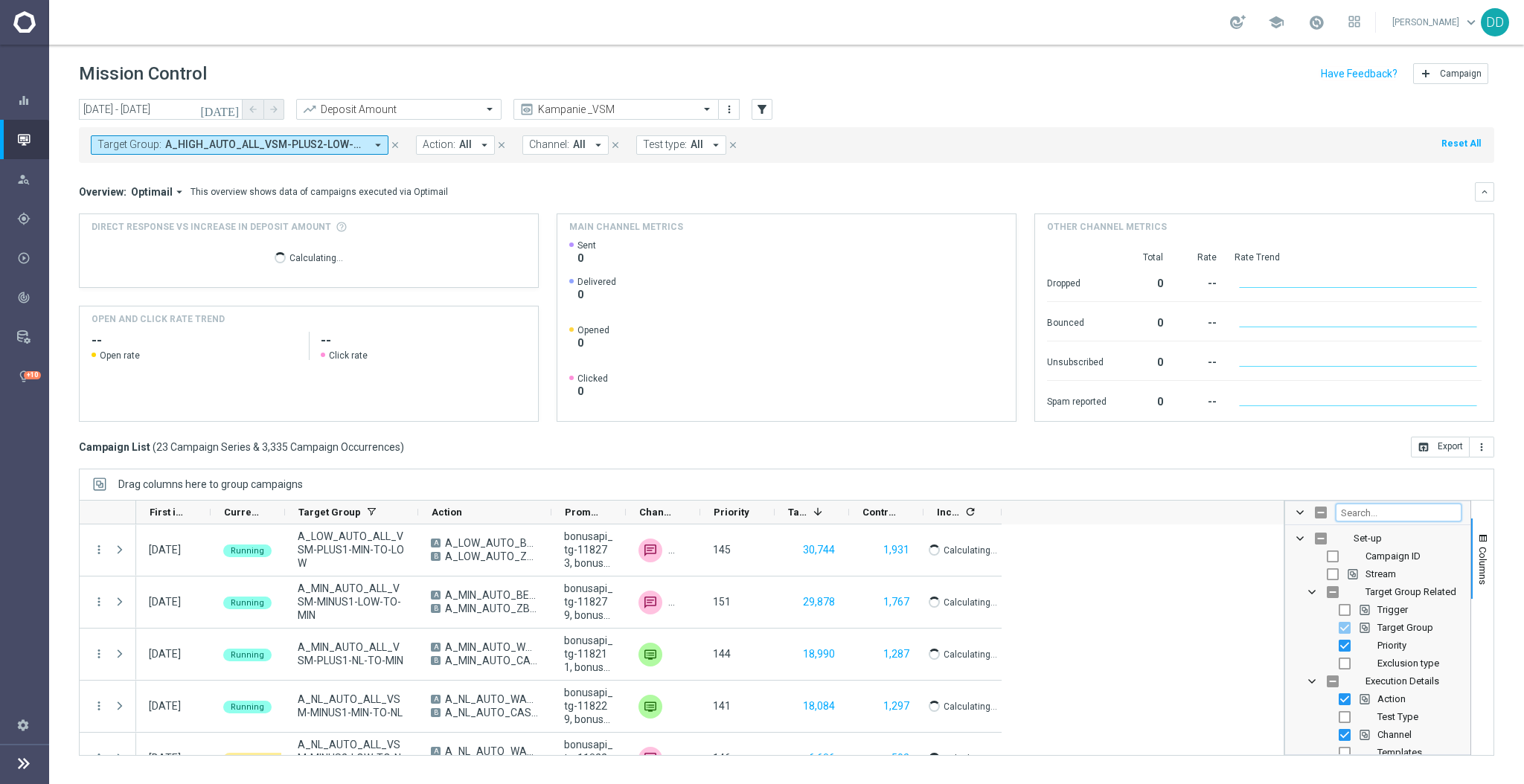
click at [1403, 516] on input "Filter Columns Input" at bounding box center [1399, 512] width 126 height 18
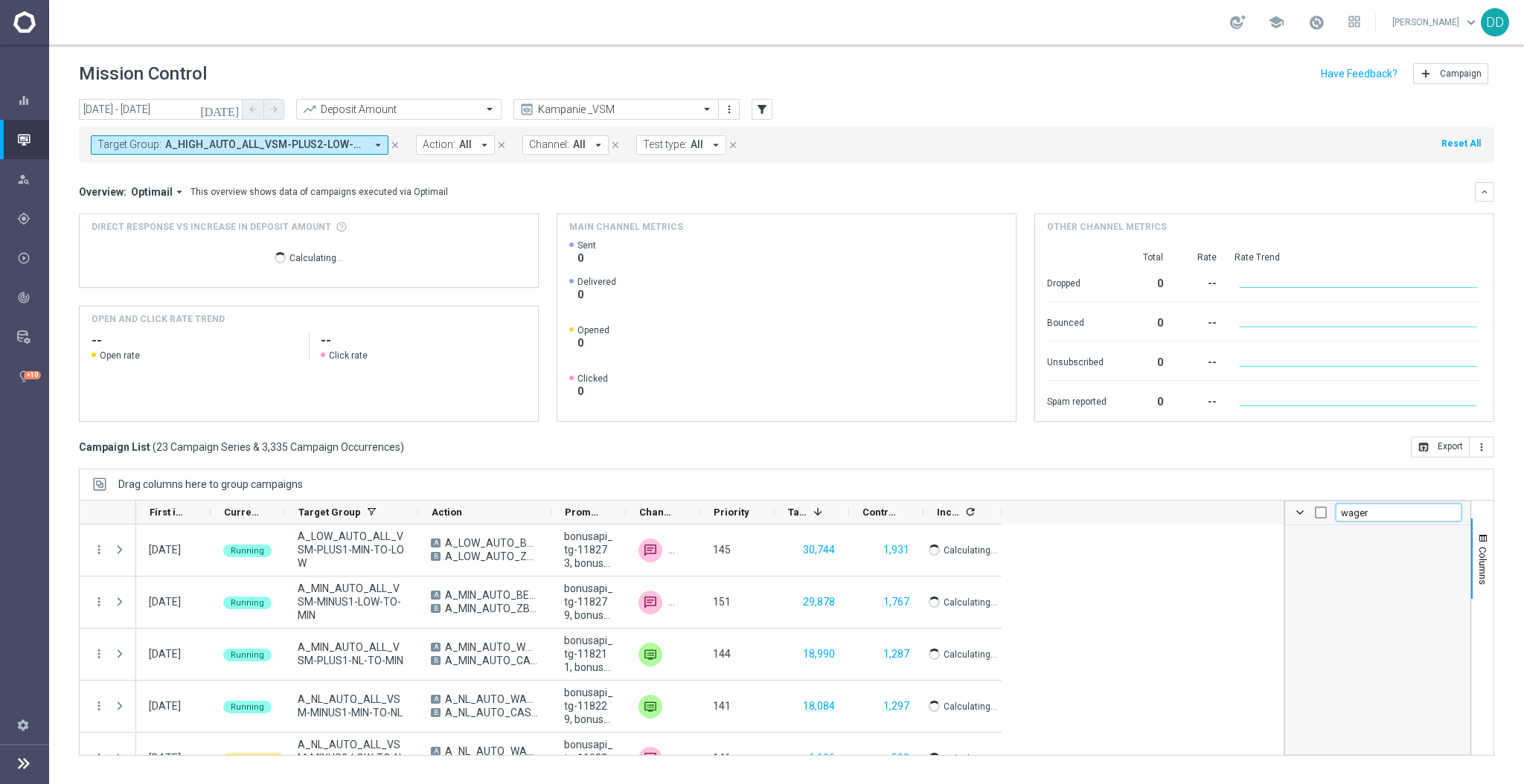
drag, startPoint x: 1403, startPoint y: 516, endPoint x: 1330, endPoint y: 518, distance: 73.0
click at [1330, 518] on div "wager" at bounding box center [1378, 513] width 185 height 24
type input "i"
checkbox input "false"
type input "increas"
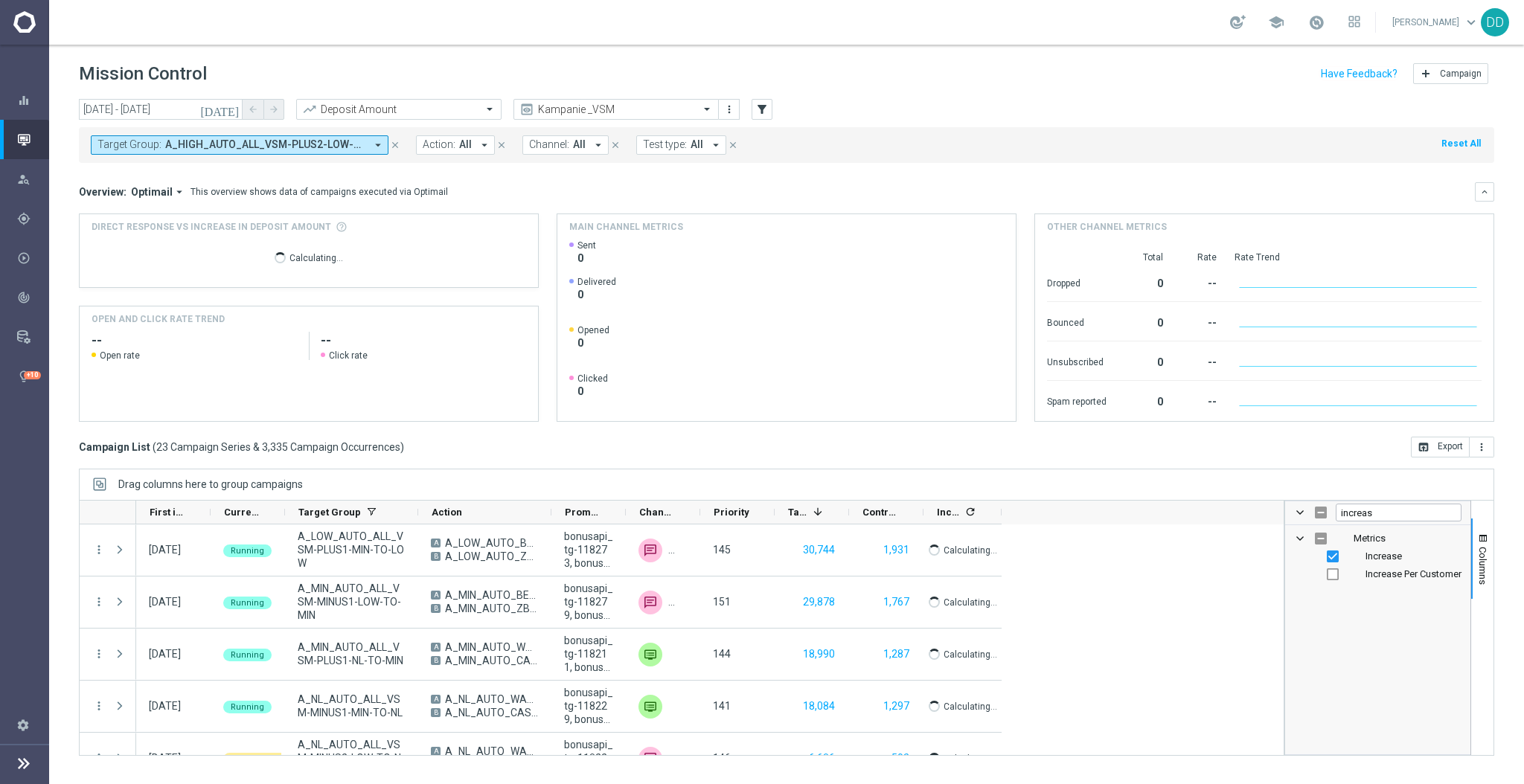
click at [1240, 484] on div "Drag columns here to group campaigns" at bounding box center [786, 484] width 1415 height 31
click at [1314, 497] on div "Drag columns here to group campaigns" at bounding box center [786, 484] width 1415 height 31
click at [477, 115] on div at bounding box center [399, 109] width 204 height 13
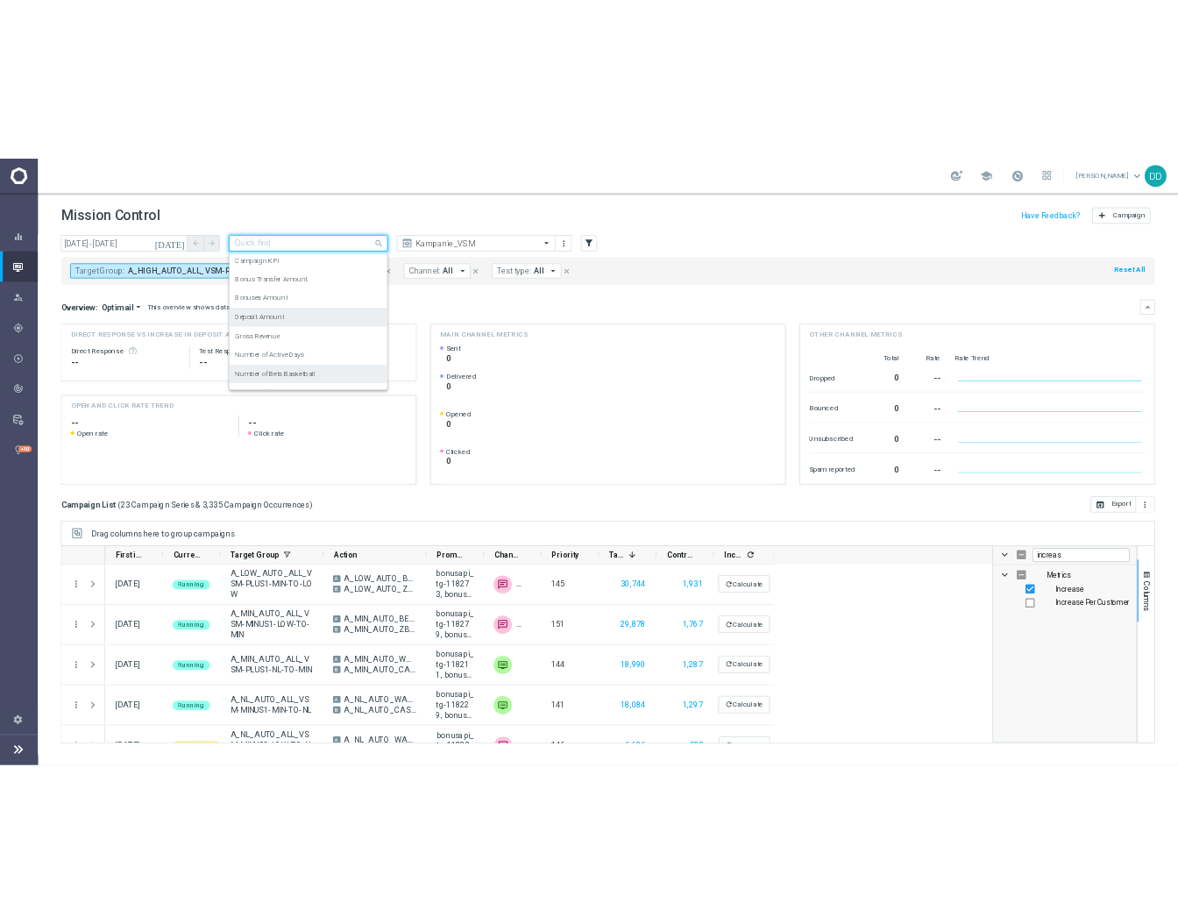
scroll to position [117, 0]
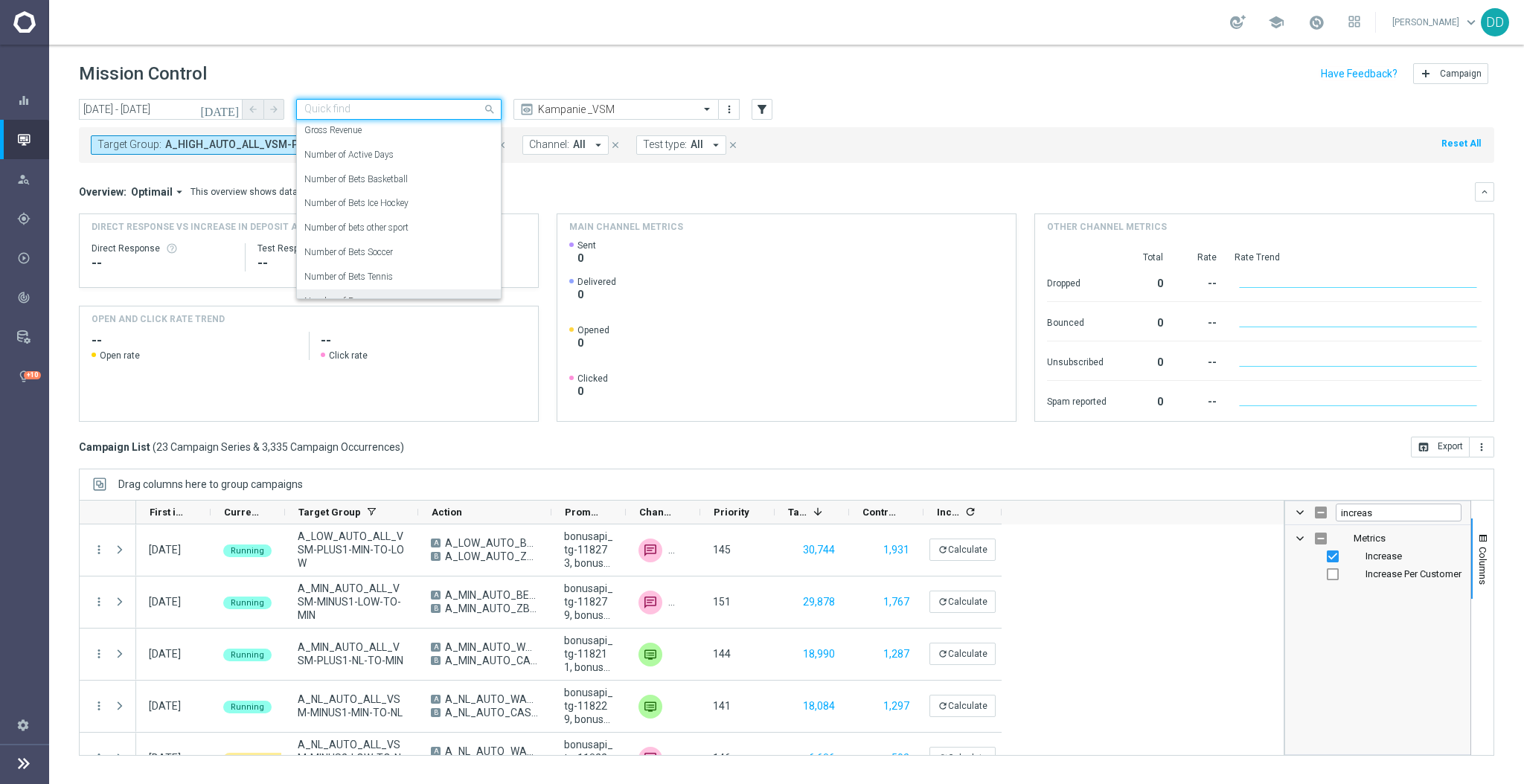
click at [905, 462] on div "[DATE] [DATE] - [DATE] arrow_back arrow_forward Quick find Deposit Amount Campa…" at bounding box center [787, 435] width 1476 height 672
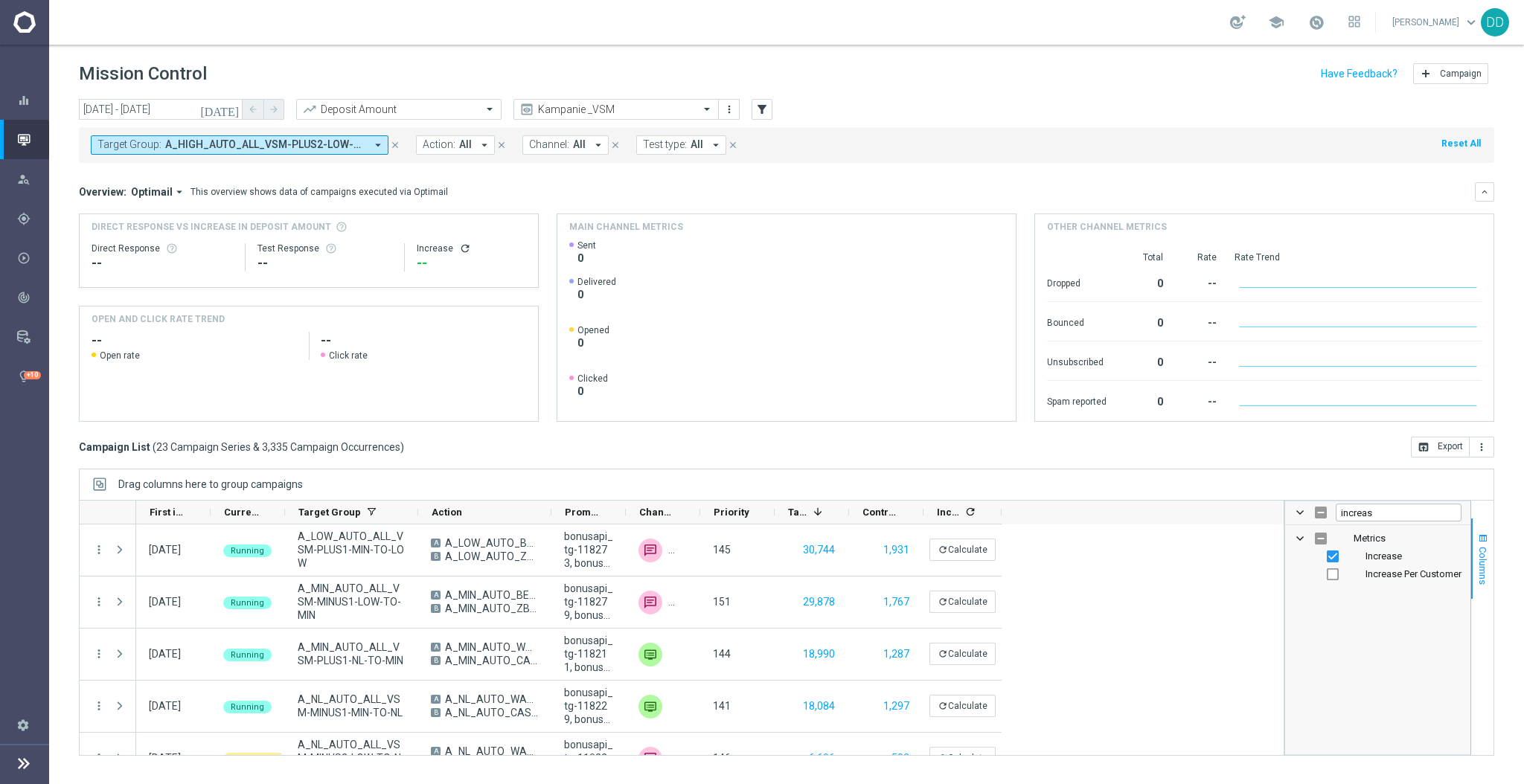
click at [1482, 548] on span "Columns" at bounding box center [1483, 565] width 12 height 38
click at [1488, 184] on button "keyboard_arrow_down" at bounding box center [1485, 192] width 20 height 20
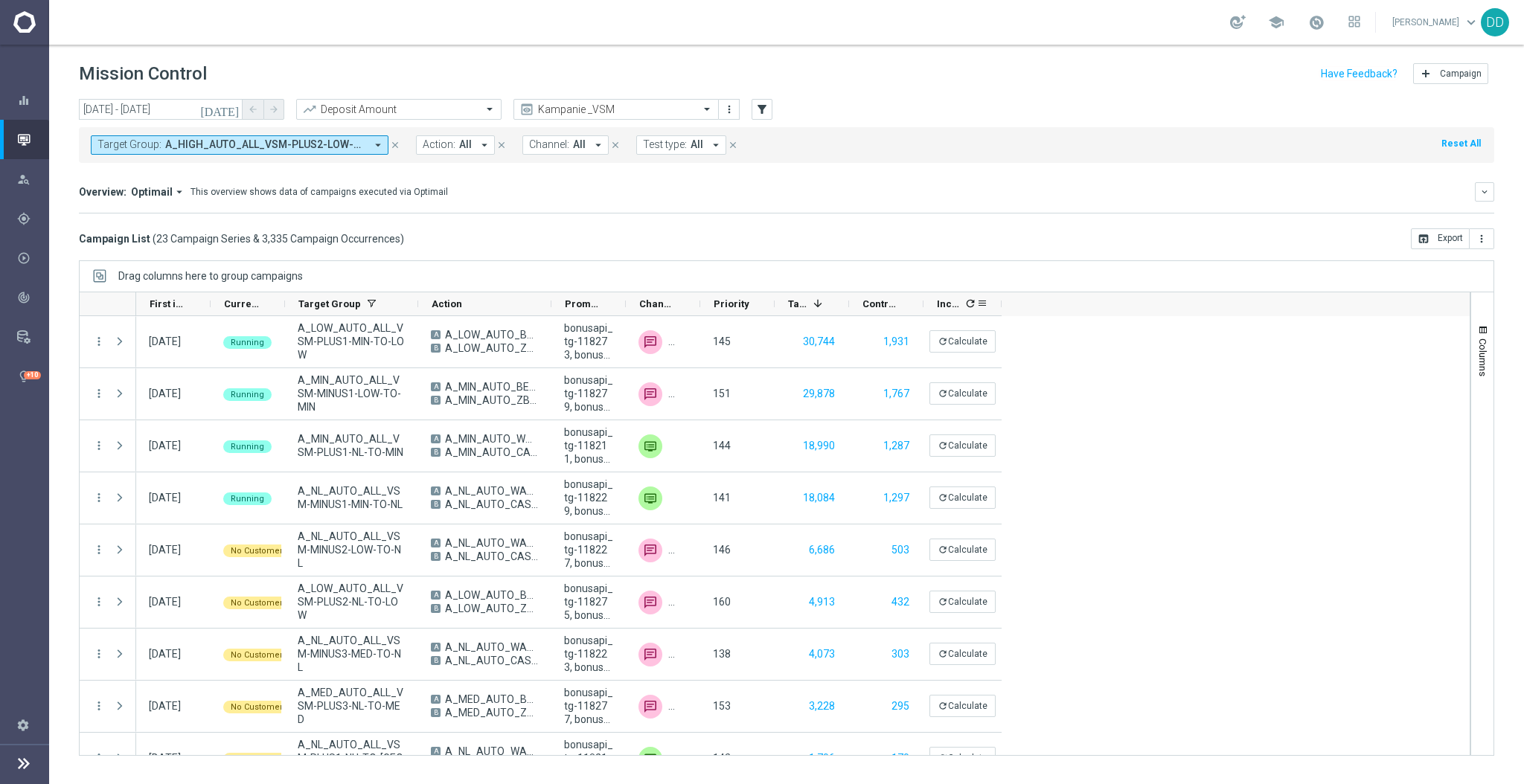
click at [966, 305] on icon "refresh" at bounding box center [970, 304] width 12 height 12
click at [1485, 199] on button "keyboard_arrow_down" at bounding box center [1485, 192] width 20 height 20
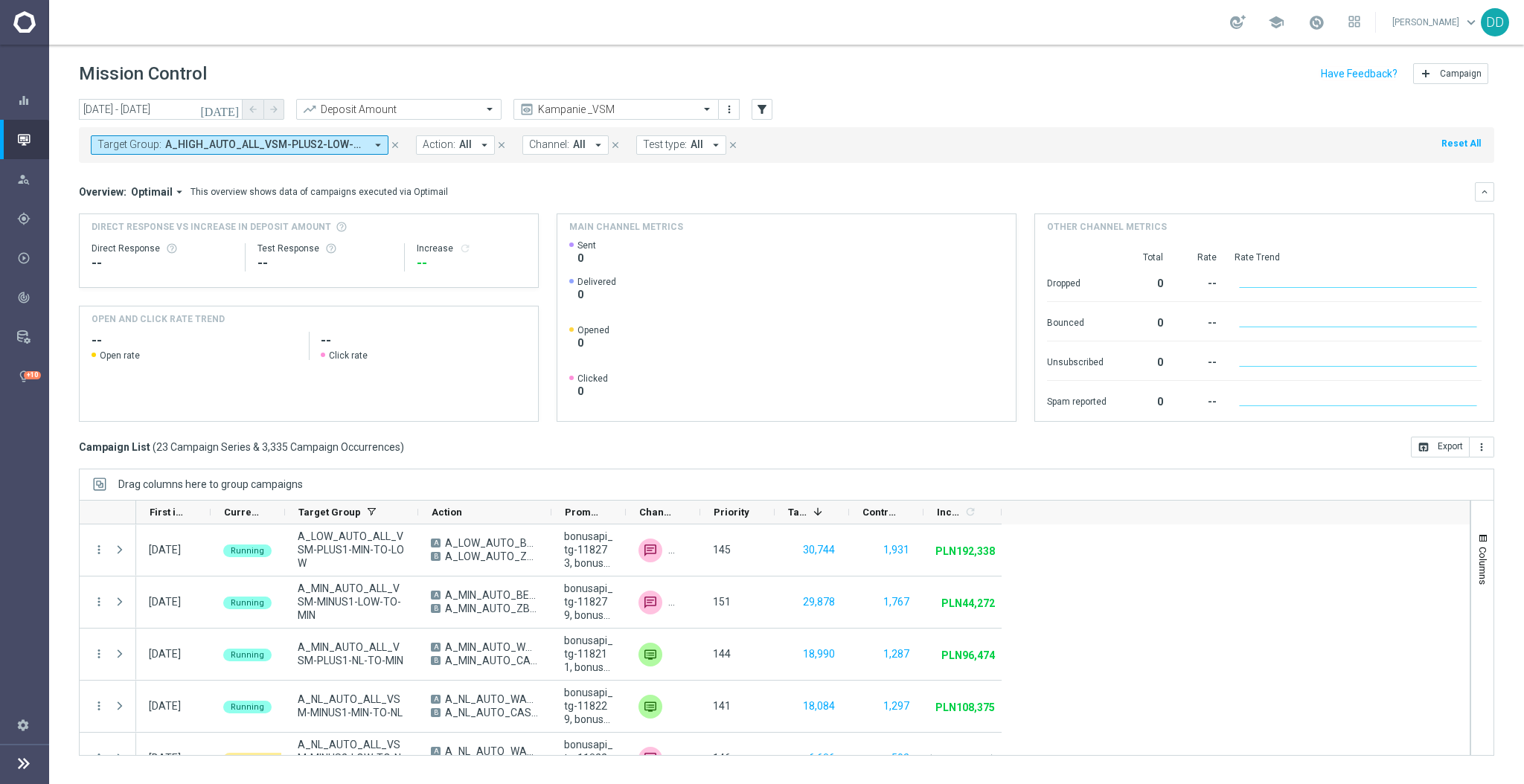
click at [145, 193] on span "Optimail" at bounding box center [151, 192] width 42 height 14
click at [133, 219] on div "Analysis" at bounding box center [126, 215] width 36 height 14
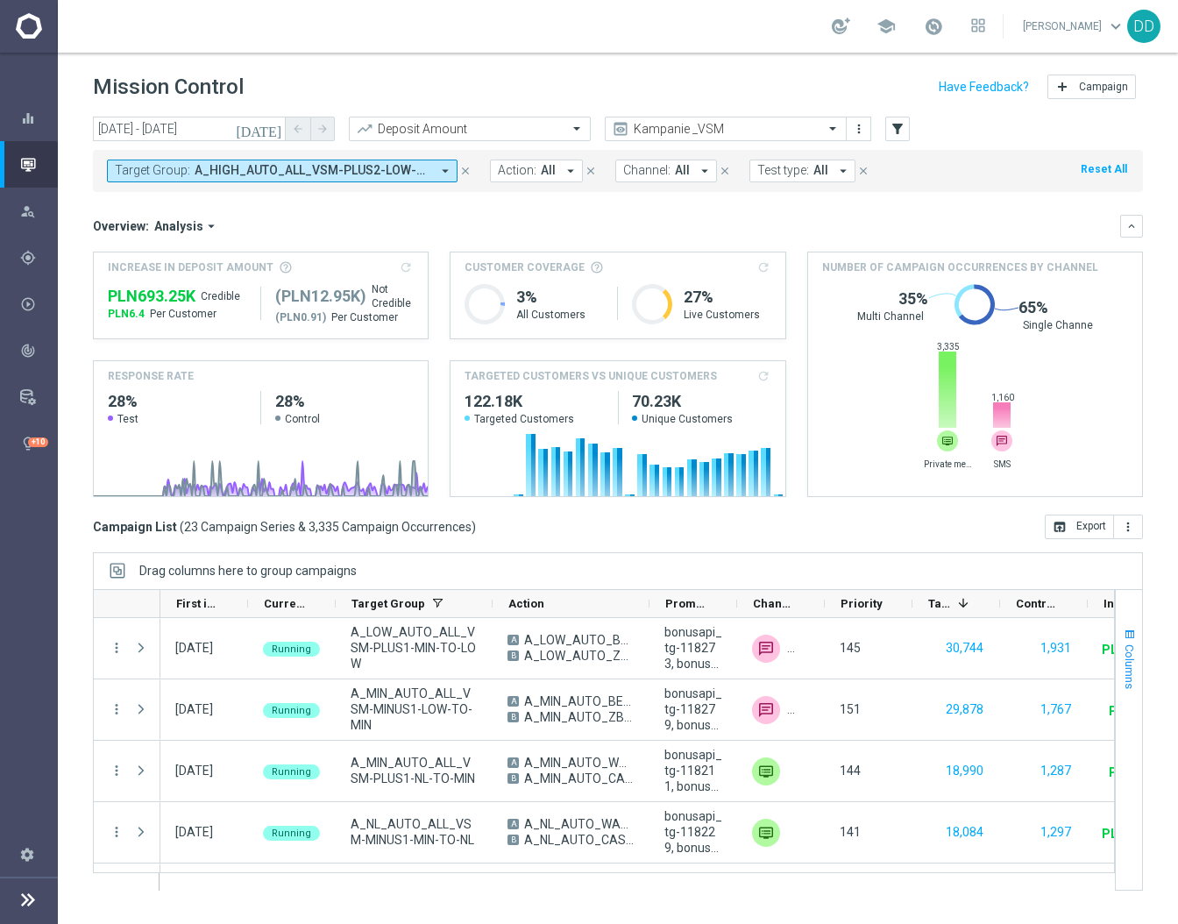
click at [1134, 624] on button "Columns" at bounding box center [1129, 658] width 26 height 95
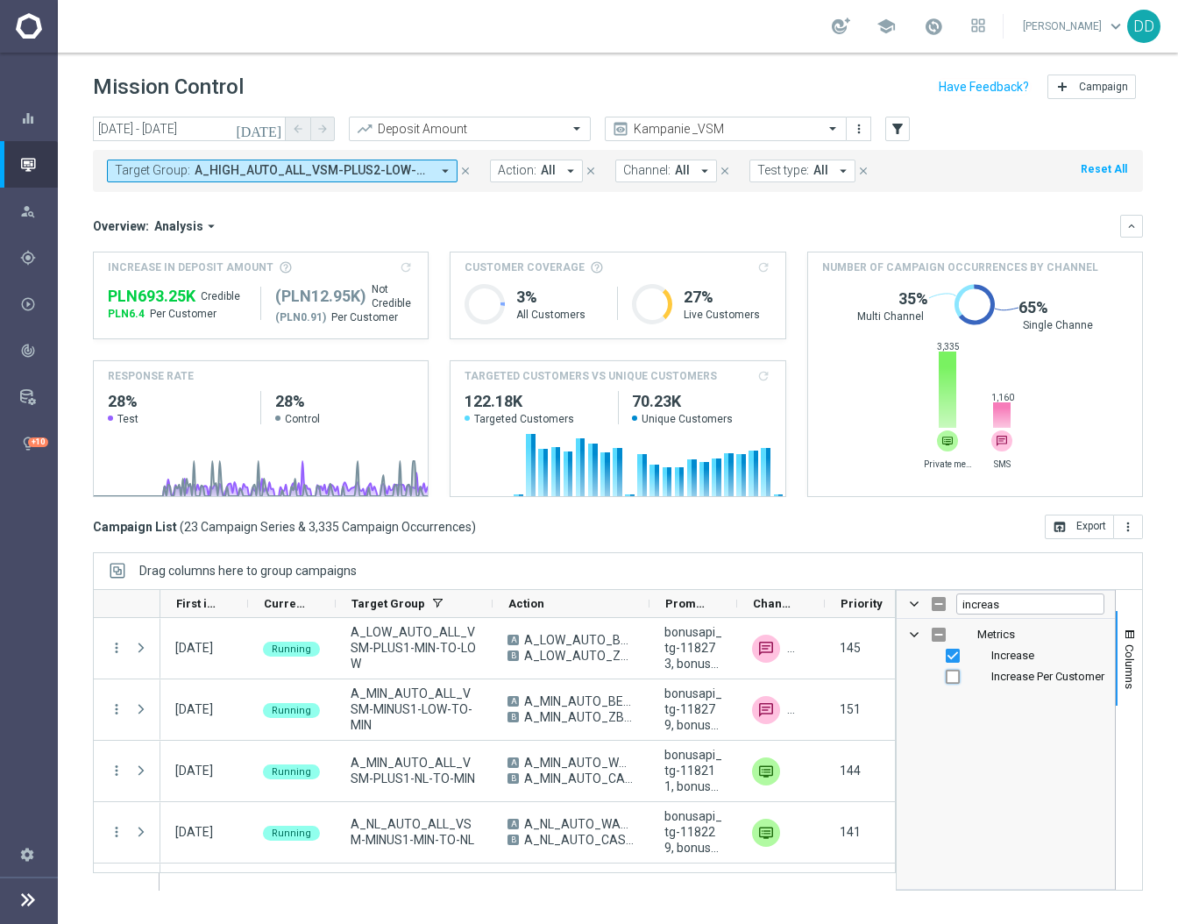
click at [952, 679] on input "Press SPACE to toggle visibility (hidden)" at bounding box center [953, 677] width 14 height 14
checkbox input "true"
click at [952, 679] on input "Press SPACE to toggle visibility (visible)" at bounding box center [953, 677] width 14 height 14
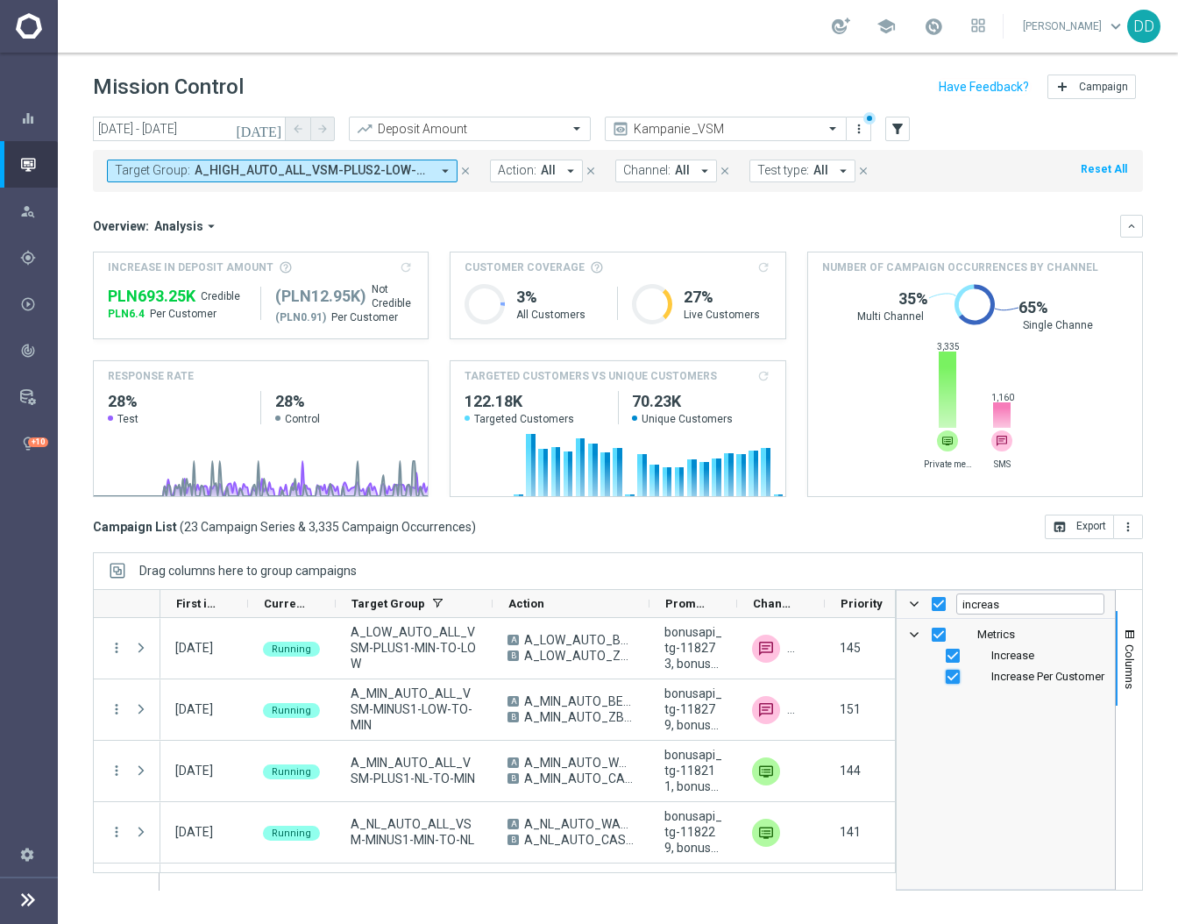
checkbox input "false"
click at [1004, 607] on input "increas" at bounding box center [1030, 603] width 148 height 21
type input "i"
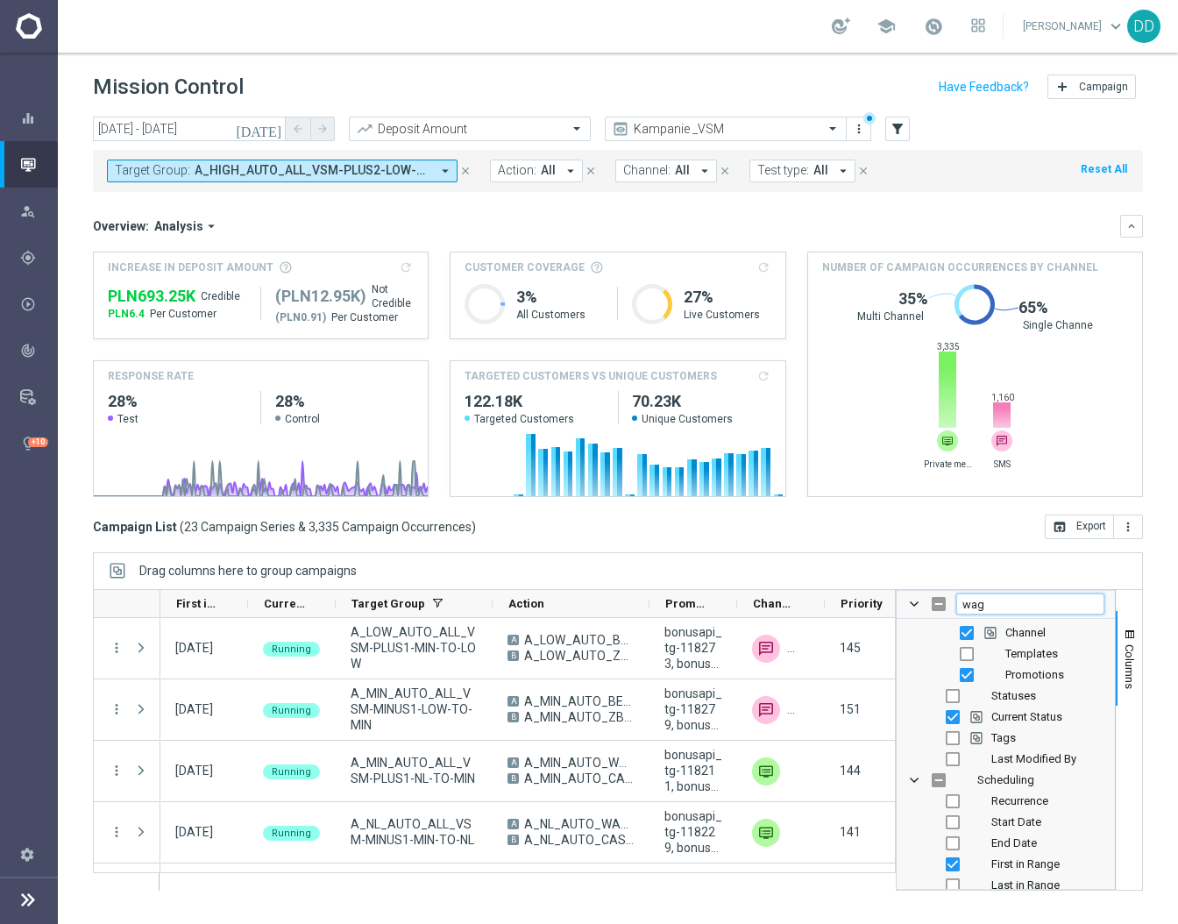
scroll to position [0, 0]
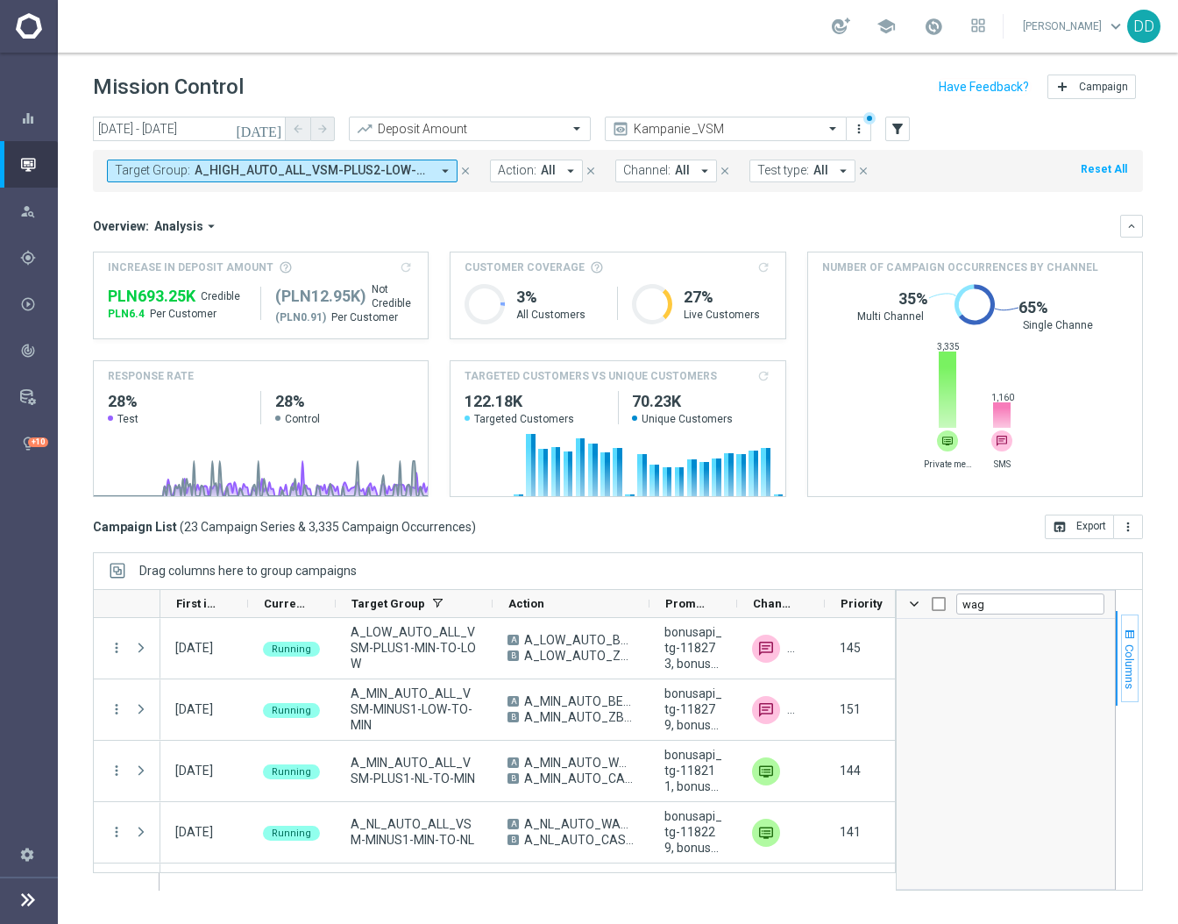
click at [1127, 647] on span "Columns" at bounding box center [1130, 666] width 14 height 45
click at [1131, 636] on span "button" at bounding box center [1130, 635] width 14 height 14
click at [991, 609] on input "wag" at bounding box center [1030, 603] width 148 height 21
type input "w"
checkbox input "false"
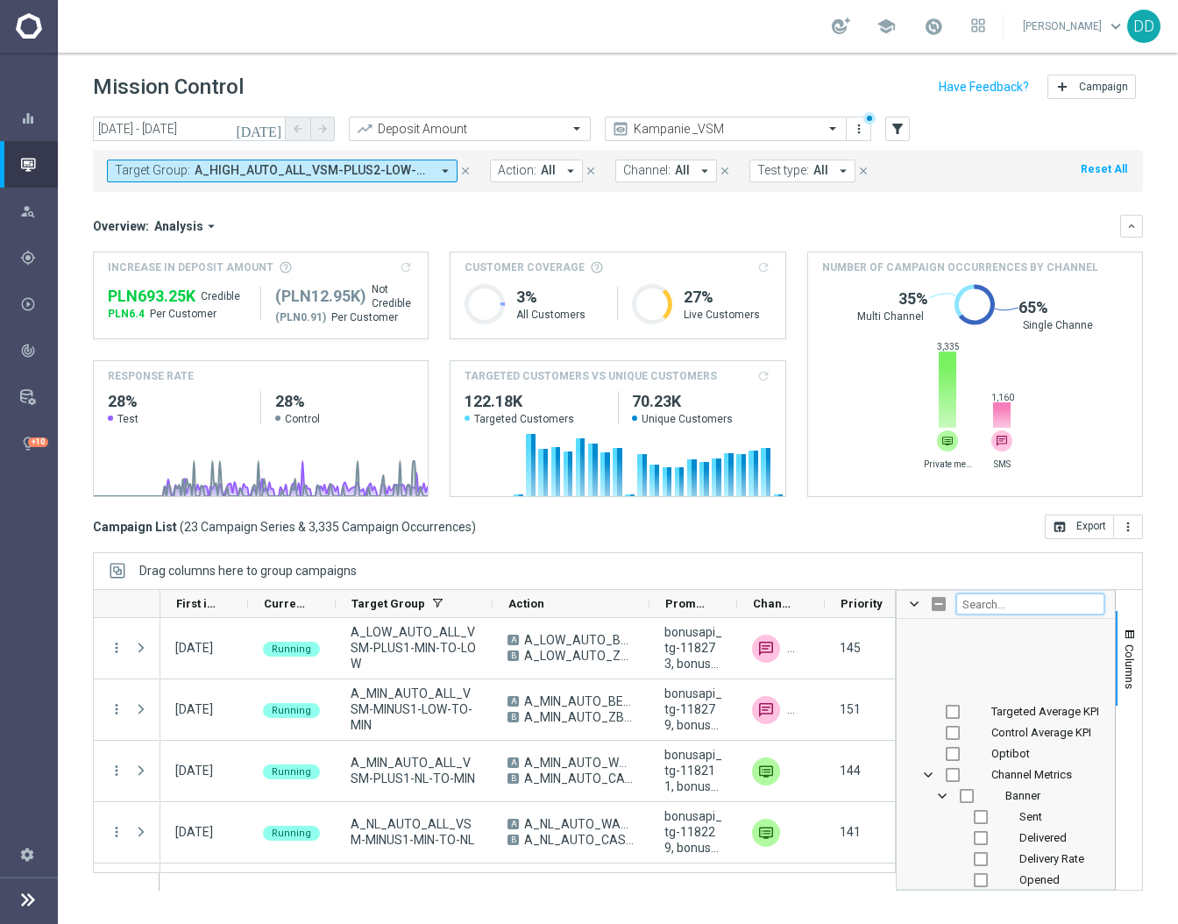
scroll to position [818, 0]
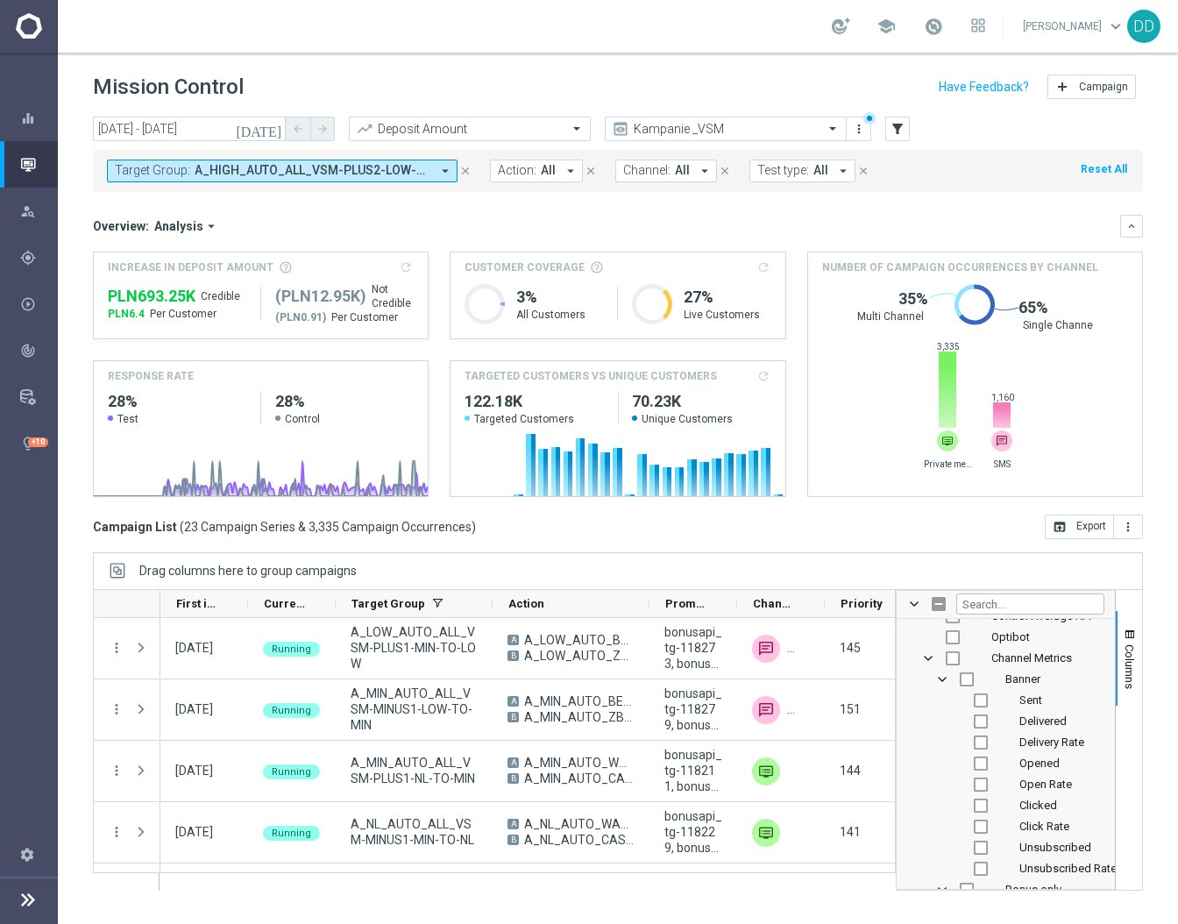
click at [1146, 582] on div "[DATE] [DATE] - [DATE] arrow_back arrow_forward Deposit Amount trending_up Kamp…" at bounding box center [618, 513] width 1120 height 792
click at [1161, 632] on div "[DATE] [DATE] - [DATE] arrow_back arrow_forward Deposit Amount trending_up Kamp…" at bounding box center [618, 513] width 1120 height 792
click at [1137, 643] on button "Columns" at bounding box center [1129, 658] width 26 height 95
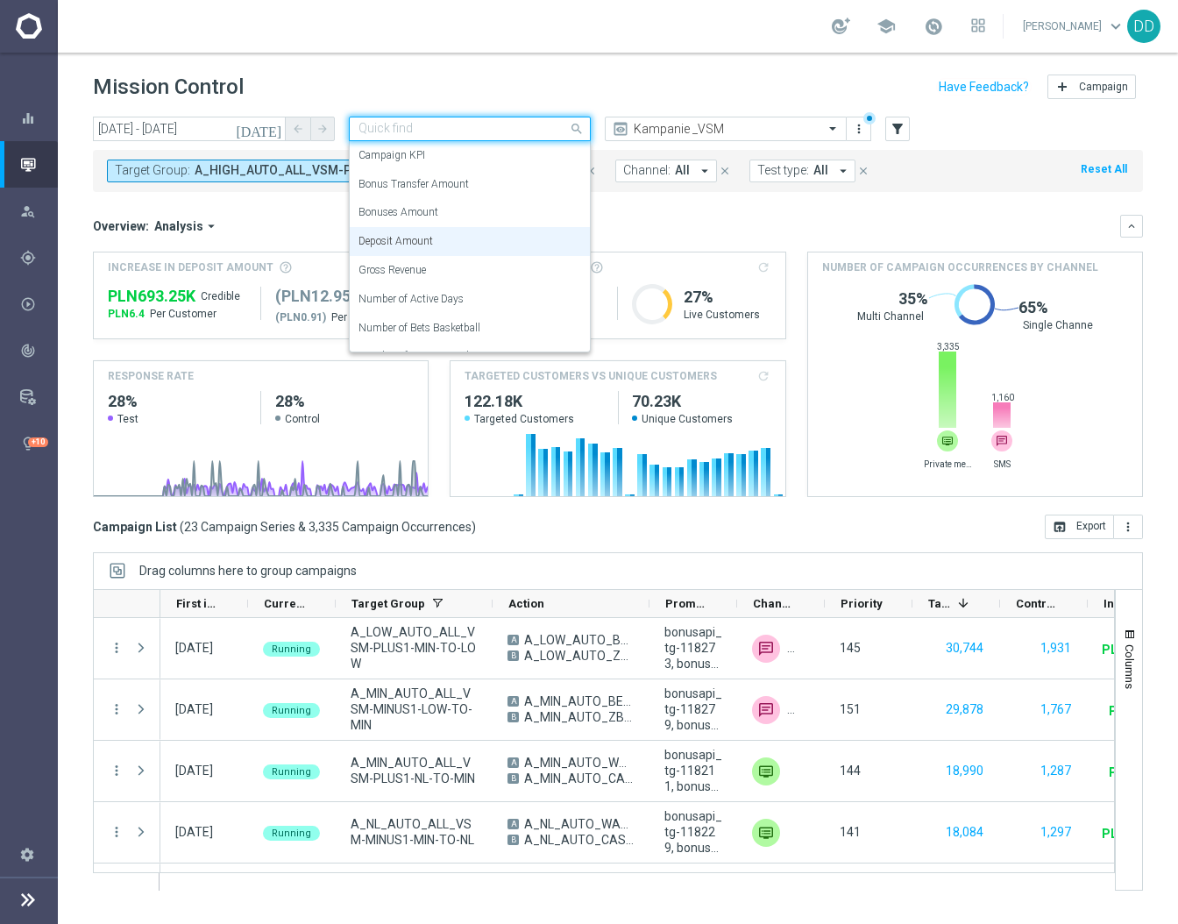
click at [515, 132] on input "text" at bounding box center [453, 129] width 188 height 15
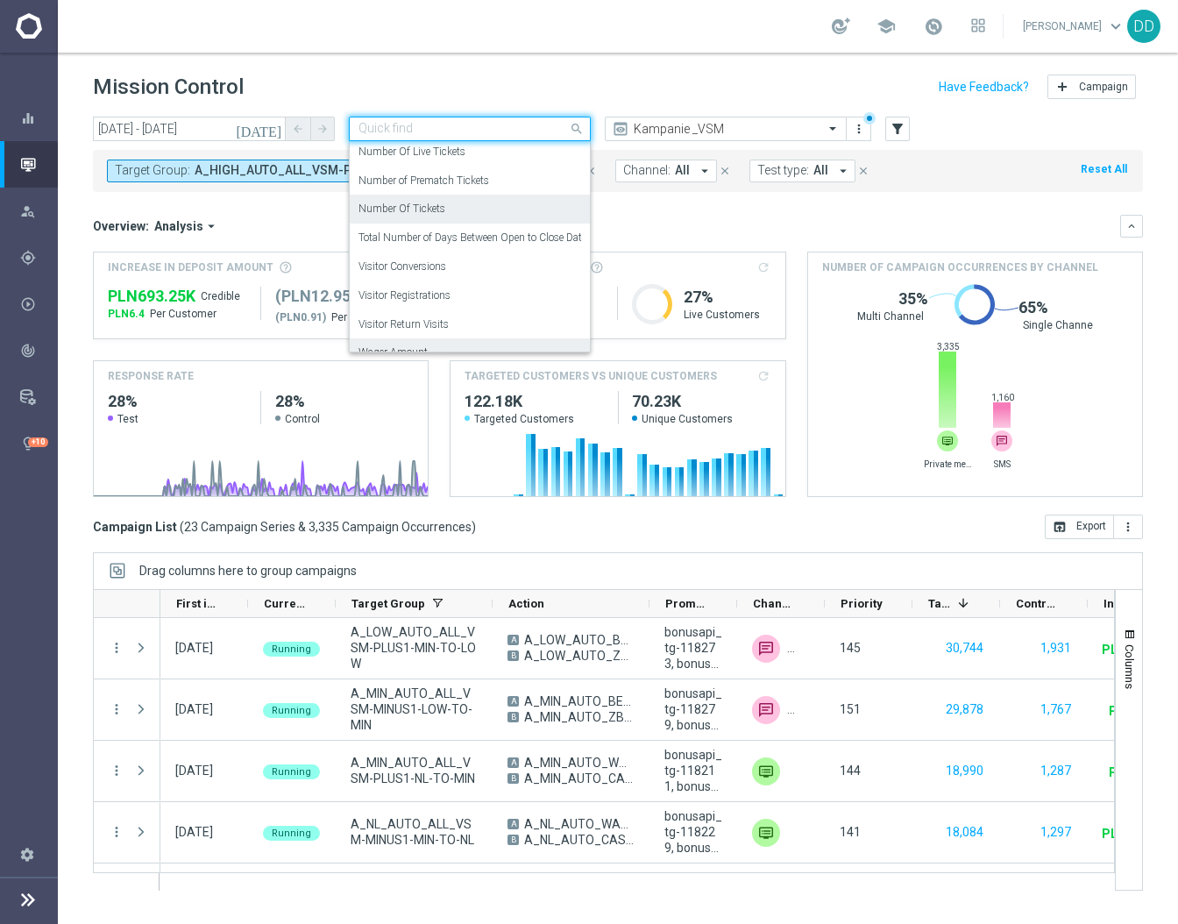
scroll to position [467, 0]
click at [458, 233] on div "Wager Amount" at bounding box center [470, 236] width 223 height 29
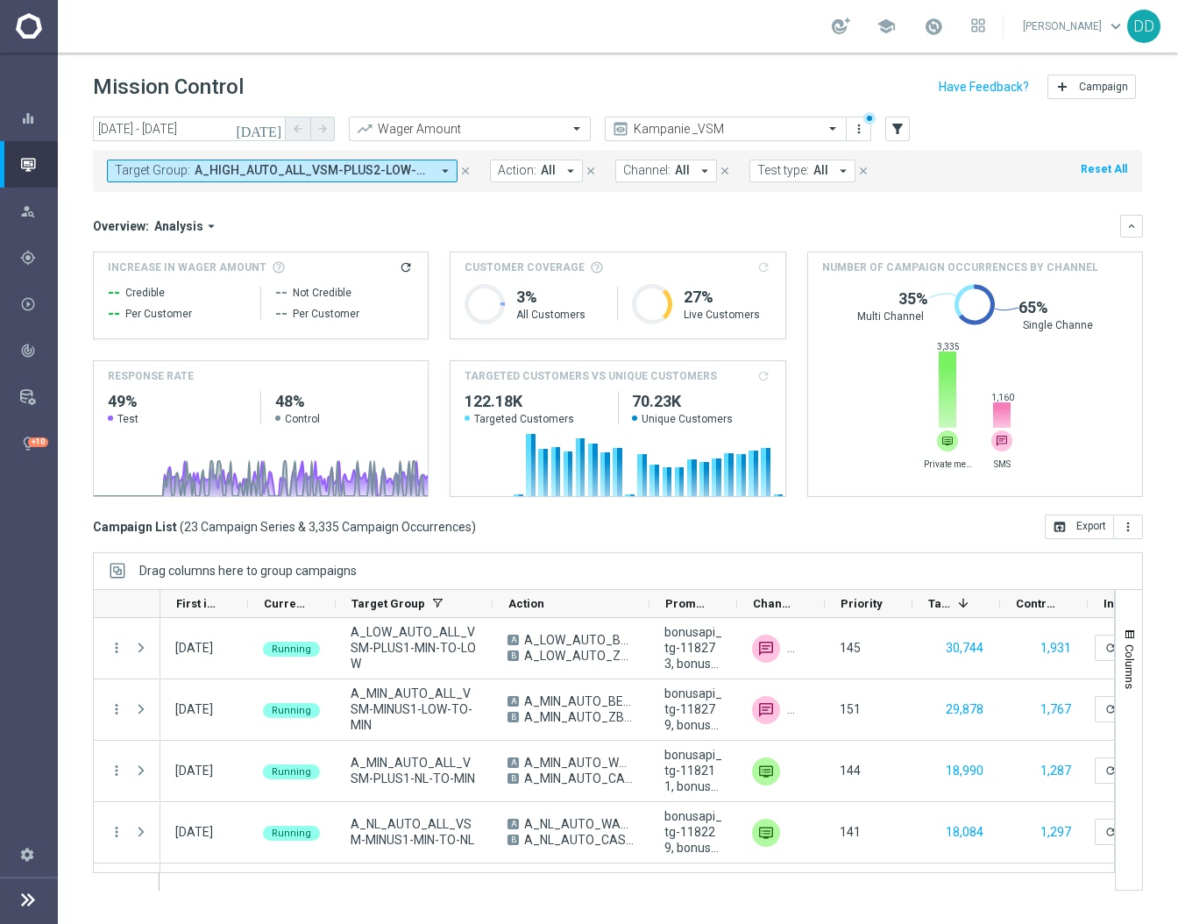
drag, startPoint x: 405, startPoint y: 271, endPoint x: 721, endPoint y: 342, distance: 323.5
click at [405, 271] on icon "refresh" at bounding box center [406, 267] width 14 height 14
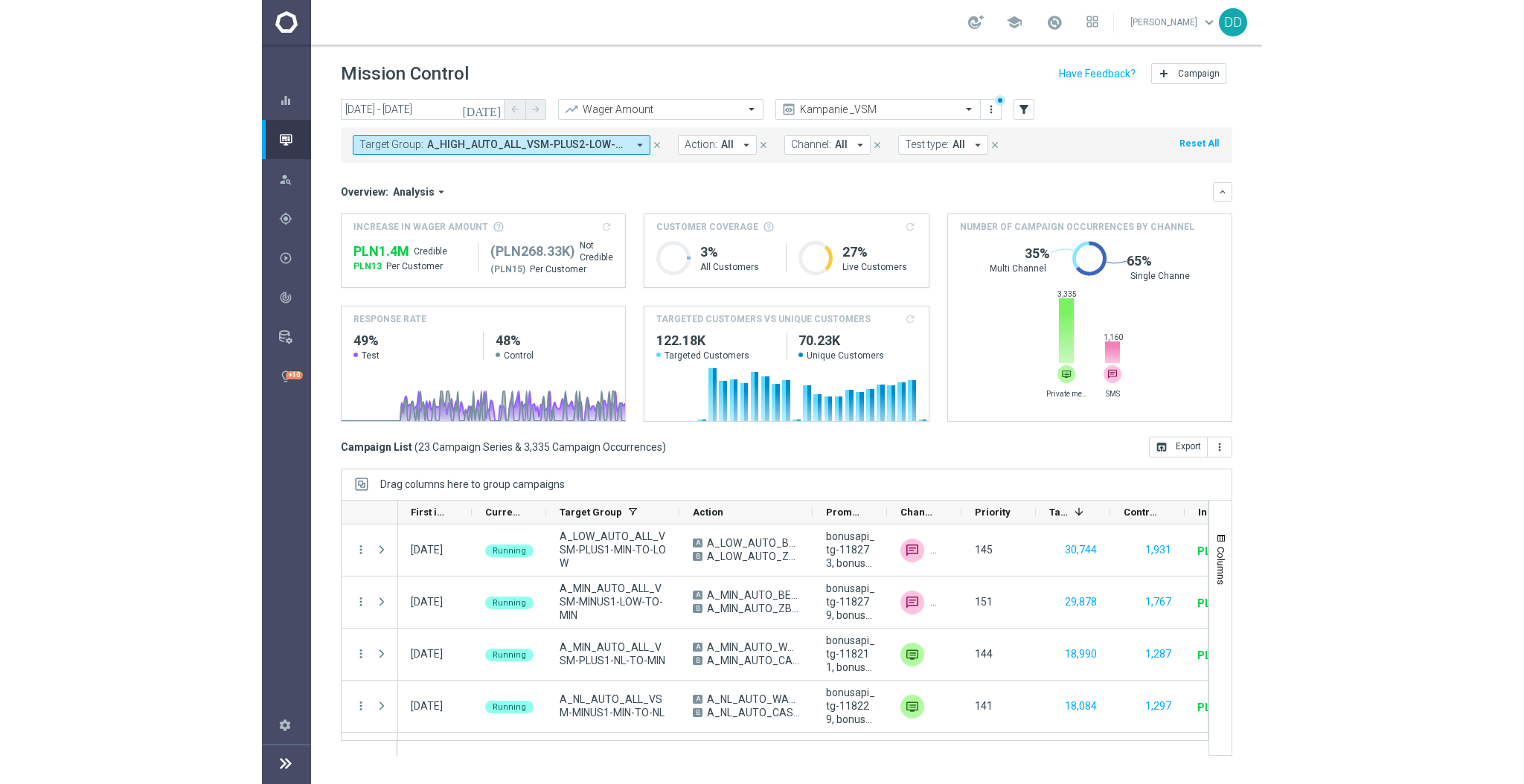
scroll to position [0, 69]
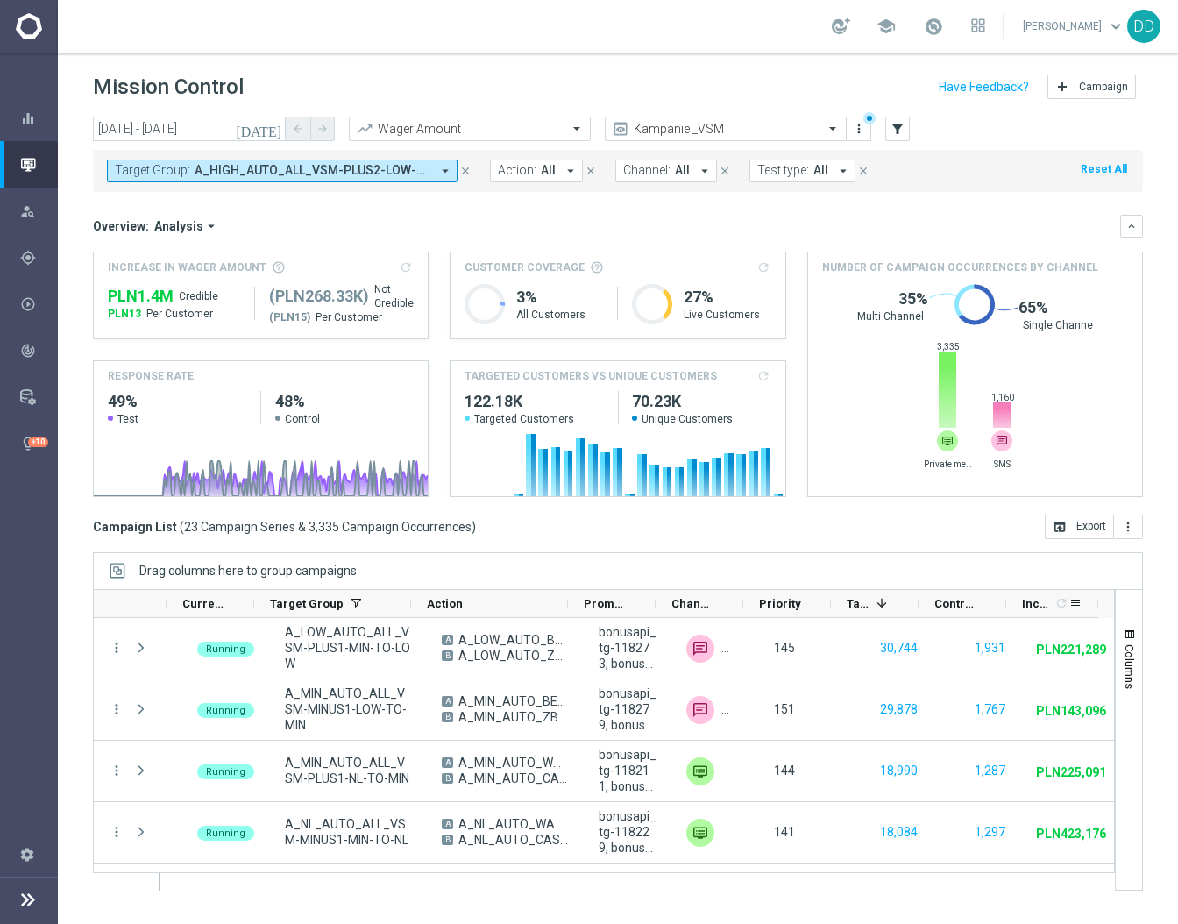
click at [1060, 604] on icon "refresh" at bounding box center [1062, 603] width 14 height 14
click at [146, 130] on input "[DATE] - [DATE]" at bounding box center [189, 129] width 193 height 25
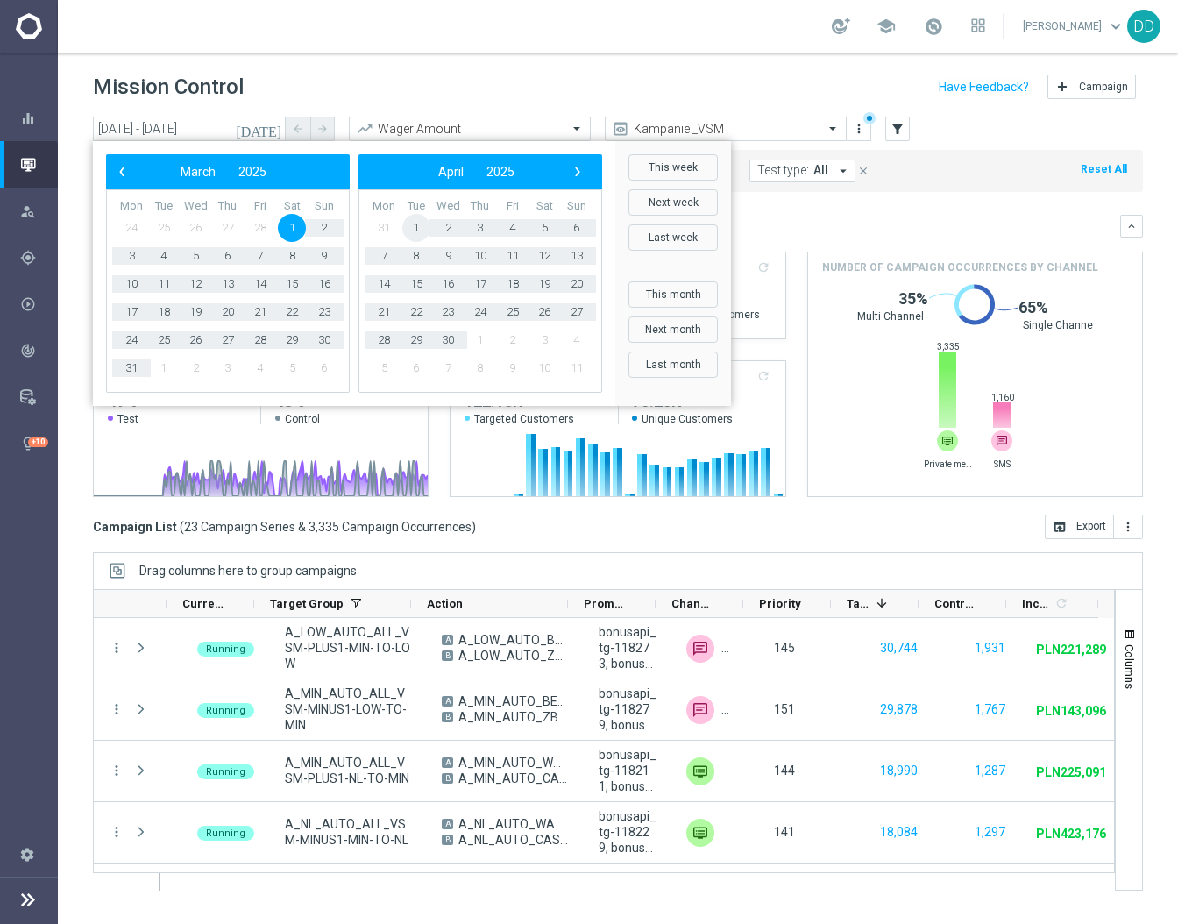
click at [416, 224] on span "1" at bounding box center [416, 228] width 28 height 28
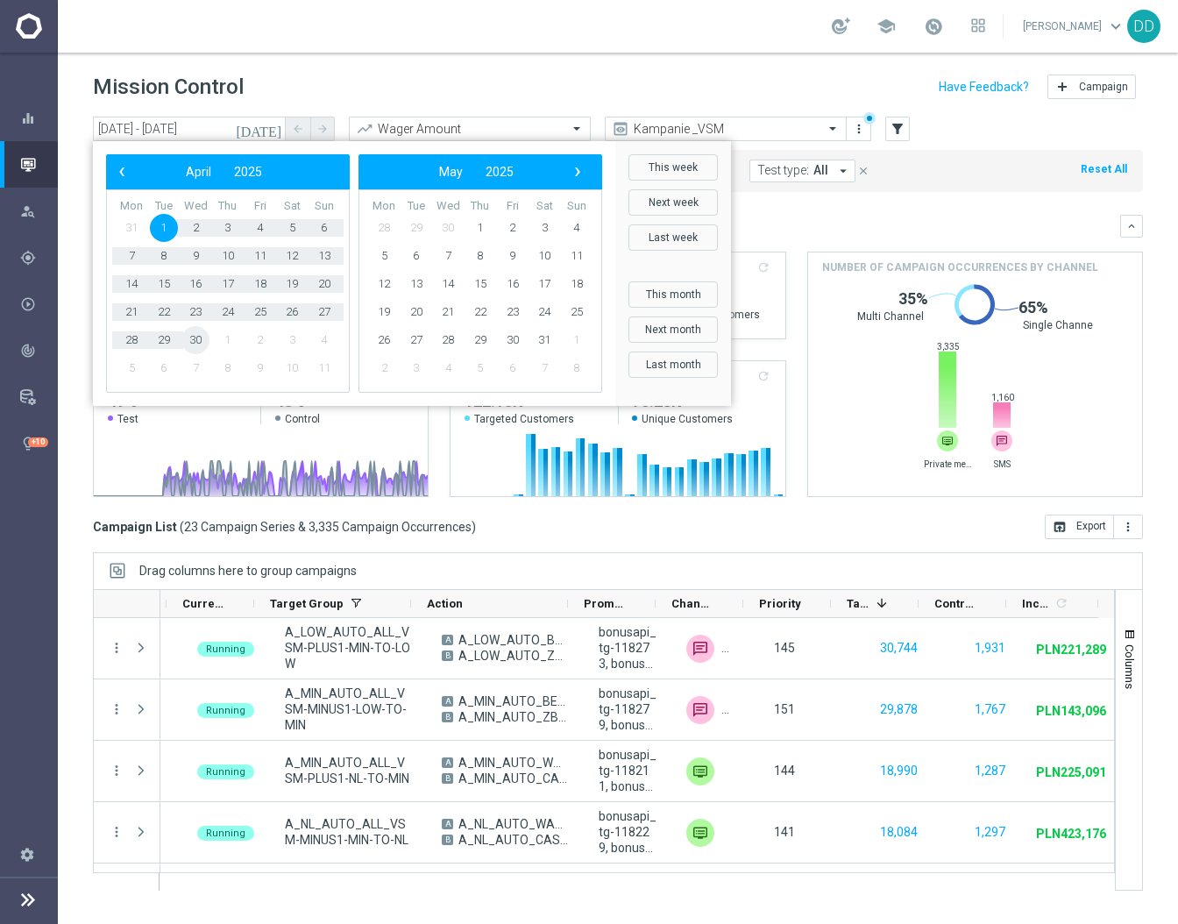
click at [201, 333] on span "30" at bounding box center [195, 340] width 28 height 28
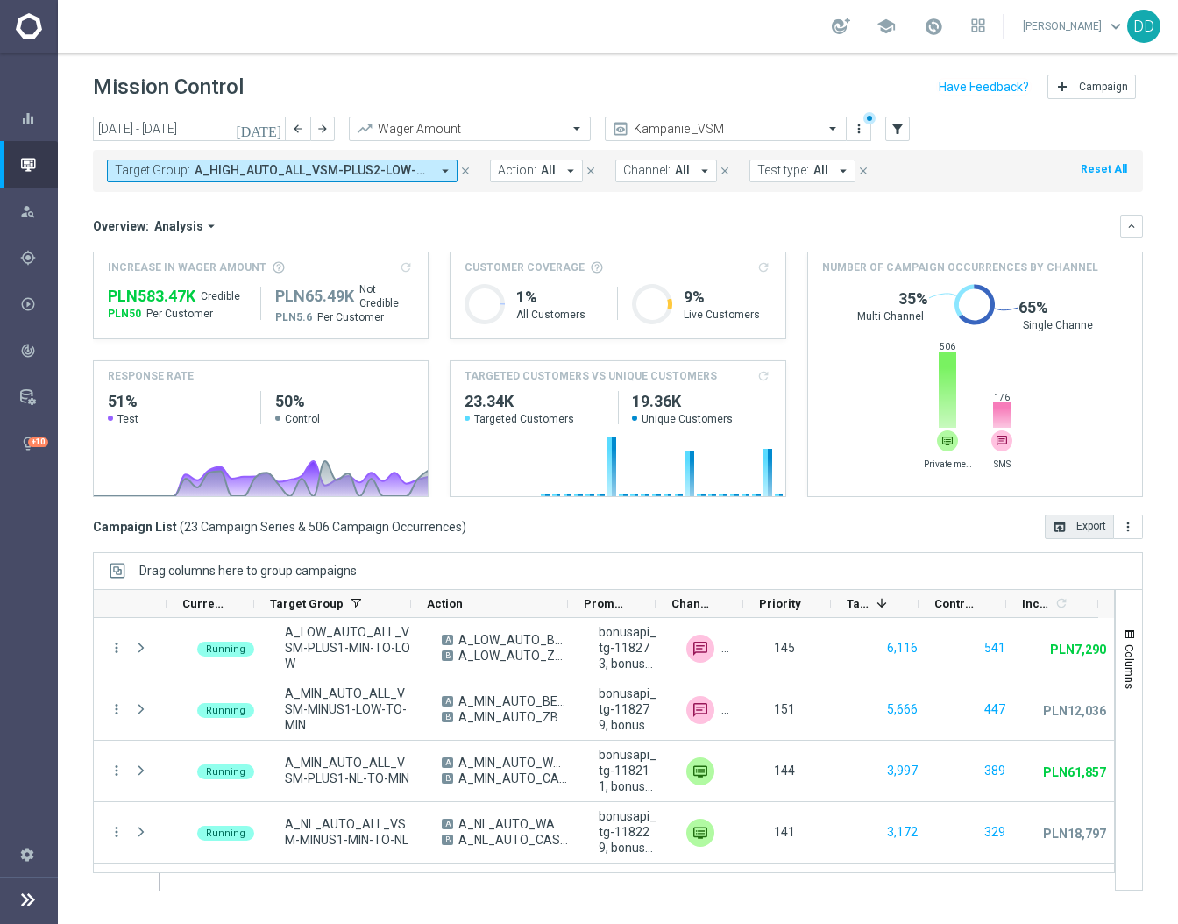
click at [1084, 531] on button "open_in_browser Export" at bounding box center [1079, 527] width 69 height 25
click at [224, 132] on input "[DATE] - [DATE]" at bounding box center [189, 129] width 193 height 25
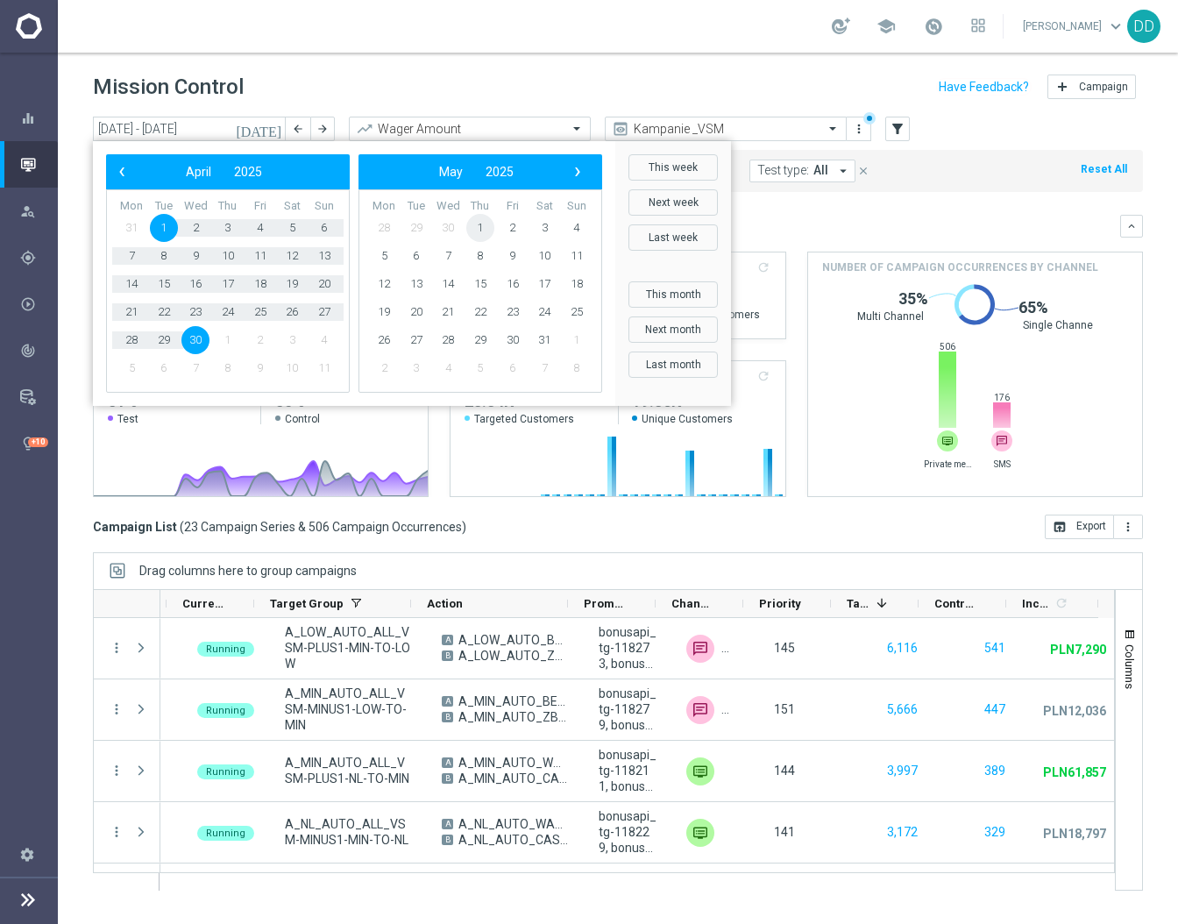
click at [473, 223] on span "1" at bounding box center [480, 228] width 28 height 28
click at [282, 336] on span "31" at bounding box center [292, 340] width 28 height 28
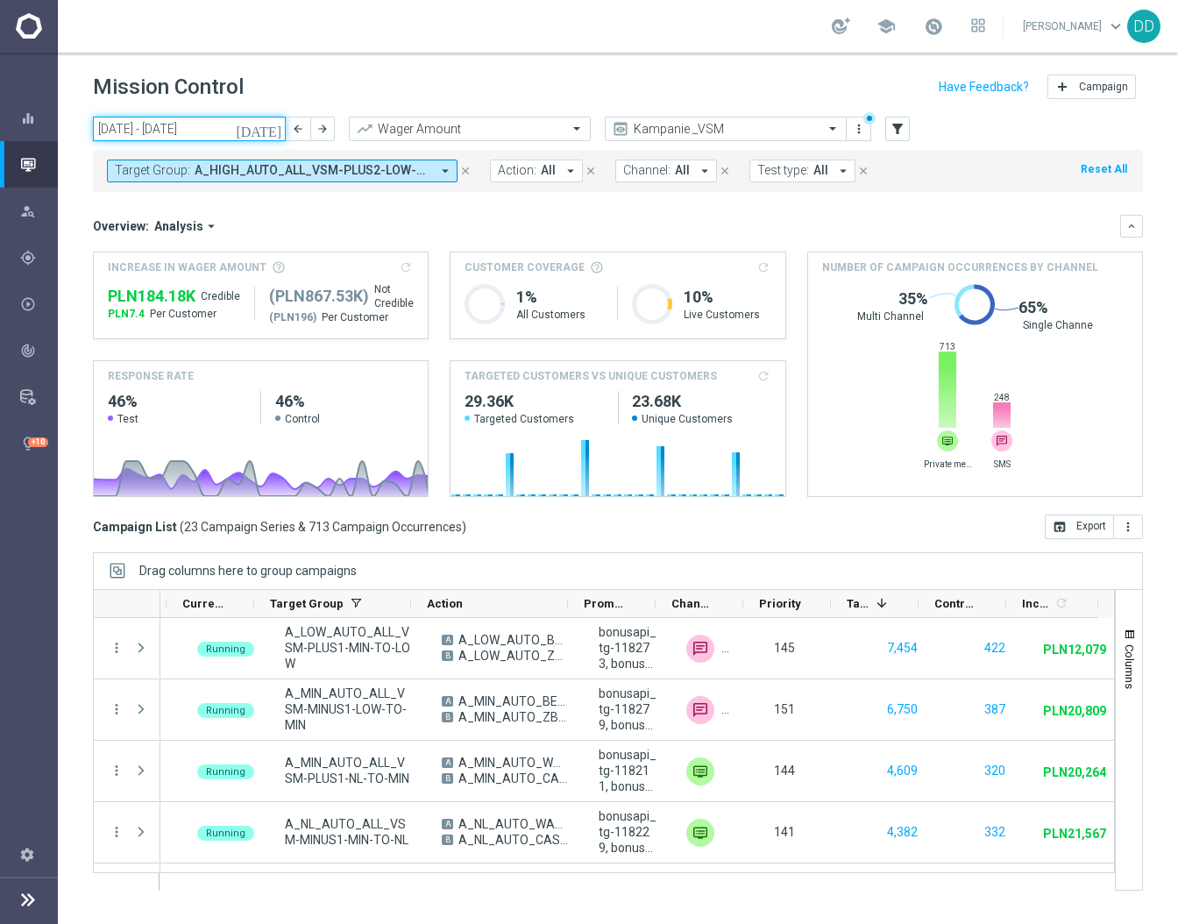
click at [212, 125] on input "[DATE] - [DATE]" at bounding box center [189, 129] width 193 height 25
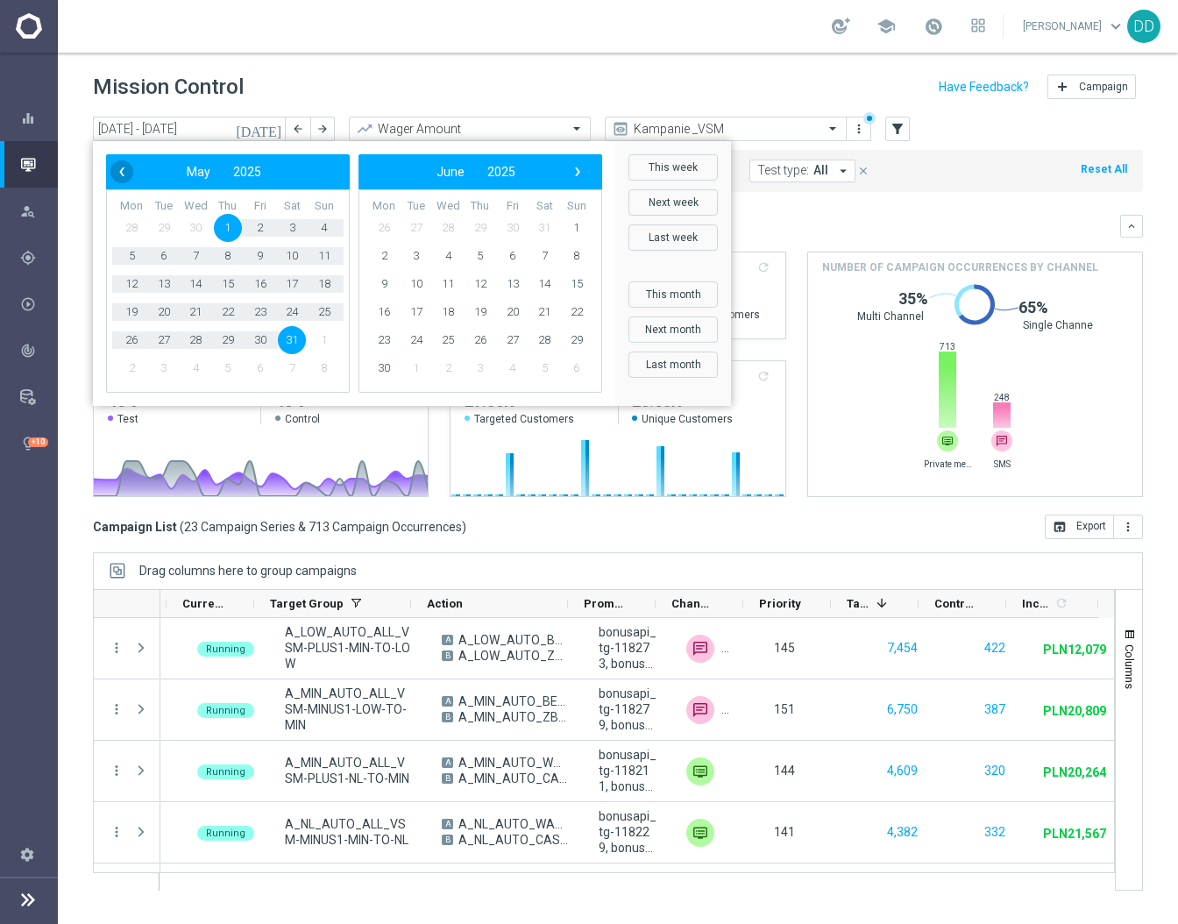
click at [131, 170] on span "‹" at bounding box center [121, 171] width 23 height 23
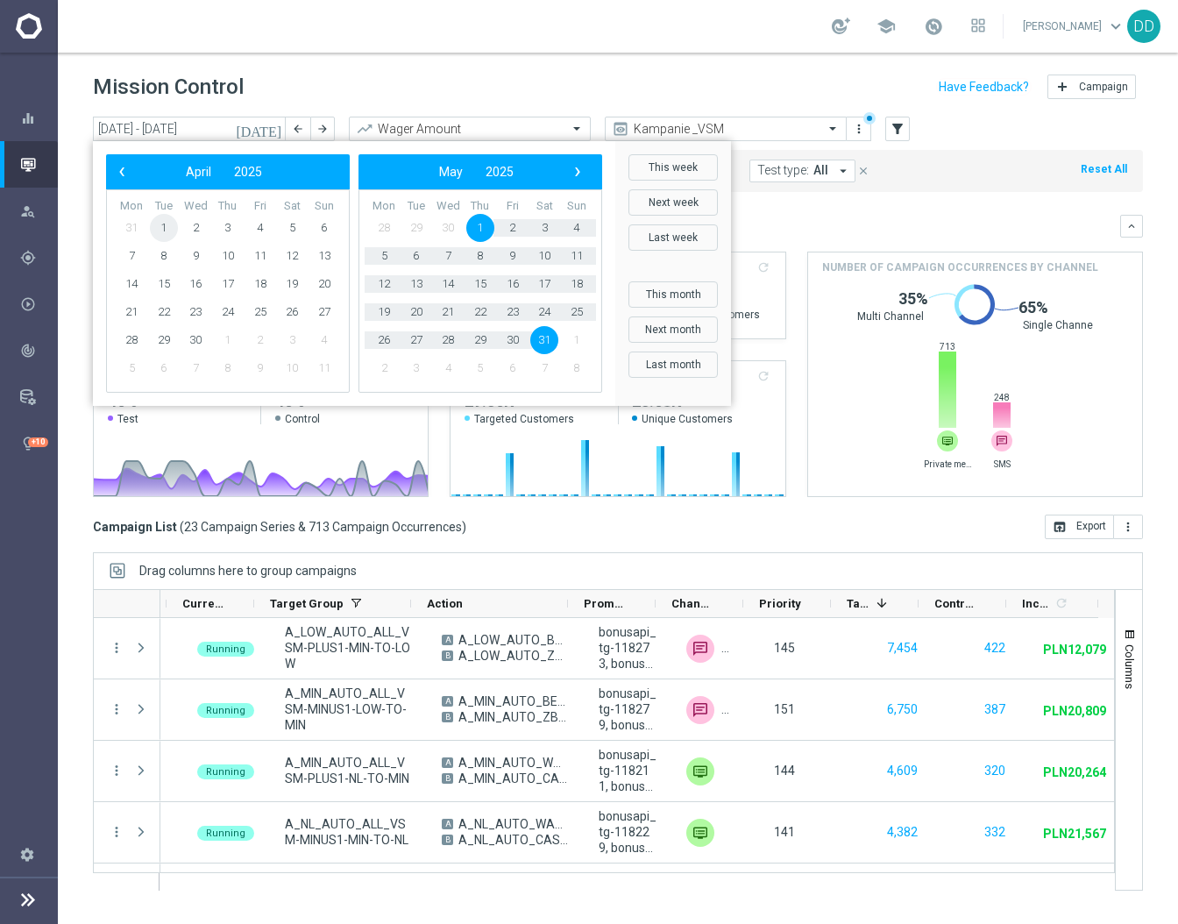
click at [163, 225] on span "1" at bounding box center [164, 228] width 28 height 28
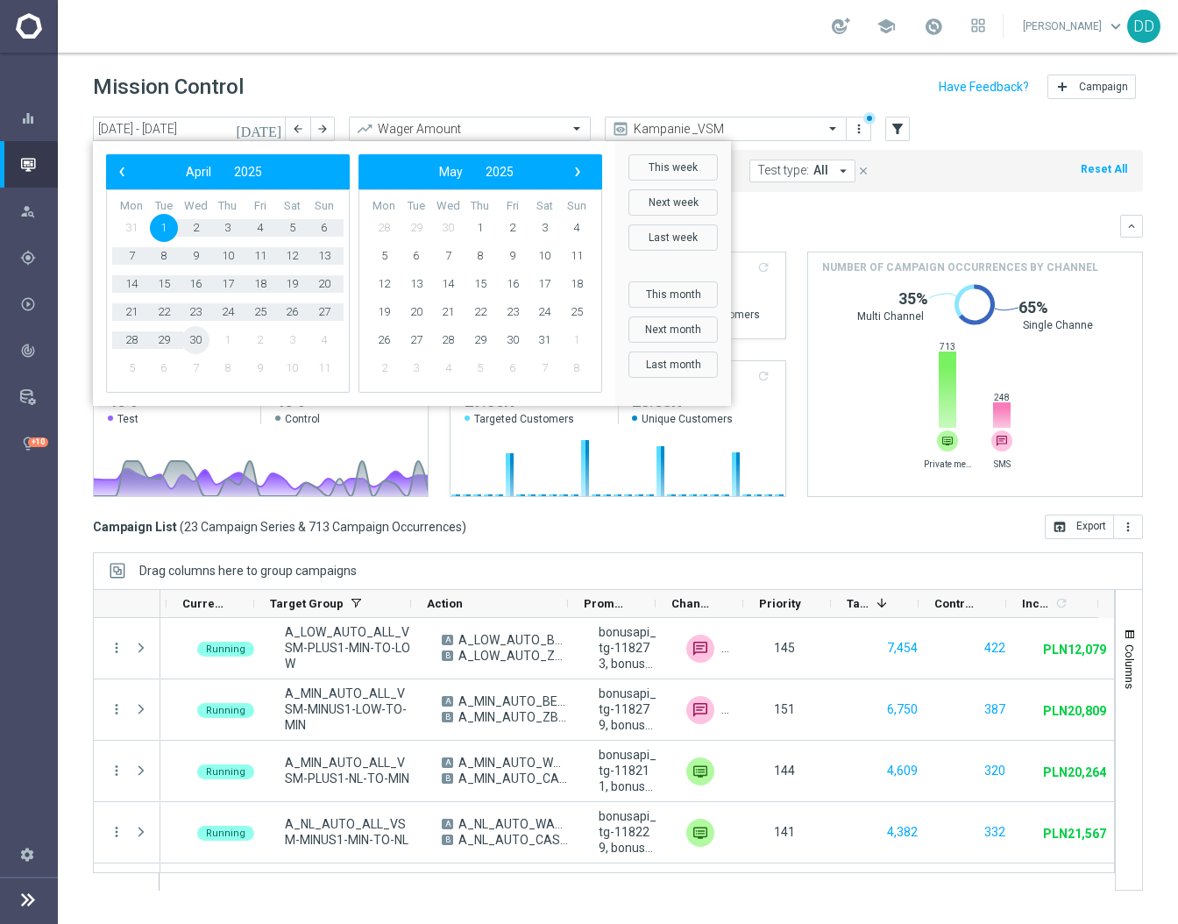
click at [191, 343] on span "30" at bounding box center [195, 340] width 28 height 28
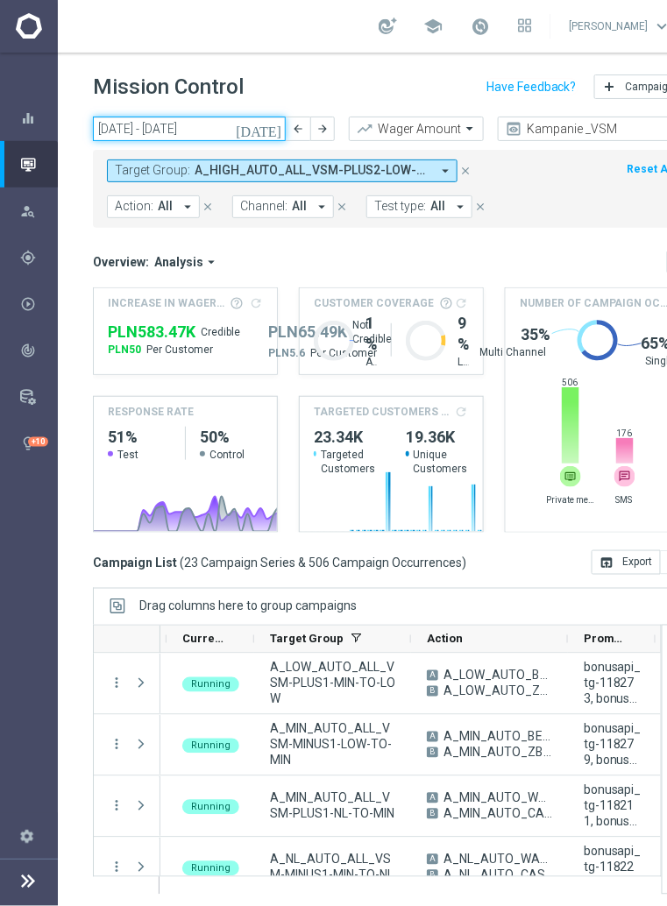
click at [212, 131] on input "[DATE] - [DATE]" at bounding box center [189, 129] width 193 height 25
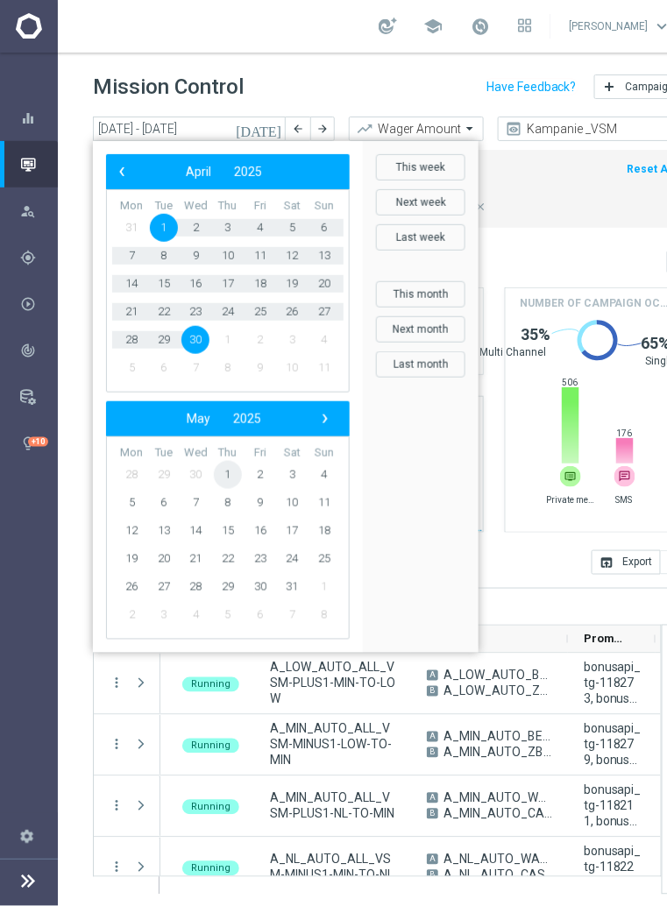
click at [242, 461] on span "1" at bounding box center [228, 475] width 28 height 28
click at [288, 345] on span "31" at bounding box center [292, 340] width 28 height 28
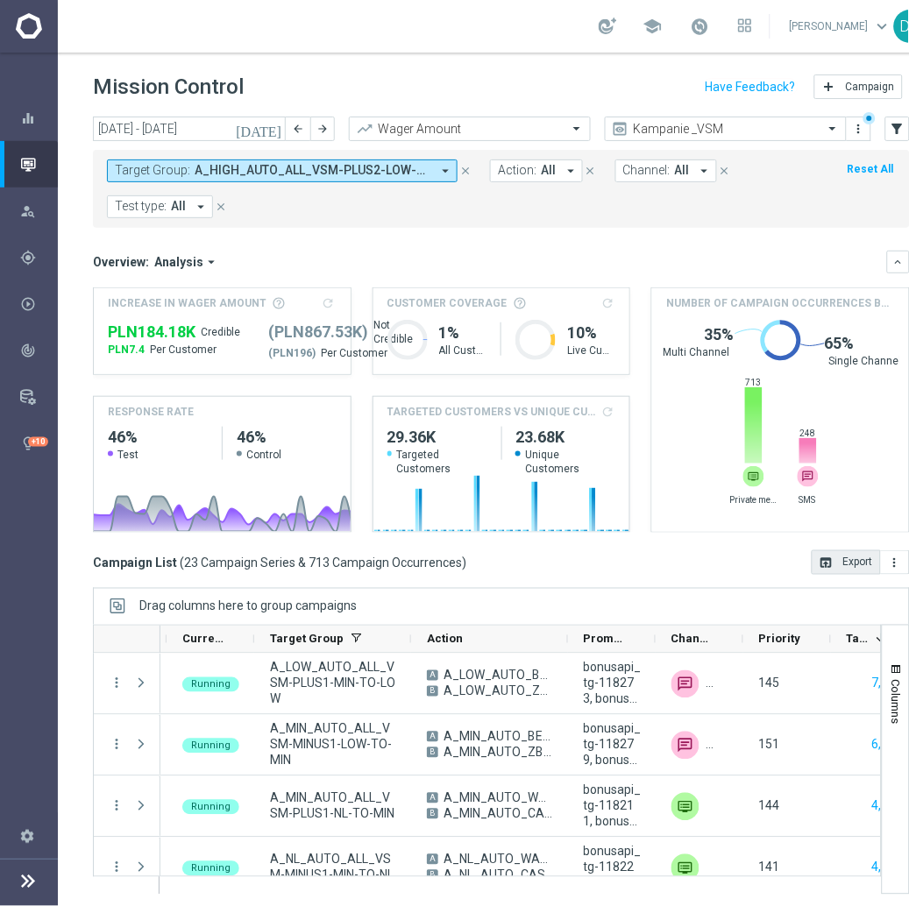
click at [858, 569] on button "open_in_browser Export" at bounding box center [846, 563] width 69 height 25
click at [237, 128] on input "[DATE] - [DATE]" at bounding box center [189, 129] width 193 height 25
click at [208, 131] on input "[DATE] - [DATE]" at bounding box center [189, 129] width 193 height 25
click at [214, 121] on input "[DATE] - [DATE]" at bounding box center [189, 129] width 193 height 25
click at [212, 121] on input "[DATE] - [DATE]" at bounding box center [189, 129] width 193 height 25
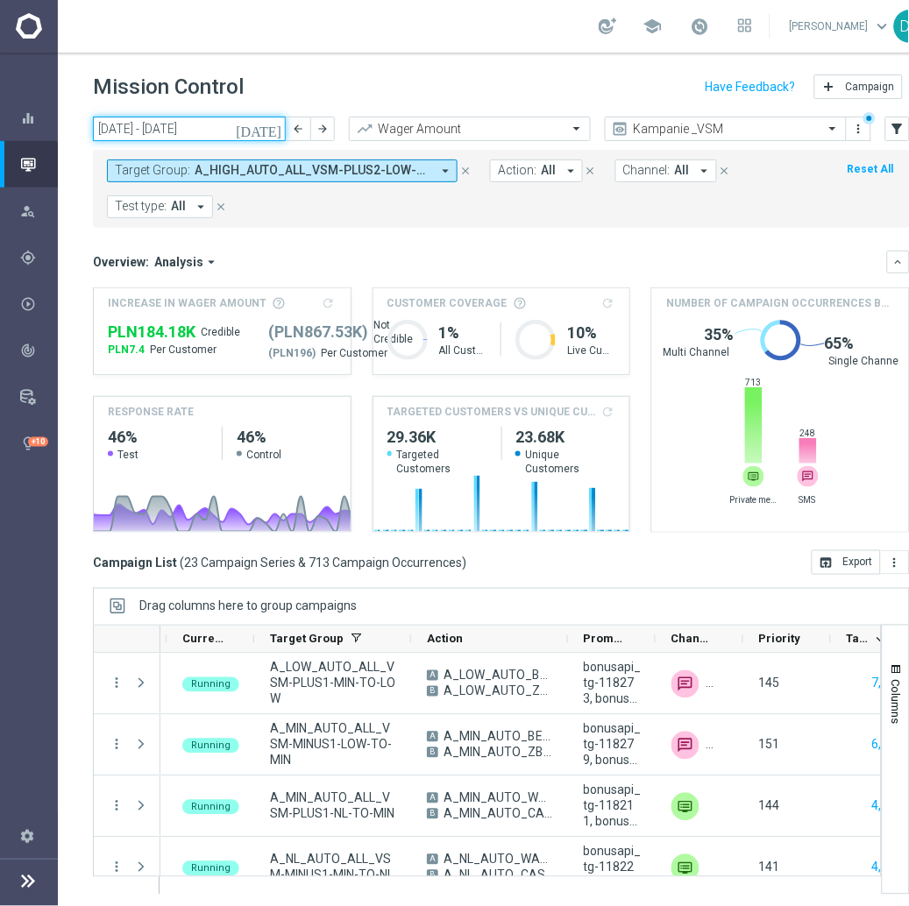
click at [243, 131] on input "[DATE] - [DATE]" at bounding box center [189, 129] width 193 height 25
click at [283, 134] on icon "[DATE]" at bounding box center [259, 129] width 47 height 16
click at [278, 131] on icon "[DATE]" at bounding box center [259, 129] width 47 height 16
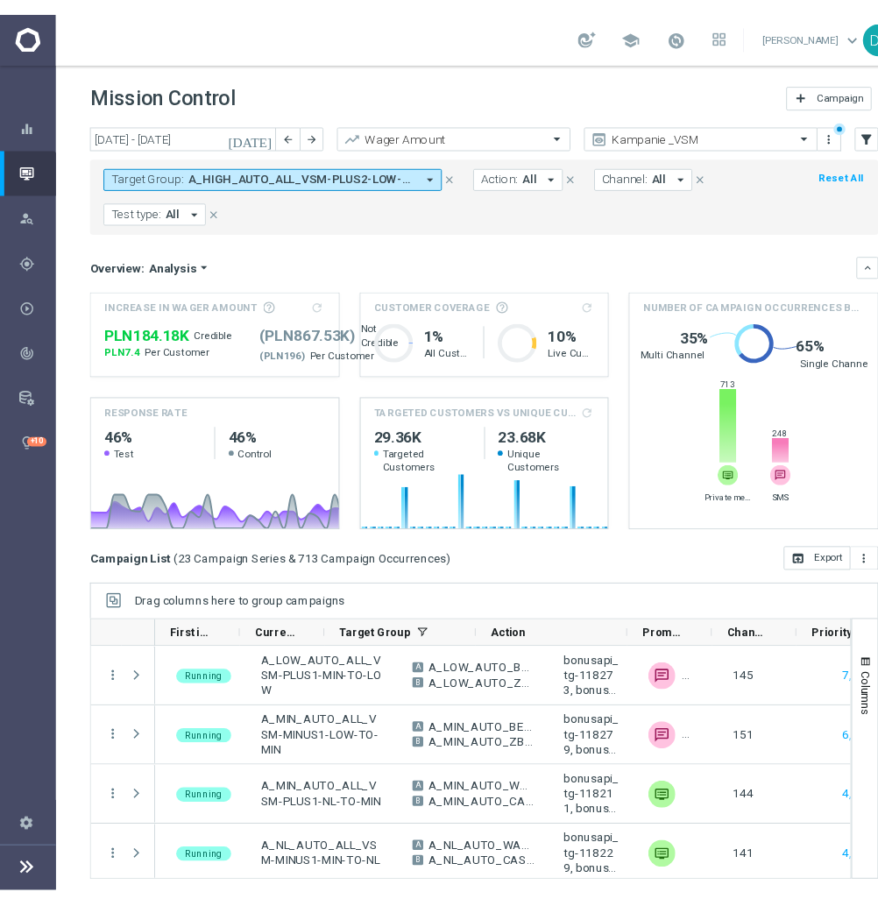
scroll to position [0, 0]
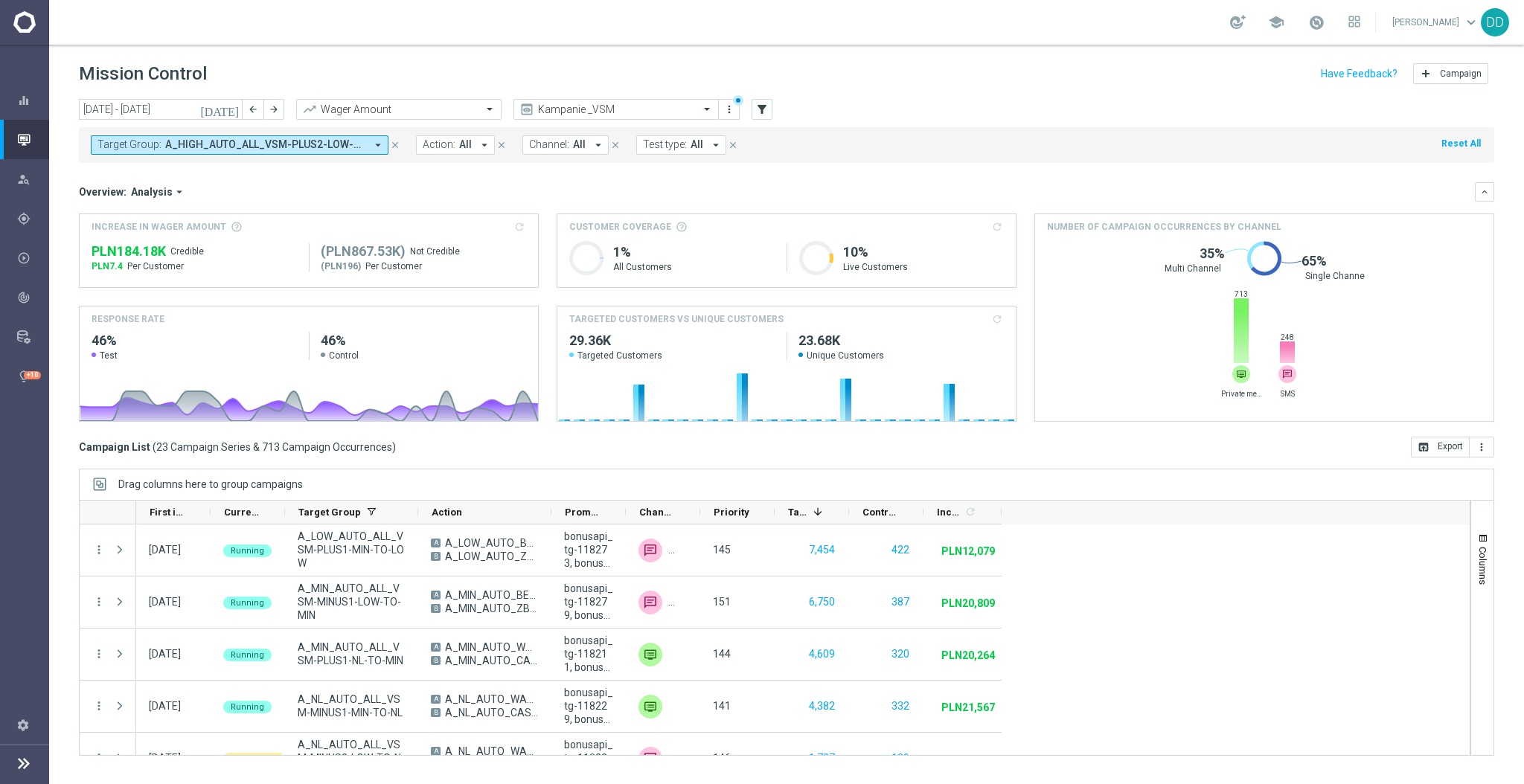
click at [228, 107] on icon "[DATE]" at bounding box center [220, 109] width 40 height 14
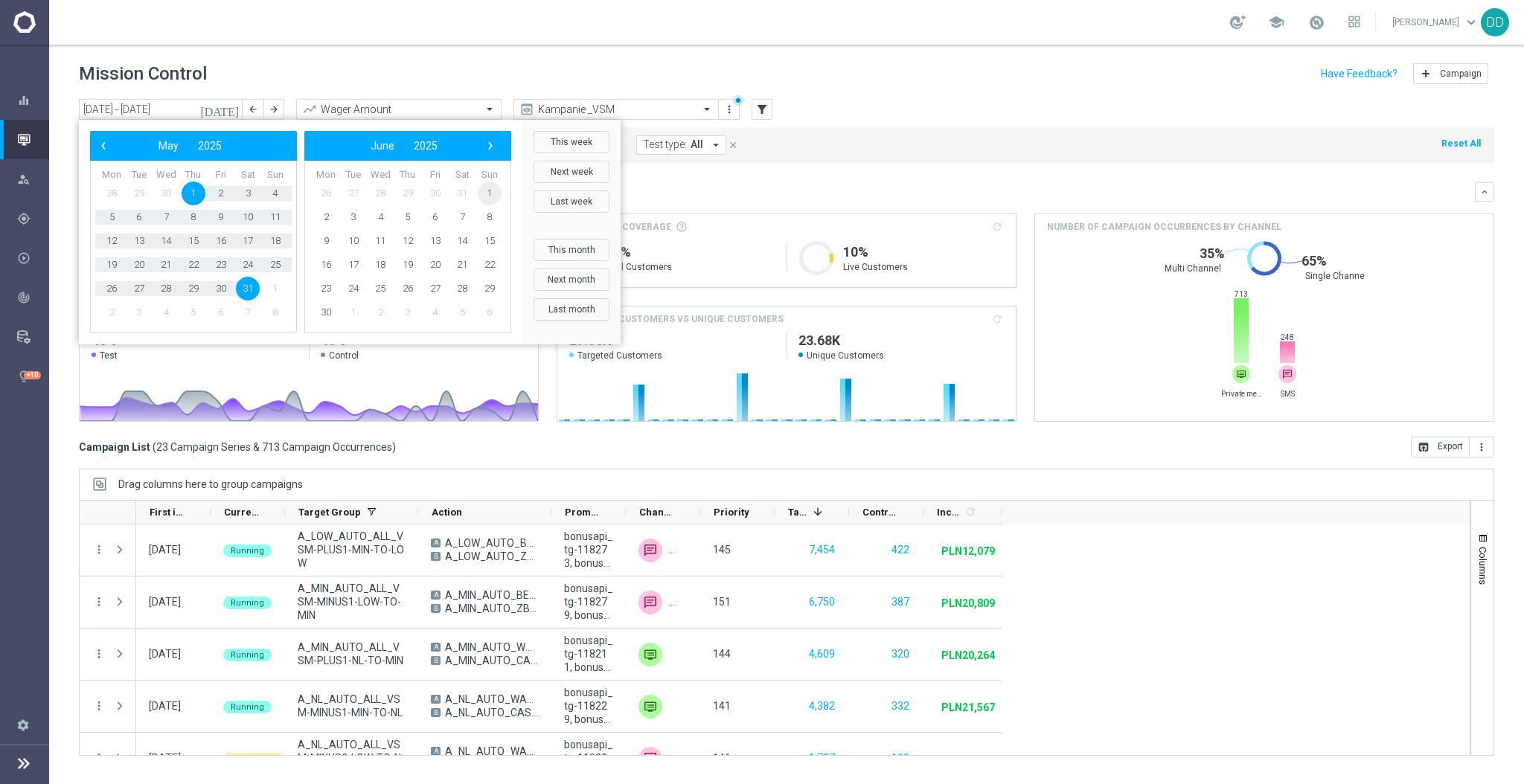
click at [484, 192] on span "1" at bounding box center [490, 193] width 24 height 24
click at [109, 311] on span "30" at bounding box center [111, 312] width 24 height 24
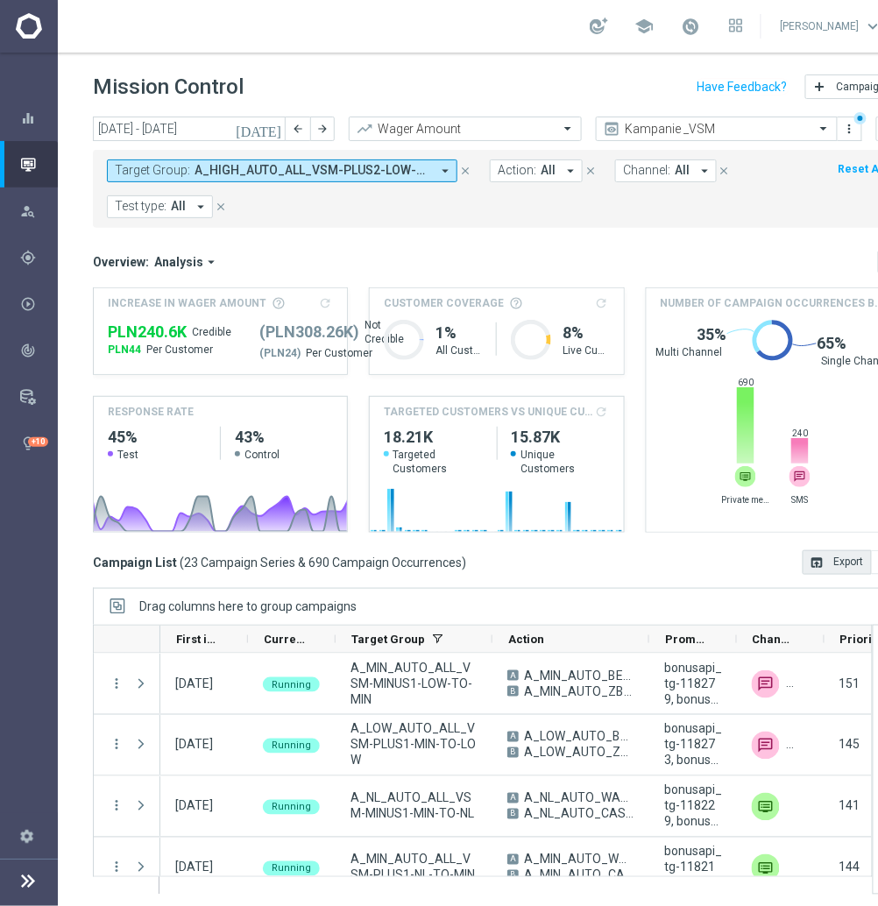
click at [851, 559] on button "open_in_browser Export" at bounding box center [837, 563] width 69 height 25
click at [195, 130] on input "[DATE] - [DATE]" at bounding box center [189, 129] width 193 height 25
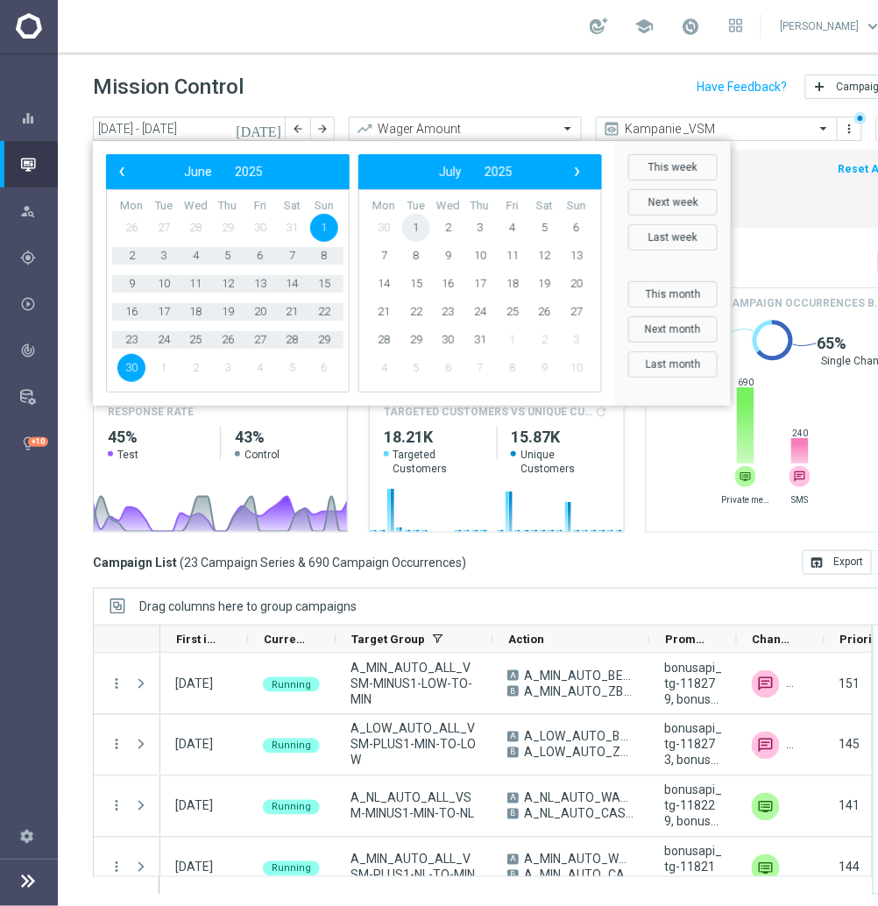
click at [416, 226] on span "1" at bounding box center [416, 228] width 28 height 28
click at [228, 346] on span "31" at bounding box center [228, 340] width 28 height 28
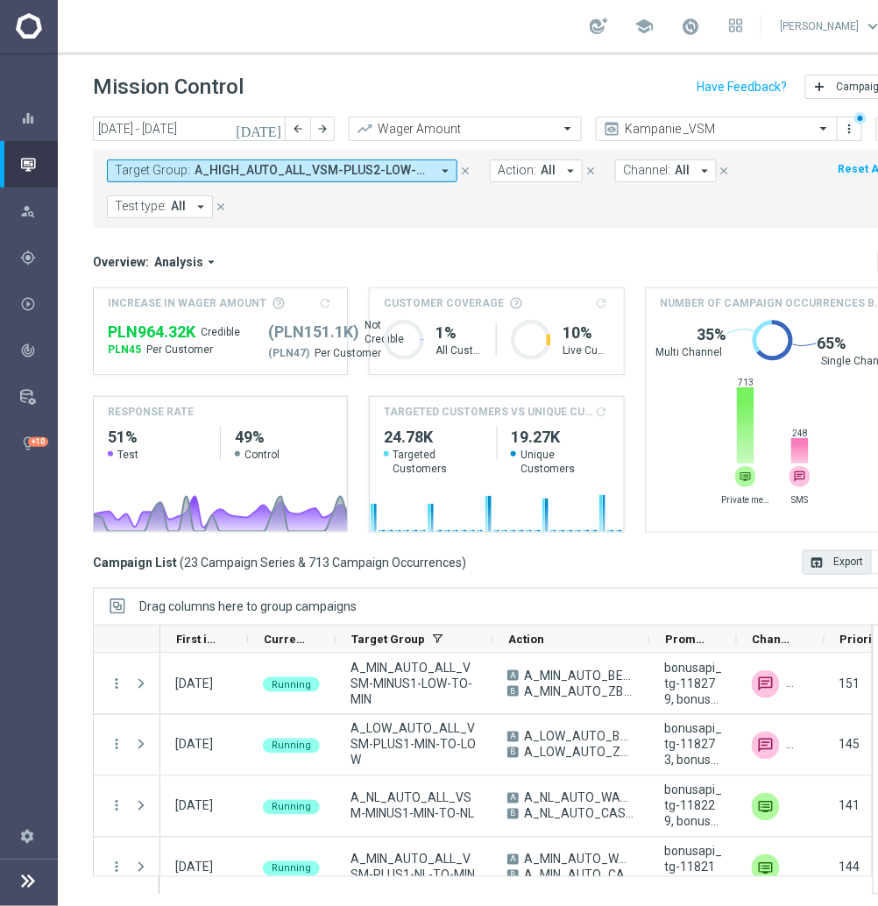
click at [814, 562] on icon "open_in_browser" at bounding box center [818, 563] width 14 height 14
click at [204, 130] on input "[DATE] - [DATE]" at bounding box center [189, 129] width 193 height 25
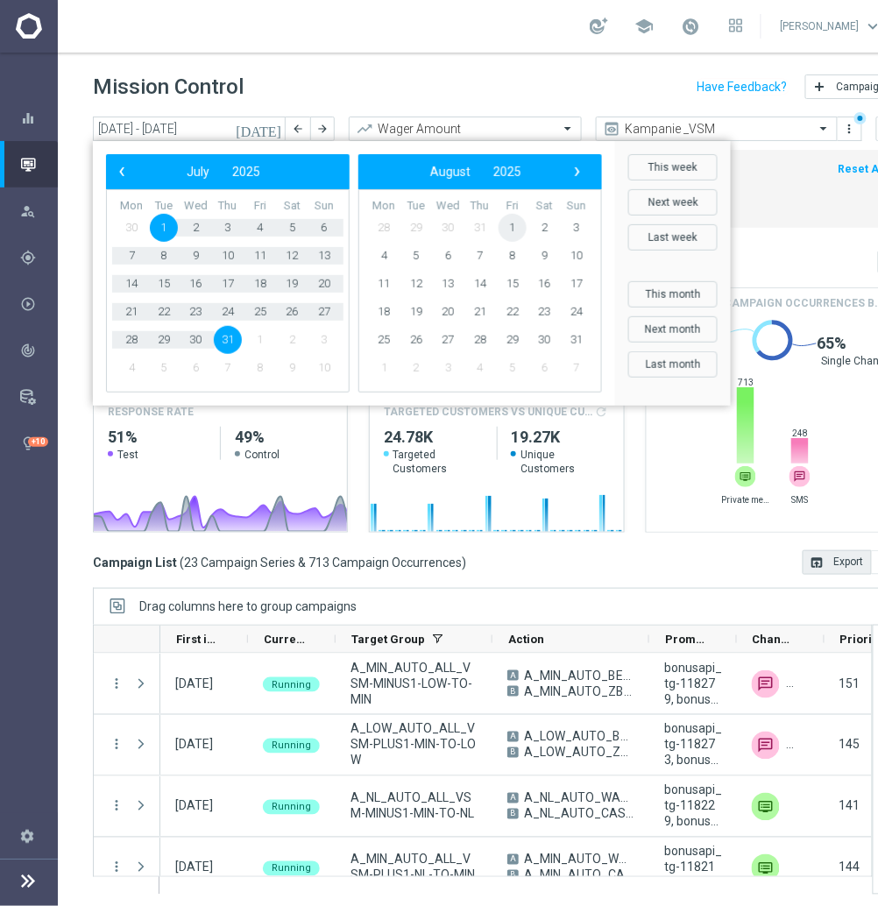
click at [511, 220] on span "1" at bounding box center [513, 228] width 28 height 28
click at [329, 341] on span "31" at bounding box center [324, 340] width 28 height 28
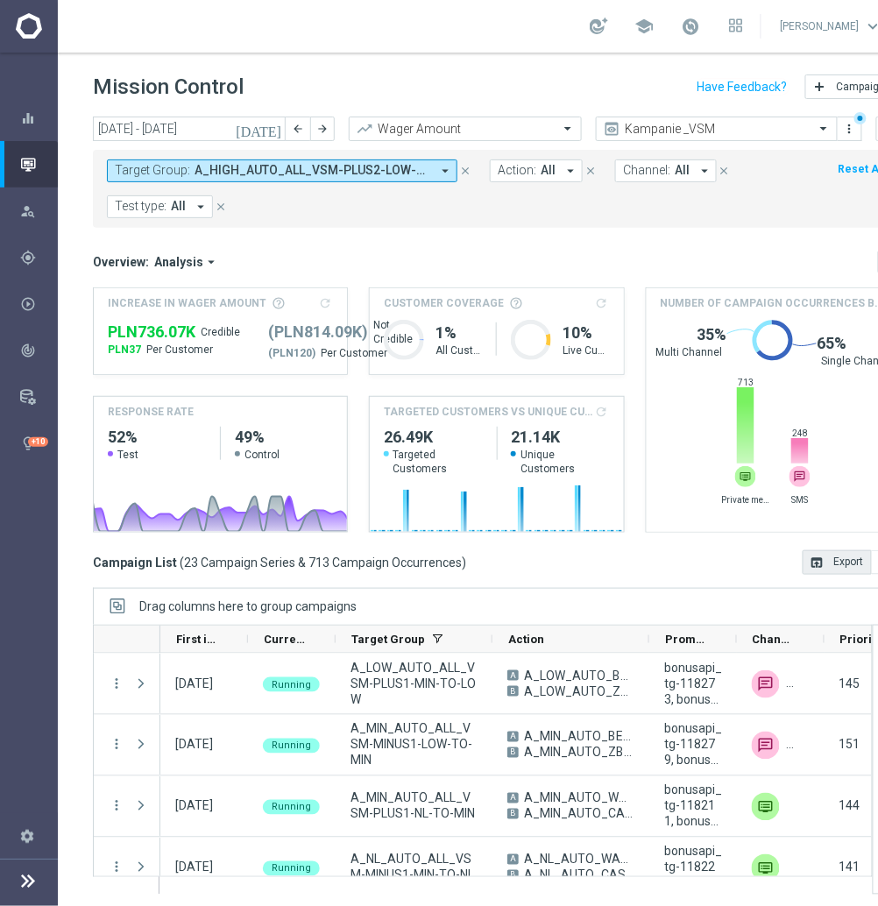
click at [419, 181] on button "Target Group: A_HIGH_AUTO_ALL_VSM-PLUS2-LOW-TO-HIGH, A_LOW_AUTO_ALL_VSM-MINUS2-…" at bounding box center [282, 171] width 351 height 23
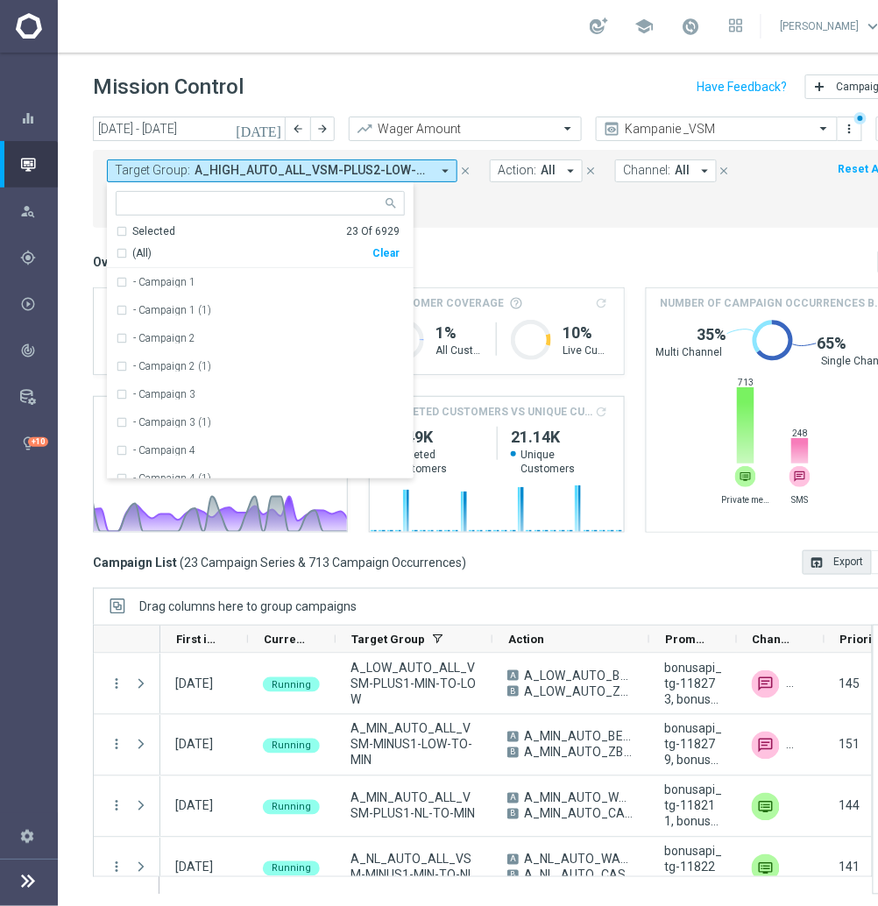
click at [545, 224] on div "Target Group: A_HIGH_AUTO_ALL_VSM-PLUS2-LOW-TO-HIGH, A_LOW_AUTO_ALL_VSM-MINUS2-…" at bounding box center [497, 189] width 808 height 78
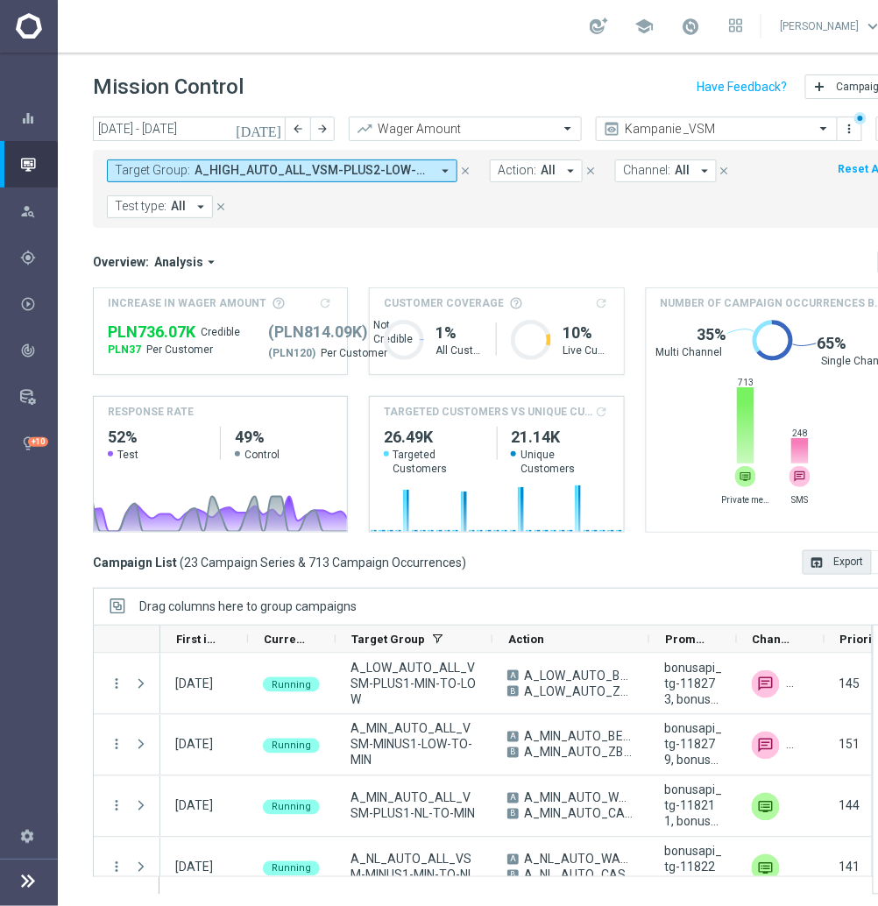
click at [833, 555] on button "open_in_browser Export" at bounding box center [837, 563] width 69 height 25
drag, startPoint x: 468, startPoint y: 125, endPoint x: 467, endPoint y: 136, distance: 10.6
click at [468, 125] on input "text" at bounding box center [448, 129] width 179 height 15
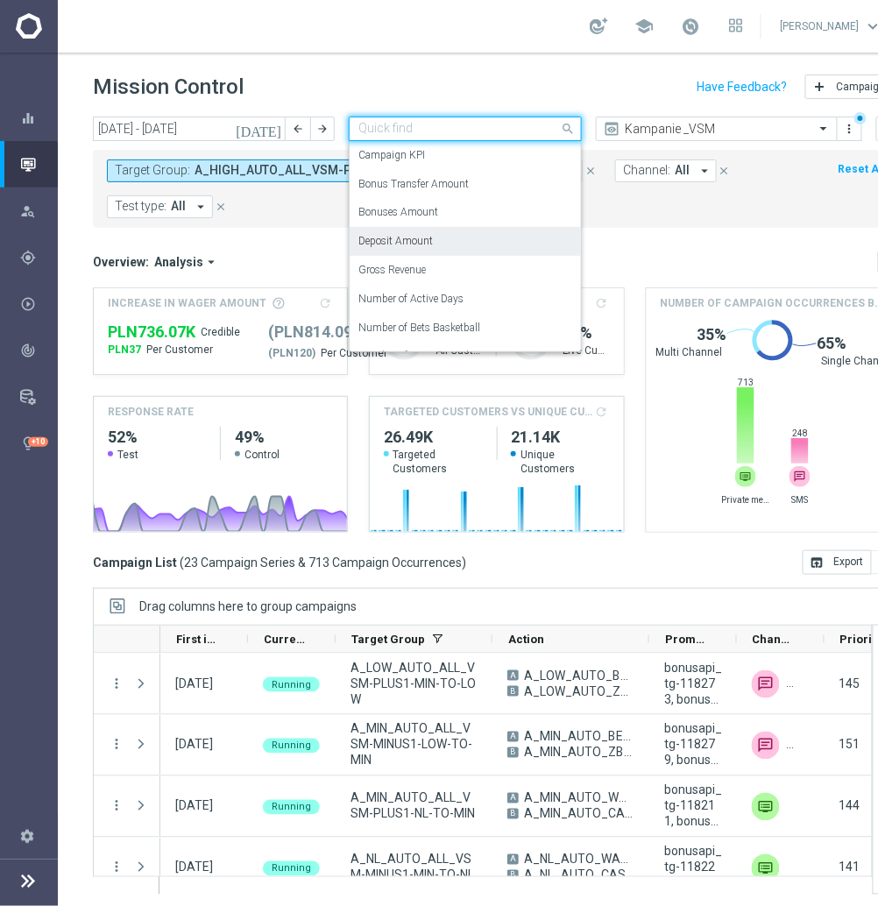
click at [442, 243] on div "Deposit Amount" at bounding box center [466, 241] width 214 height 29
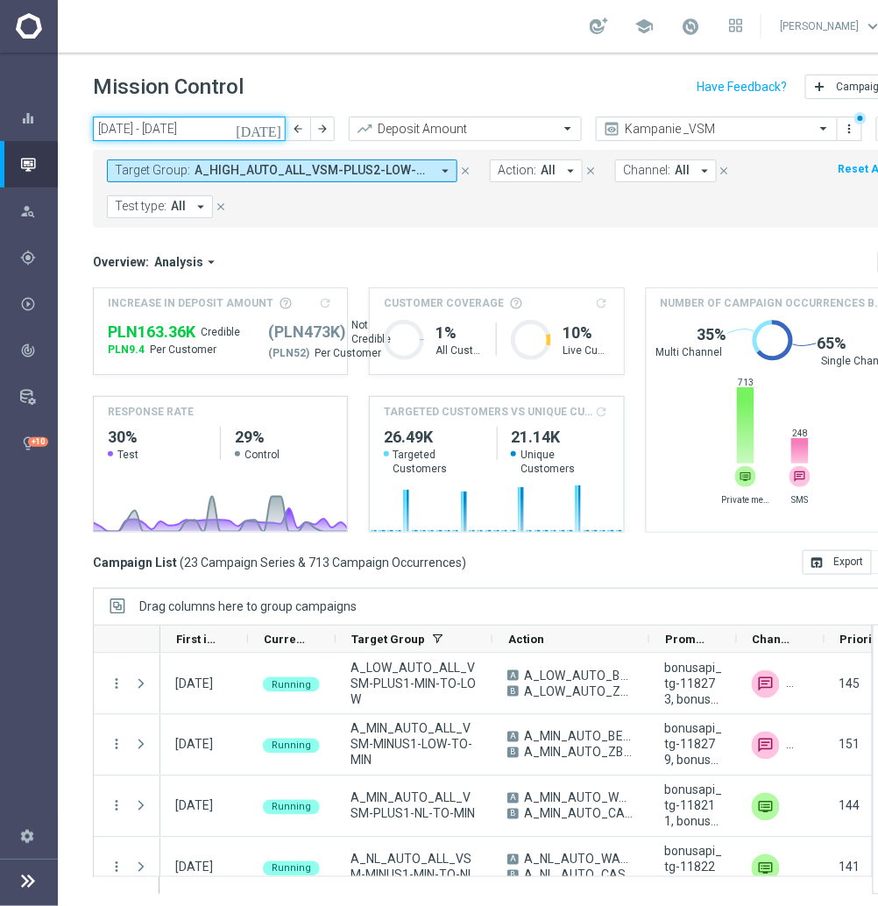
click at [206, 135] on input "[DATE] - [DATE]" at bounding box center [189, 129] width 193 height 25
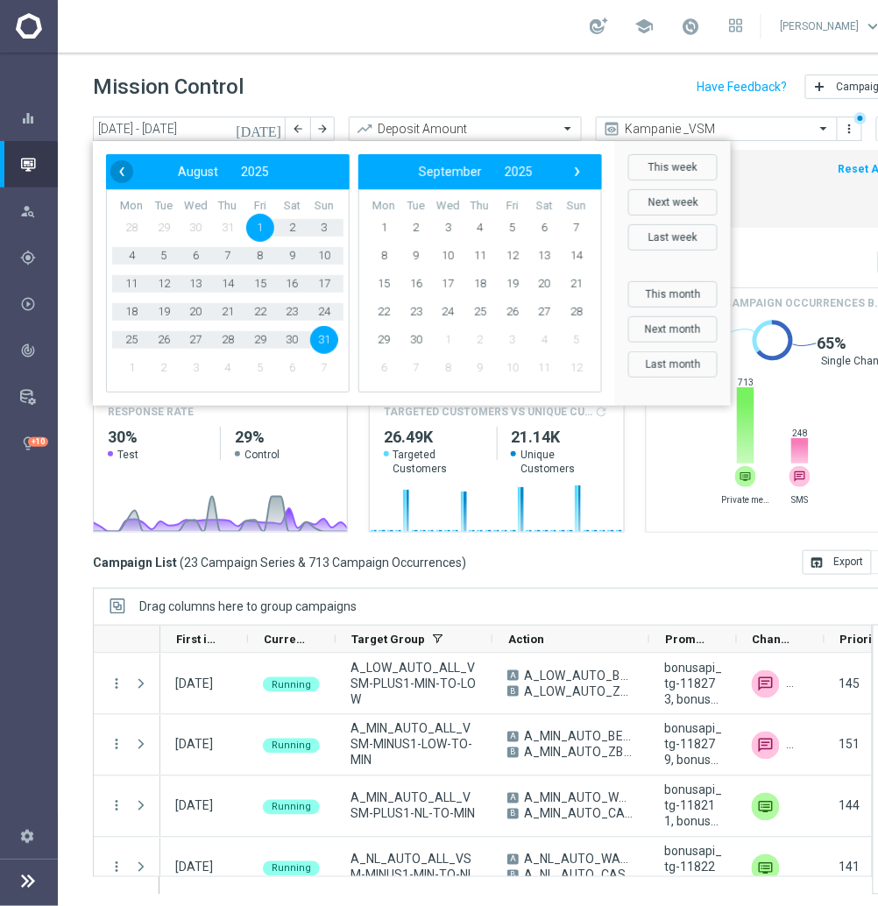
click at [129, 174] on span "‹" at bounding box center [121, 171] width 23 height 23
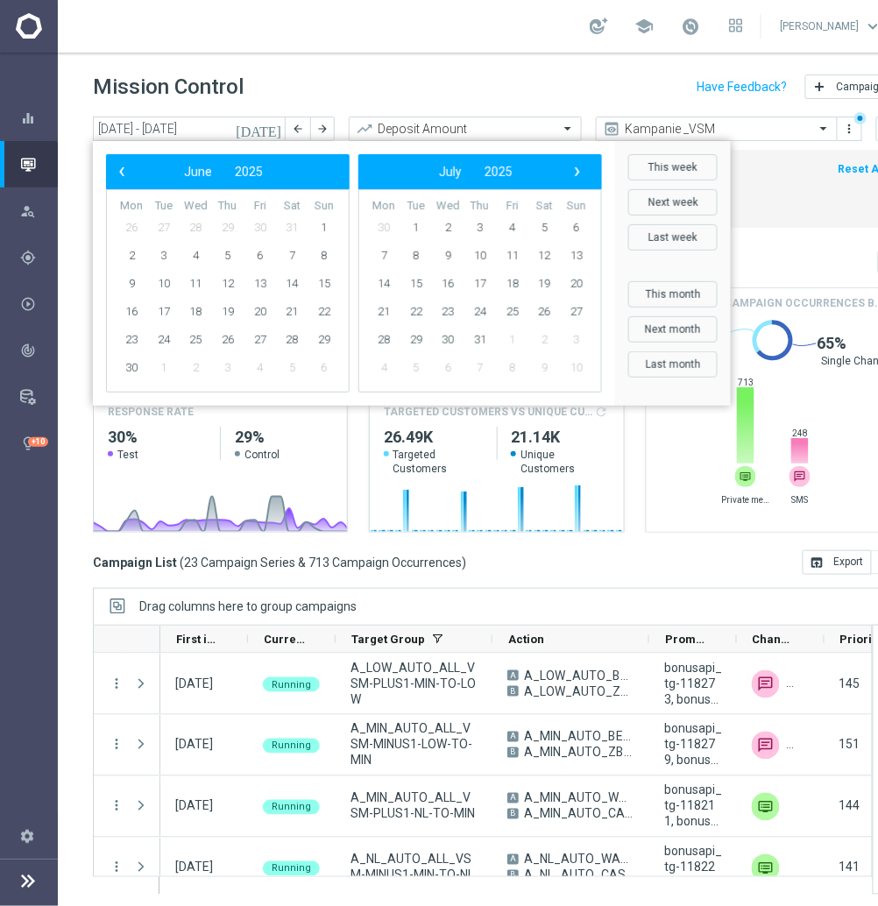
click at [129, 174] on span "‹" at bounding box center [121, 171] width 23 height 23
click at [161, 233] on span "1" at bounding box center [164, 228] width 28 height 28
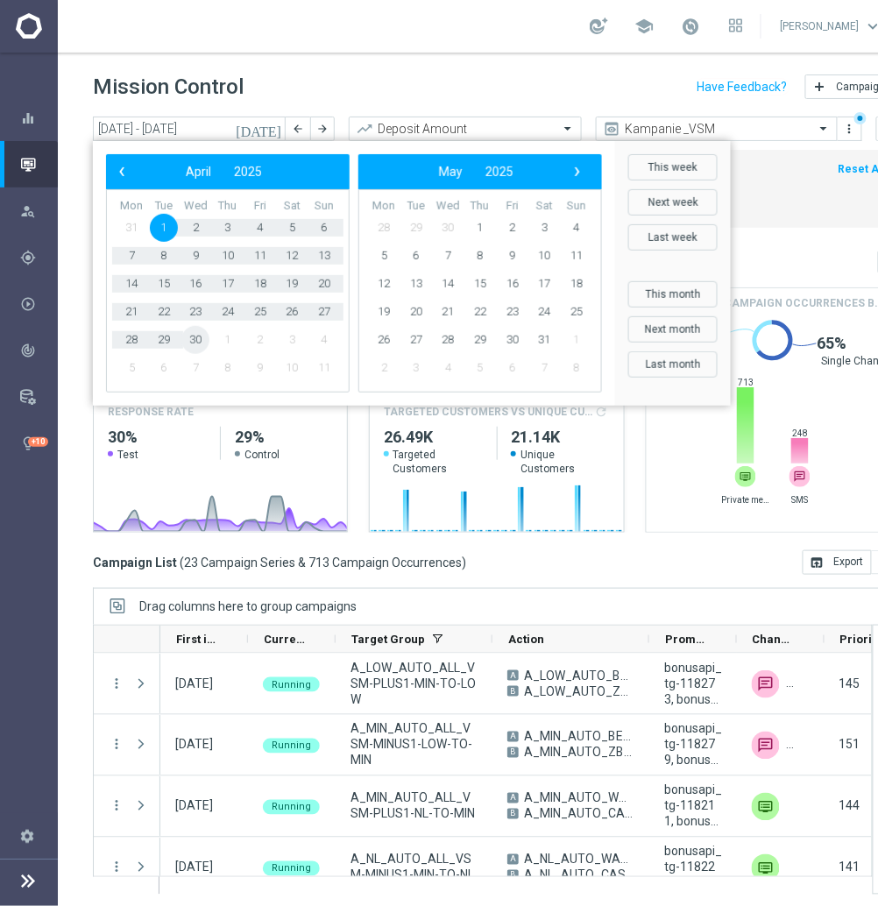
click at [200, 343] on span "30" at bounding box center [195, 340] width 28 height 28
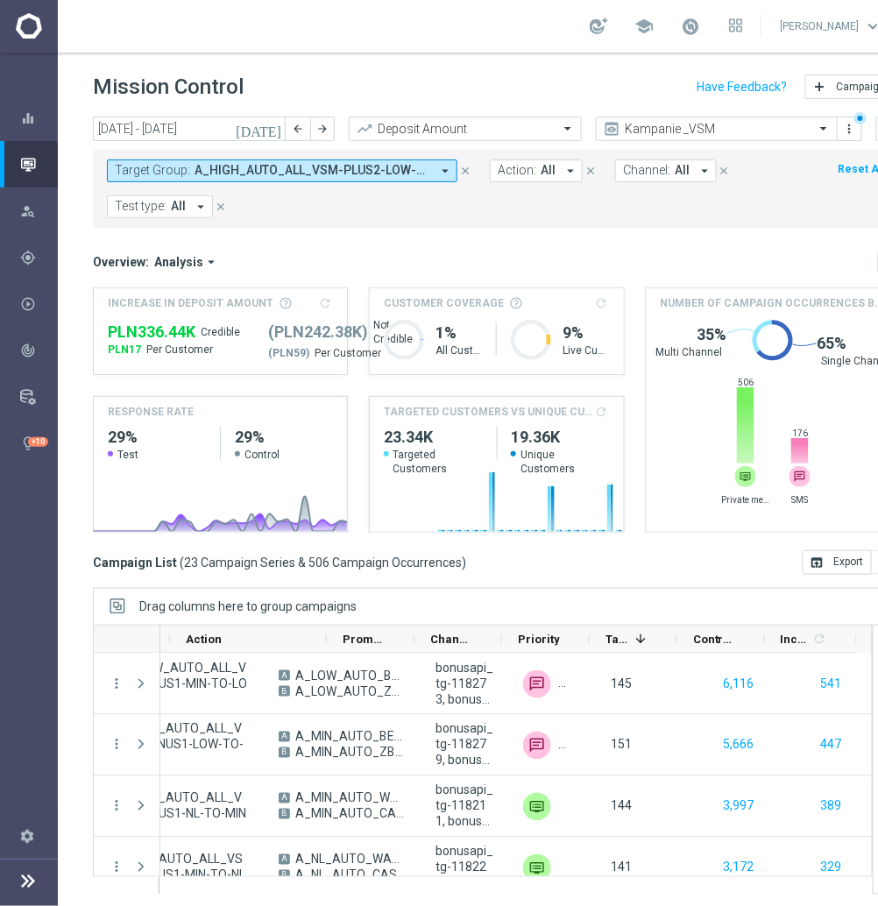
scroll to position [0, 323]
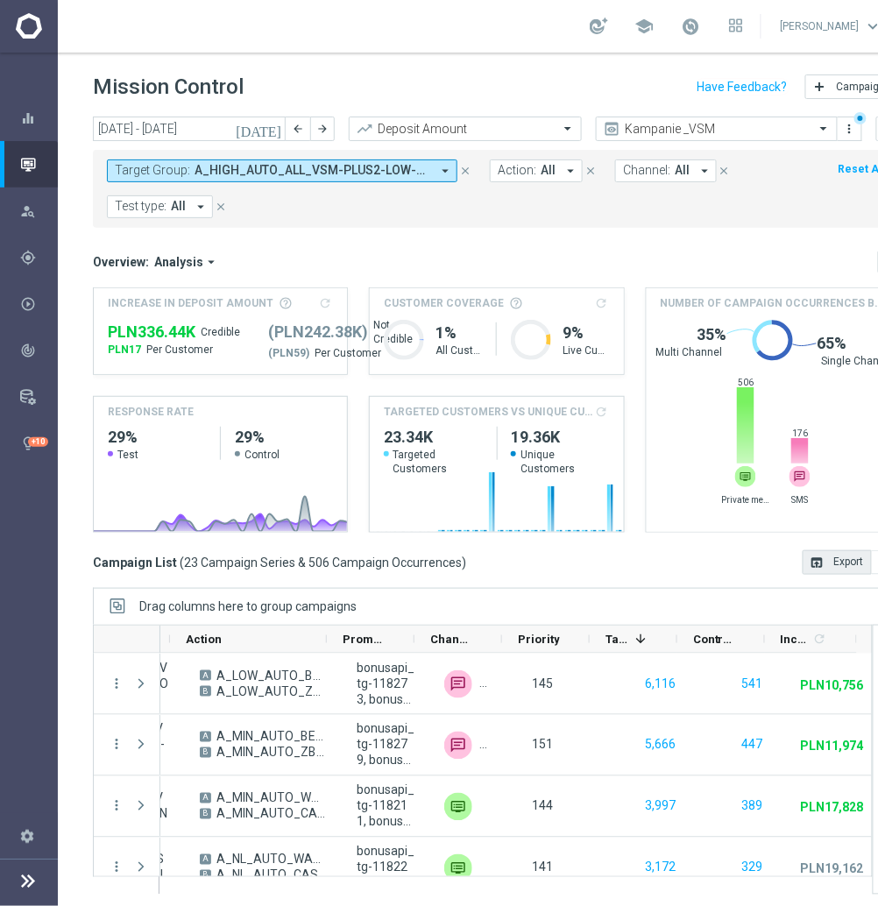
click at [835, 566] on button "open_in_browser Export" at bounding box center [837, 563] width 69 height 25
click at [218, 135] on input "[DATE] - [DATE]" at bounding box center [189, 129] width 193 height 25
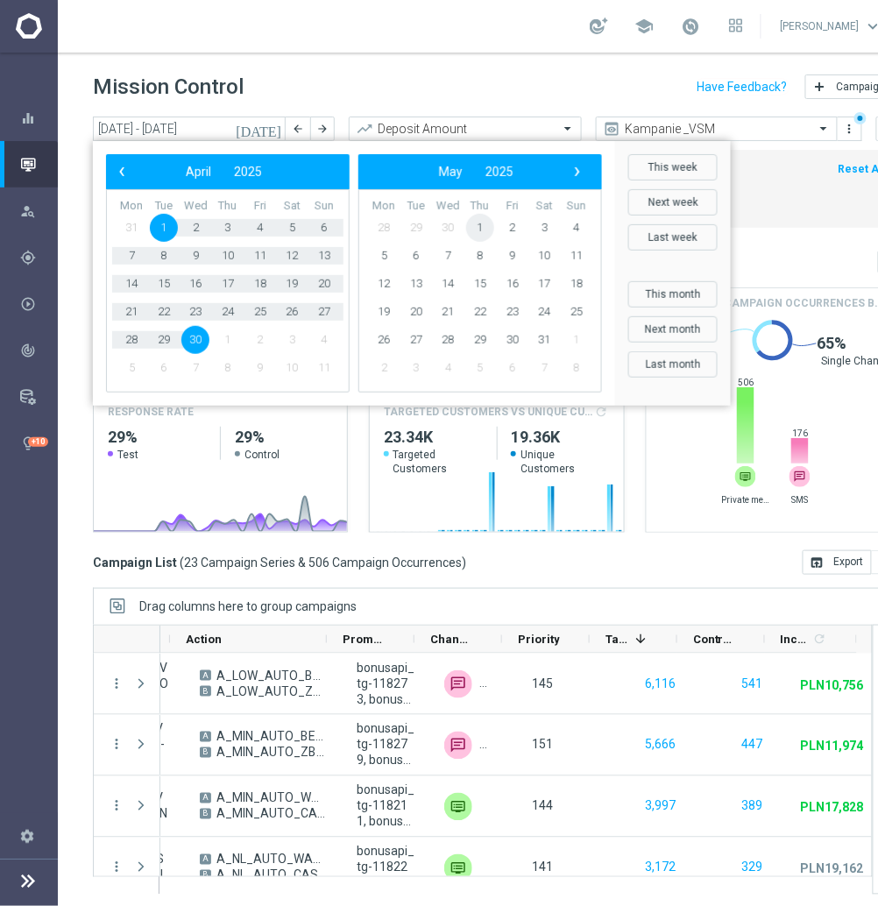
click at [479, 224] on span "1" at bounding box center [480, 228] width 28 height 28
click at [281, 340] on span "31" at bounding box center [292, 340] width 28 height 28
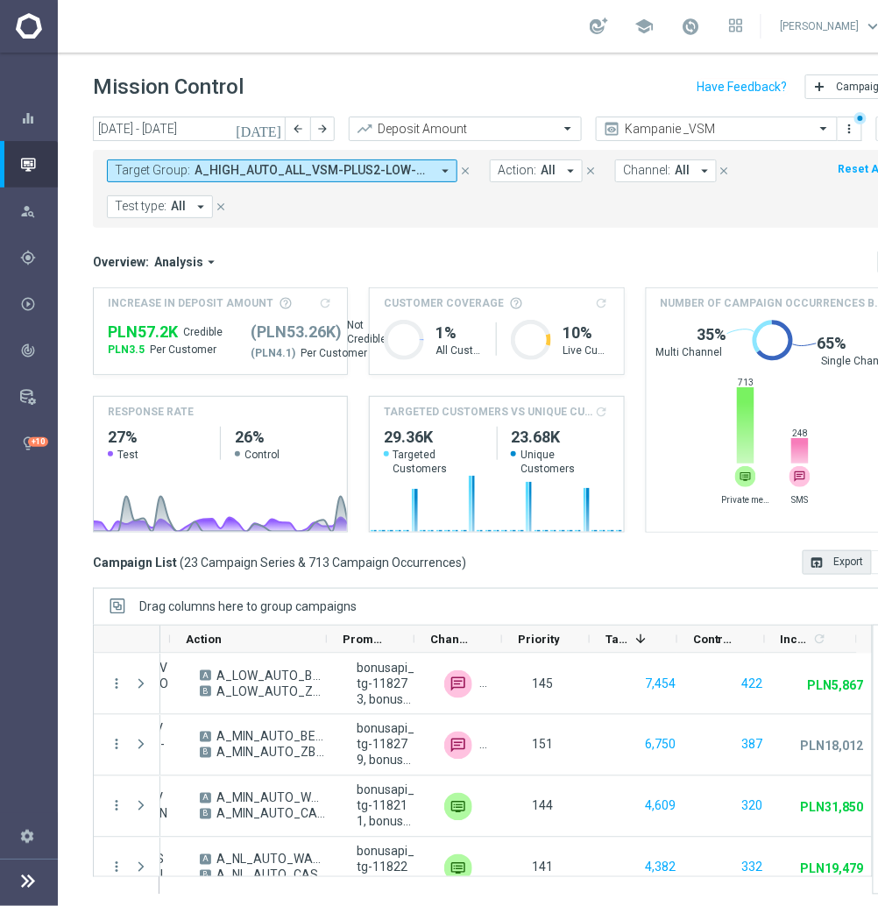
click at [838, 569] on button "open_in_browser Export" at bounding box center [837, 563] width 69 height 25
click at [221, 136] on input "[DATE] - [DATE]" at bounding box center [189, 129] width 193 height 25
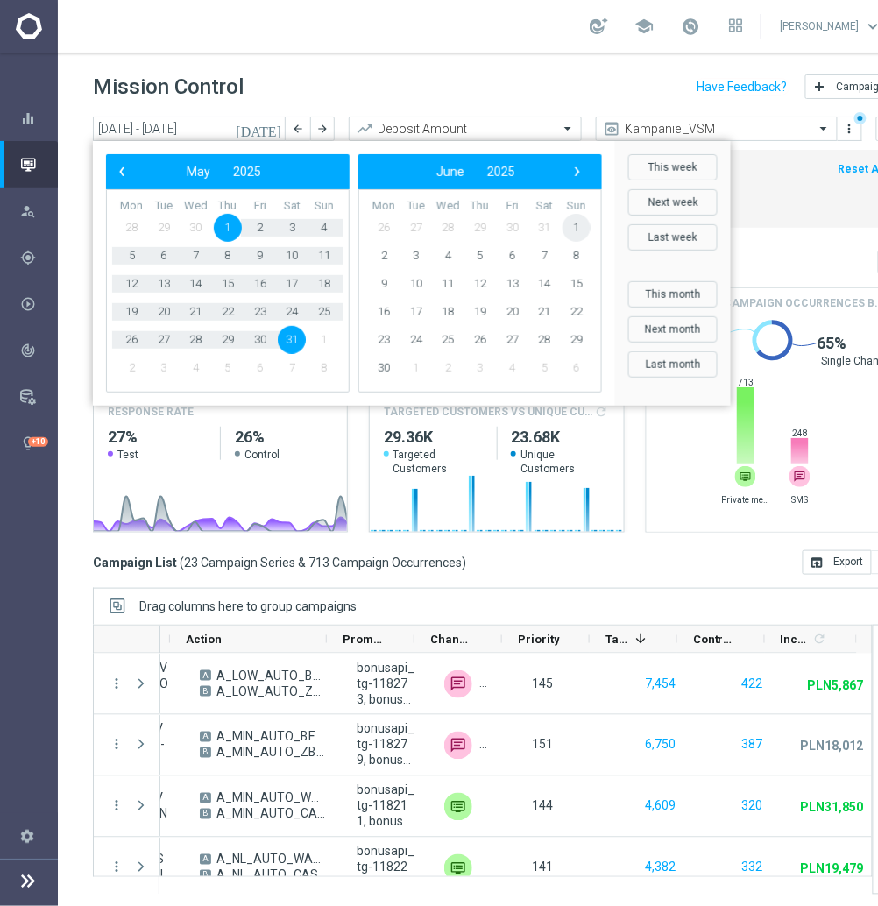
drag, startPoint x: 558, startPoint y: 236, endPoint x: 577, endPoint y: 234, distance: 18.5
click at [577, 234] on span "1" at bounding box center [577, 228] width 28 height 28
click at [126, 366] on span "30" at bounding box center [131, 368] width 28 height 28
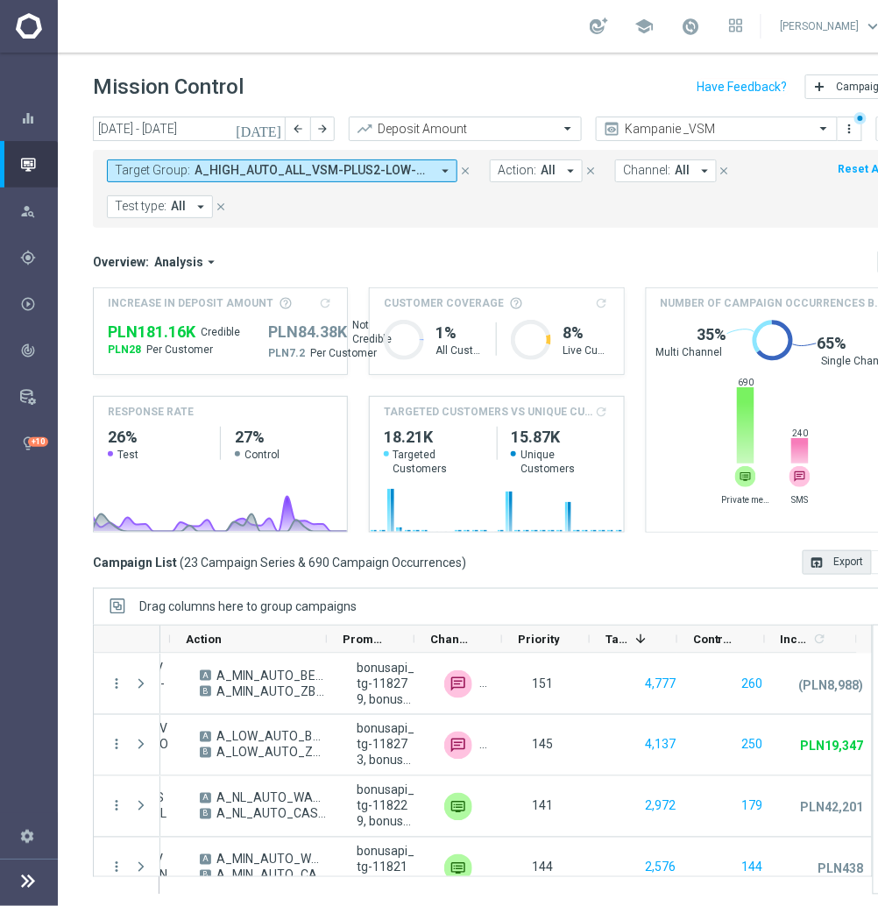
click at [834, 568] on button "open_in_browser Export" at bounding box center [837, 563] width 69 height 25
click at [184, 130] on input "[DATE] - [DATE]" at bounding box center [189, 129] width 193 height 25
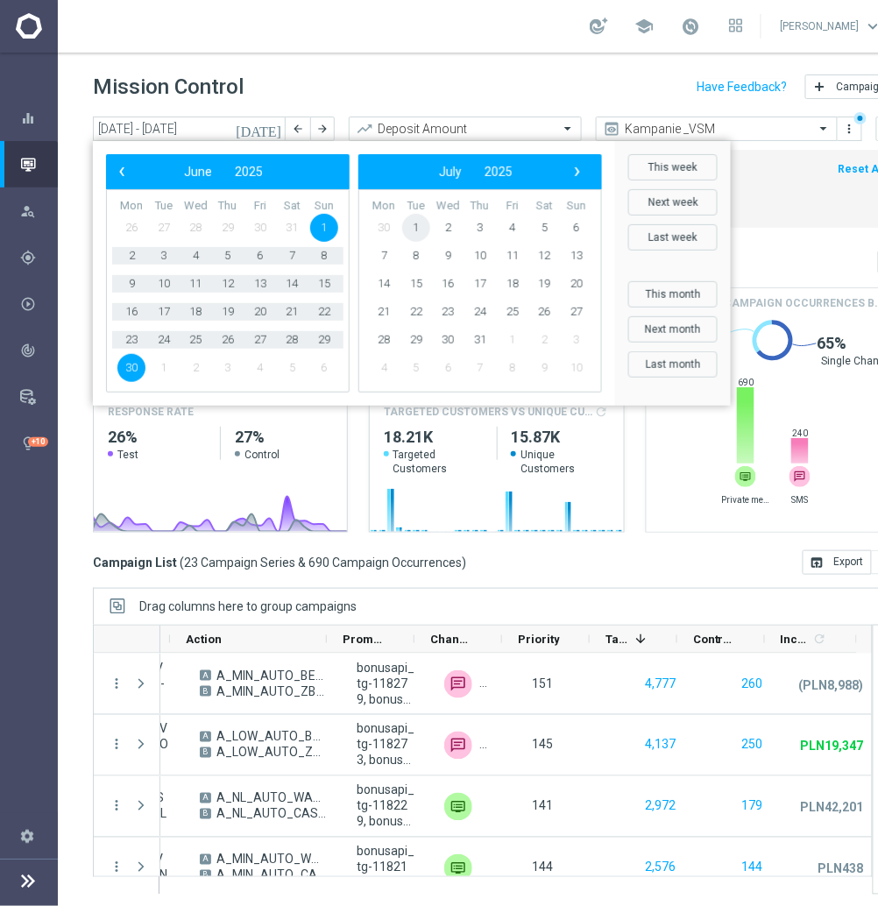
click at [418, 220] on span "1" at bounding box center [416, 228] width 28 height 28
click at [227, 343] on span "31" at bounding box center [228, 340] width 28 height 28
type input "[DATE] - [DATE]"
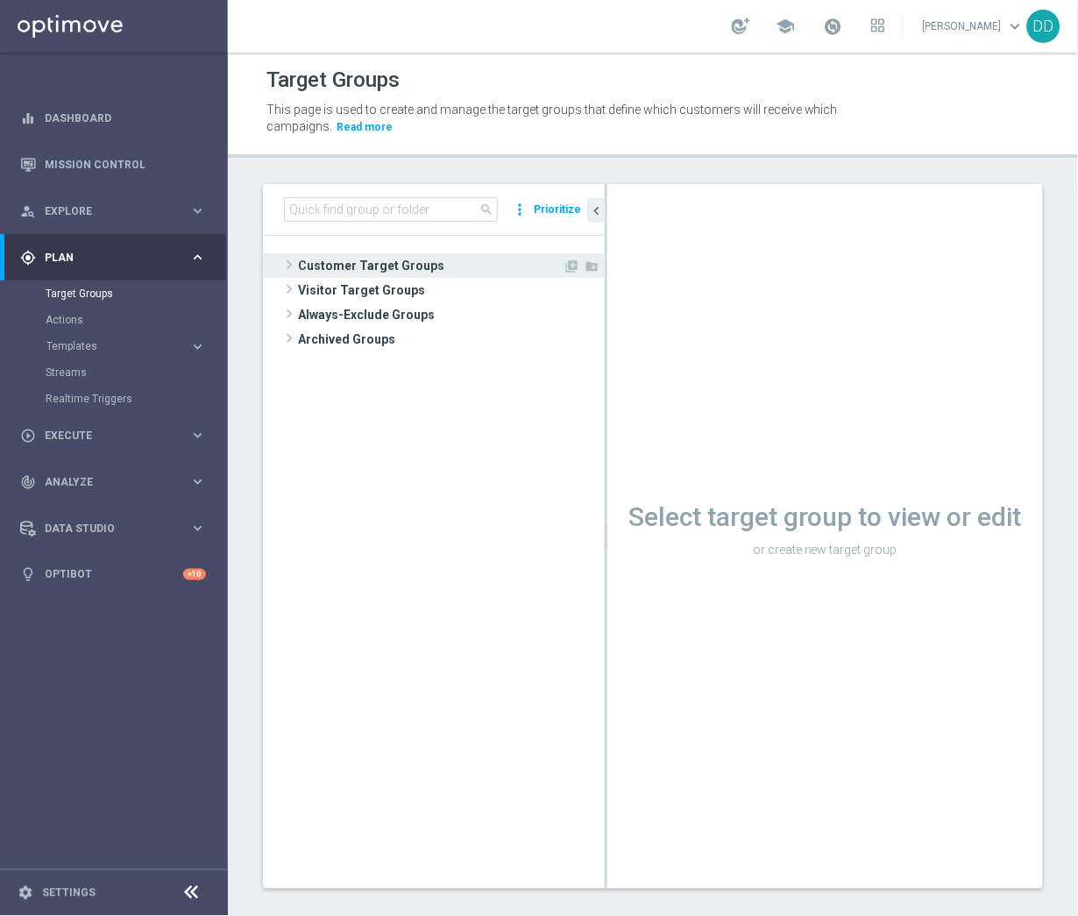
click at [323, 272] on span "Customer Target Groups" at bounding box center [430, 265] width 265 height 25
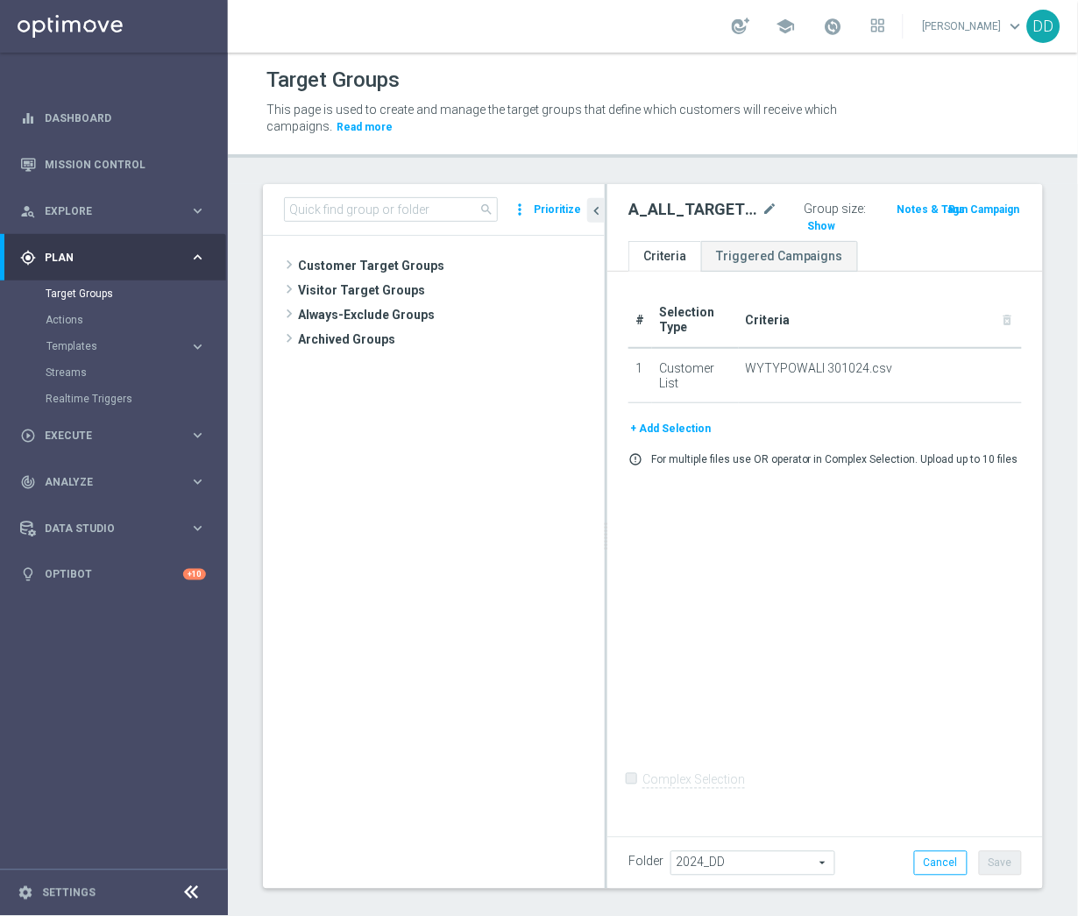
click at [775, 528] on div "# Selection Type Criteria delete_forever 1 Customer List WYTYPOWALI 301024.csv …" at bounding box center [826, 551] width 436 height 559
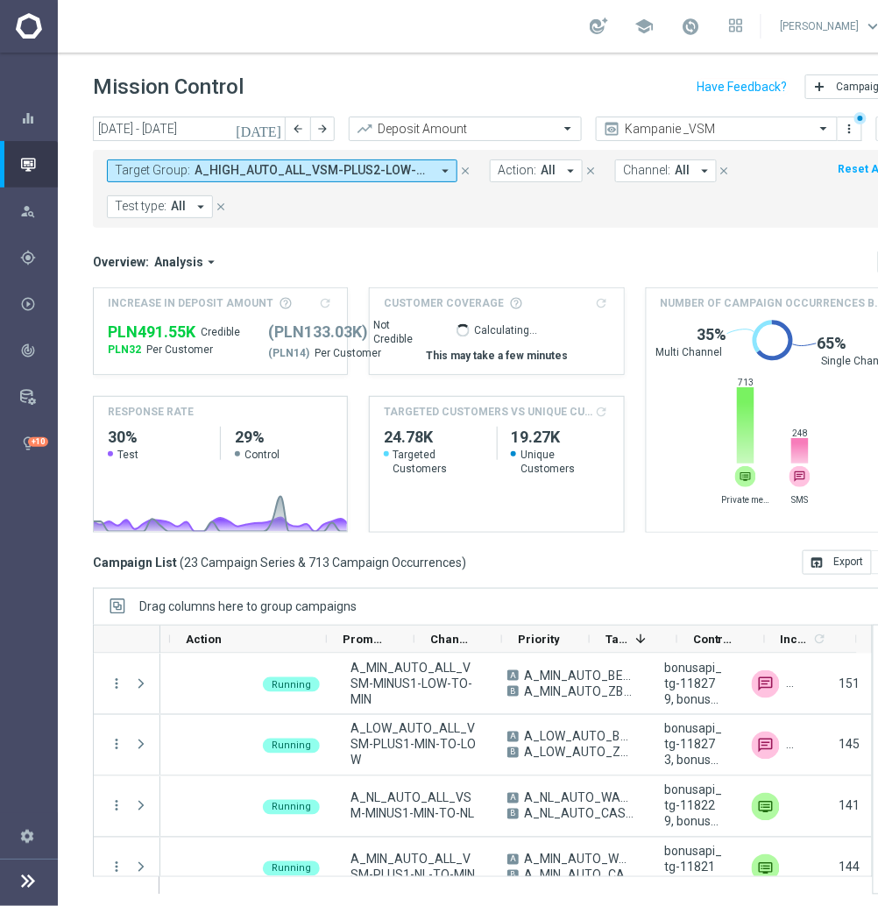
scroll to position [0, 323]
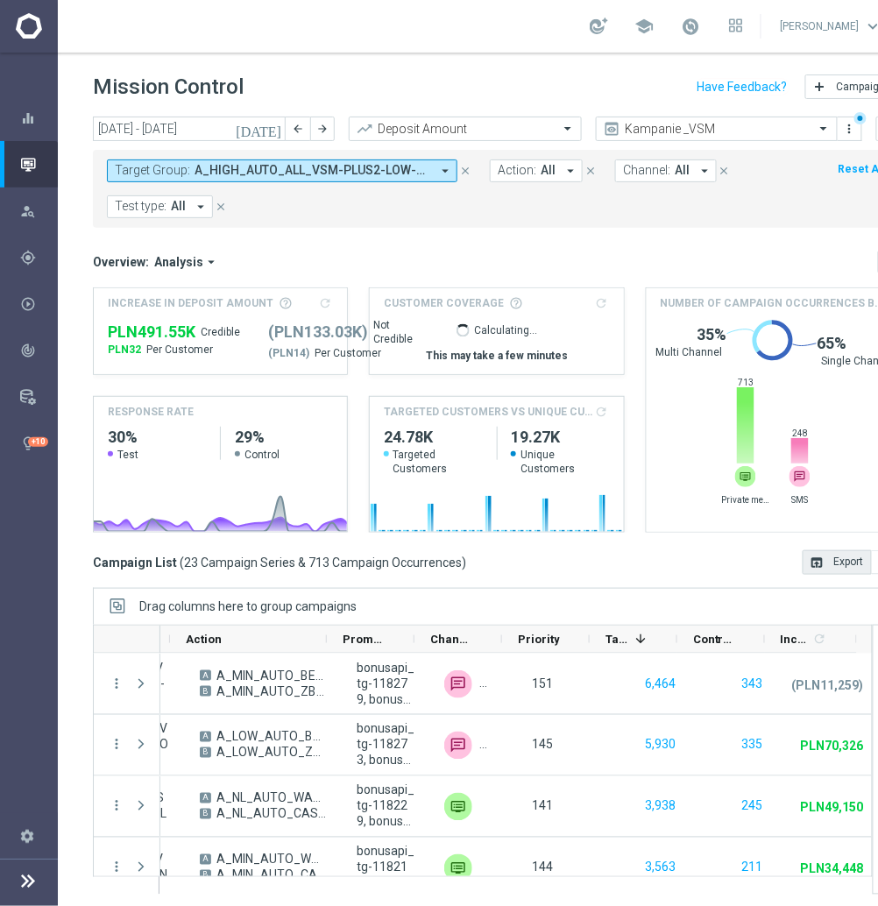
click at [825, 569] on button "open_in_browser Export" at bounding box center [837, 563] width 69 height 25
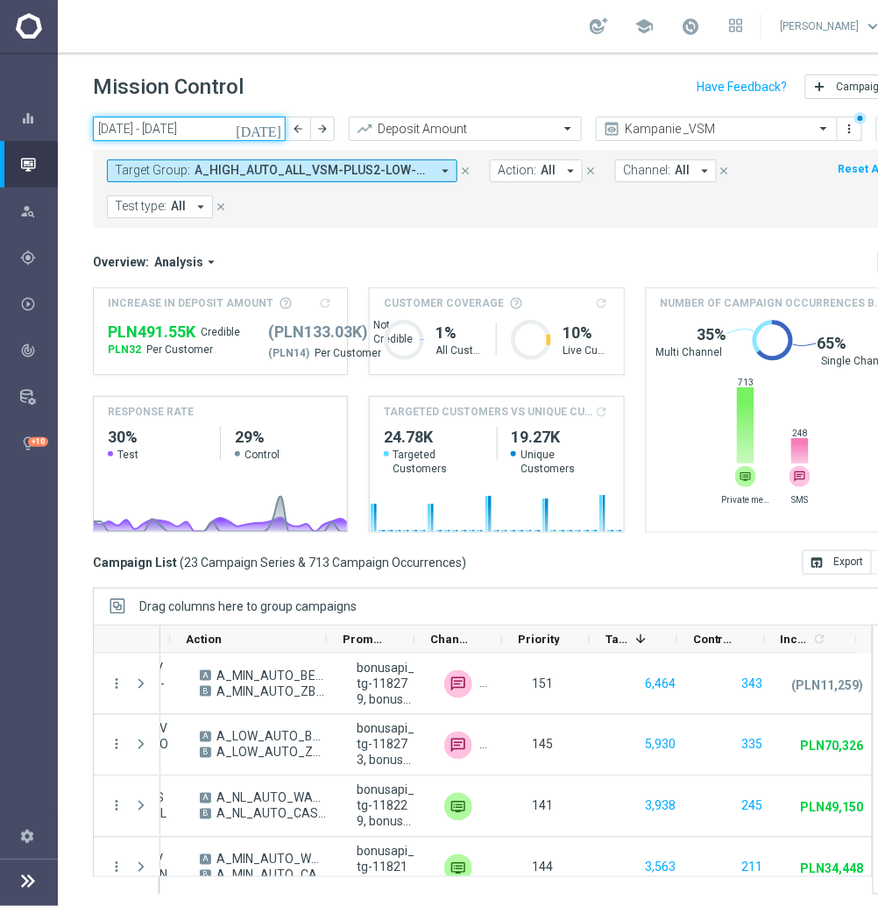
click at [227, 136] on input "[DATE] - [DATE]" at bounding box center [189, 129] width 193 height 25
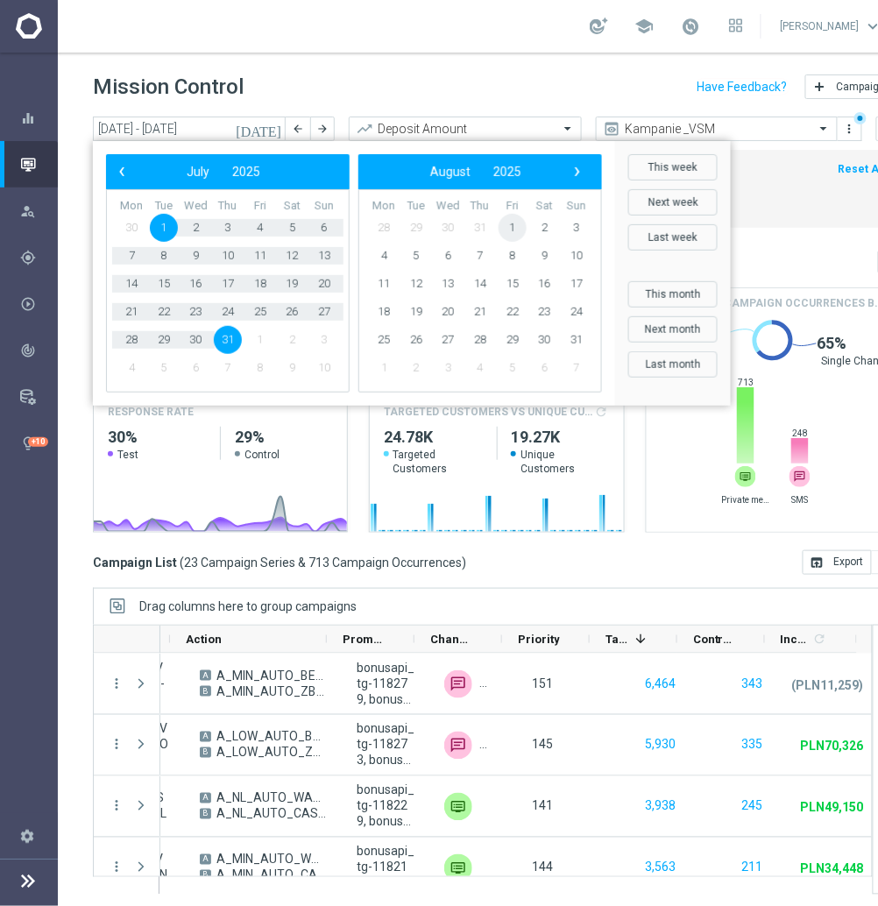
click at [511, 226] on span "1" at bounding box center [513, 228] width 28 height 28
click at [329, 341] on span "31" at bounding box center [324, 340] width 28 height 28
type input "[DATE] - [DATE]"
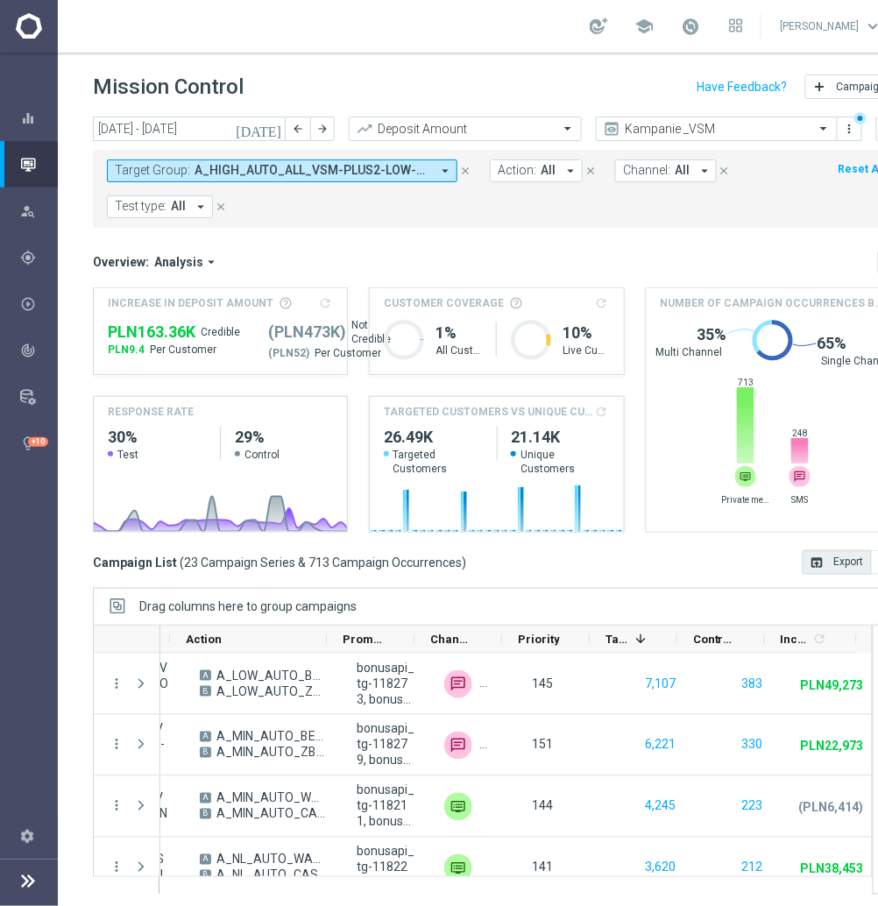
click at [853, 556] on button "open_in_browser Export" at bounding box center [837, 563] width 69 height 25
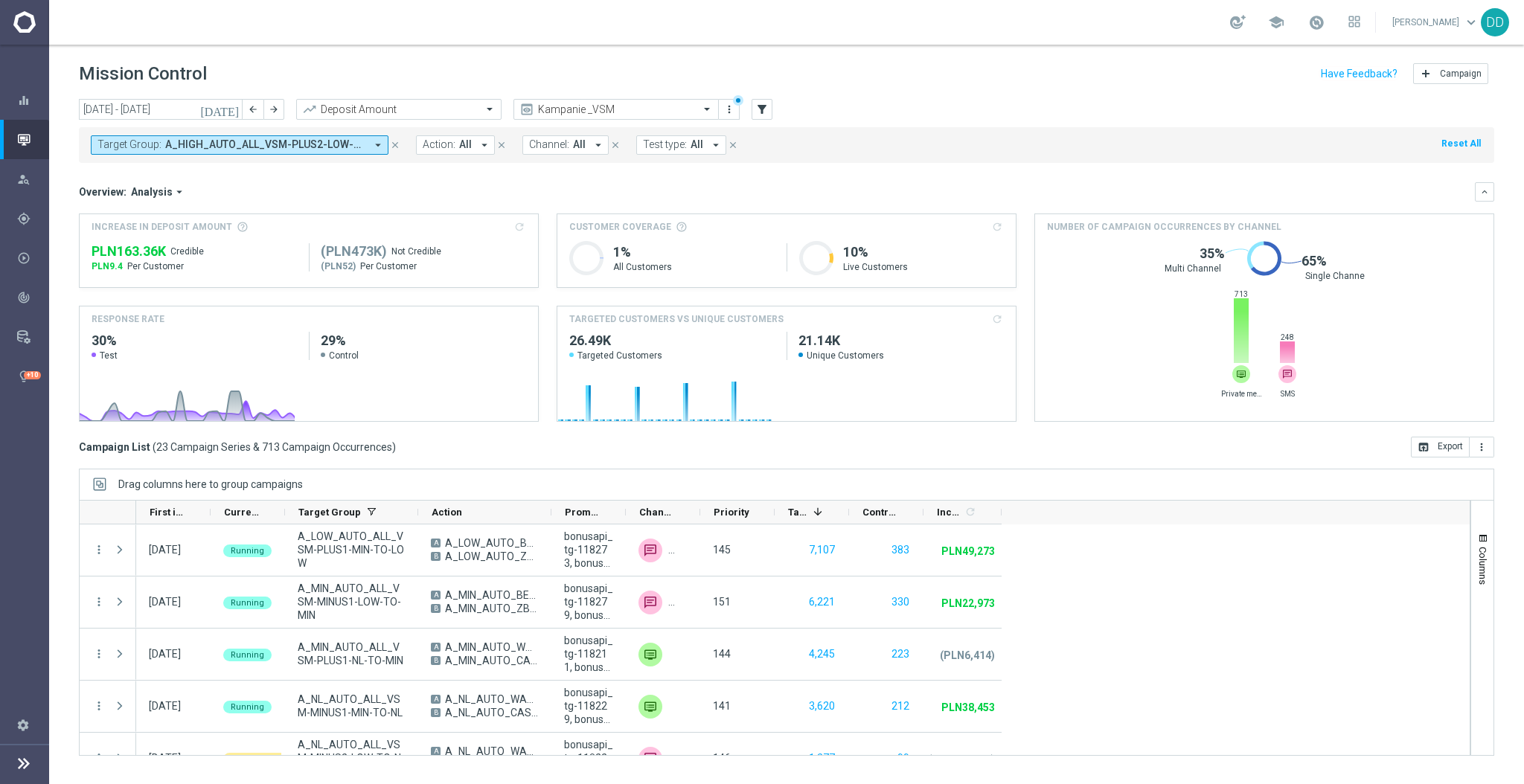
scroll to position [0, 0]
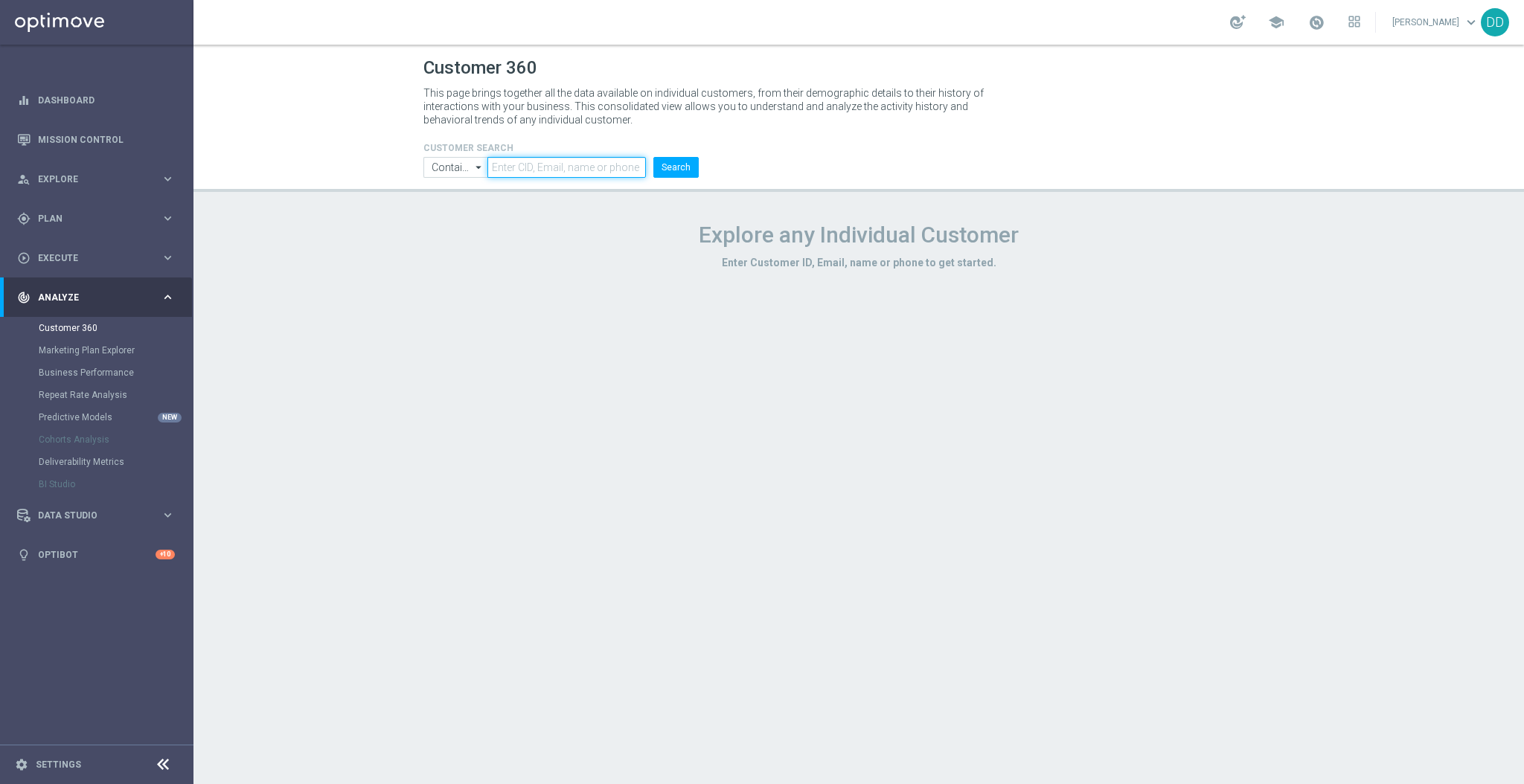
click at [516, 164] on input "text" at bounding box center [566, 167] width 159 height 21
click at [516, 176] on input "text" at bounding box center [566, 167] width 159 height 21
paste input "950073"
type input "950073"
click at [680, 168] on button "Search" at bounding box center [676, 167] width 45 height 21
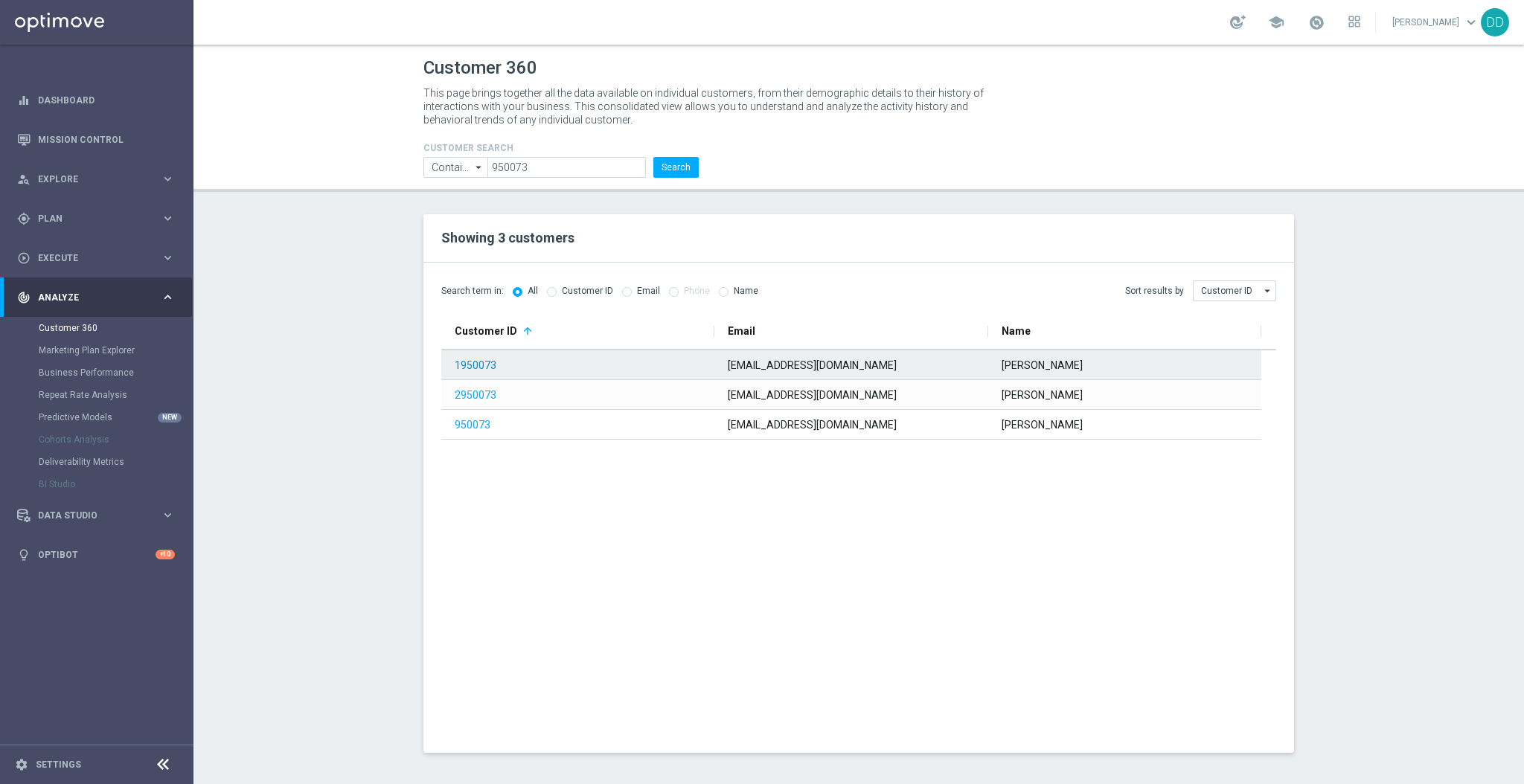
click at [478, 369] on link "1950073" at bounding box center [475, 365] width 42 height 12
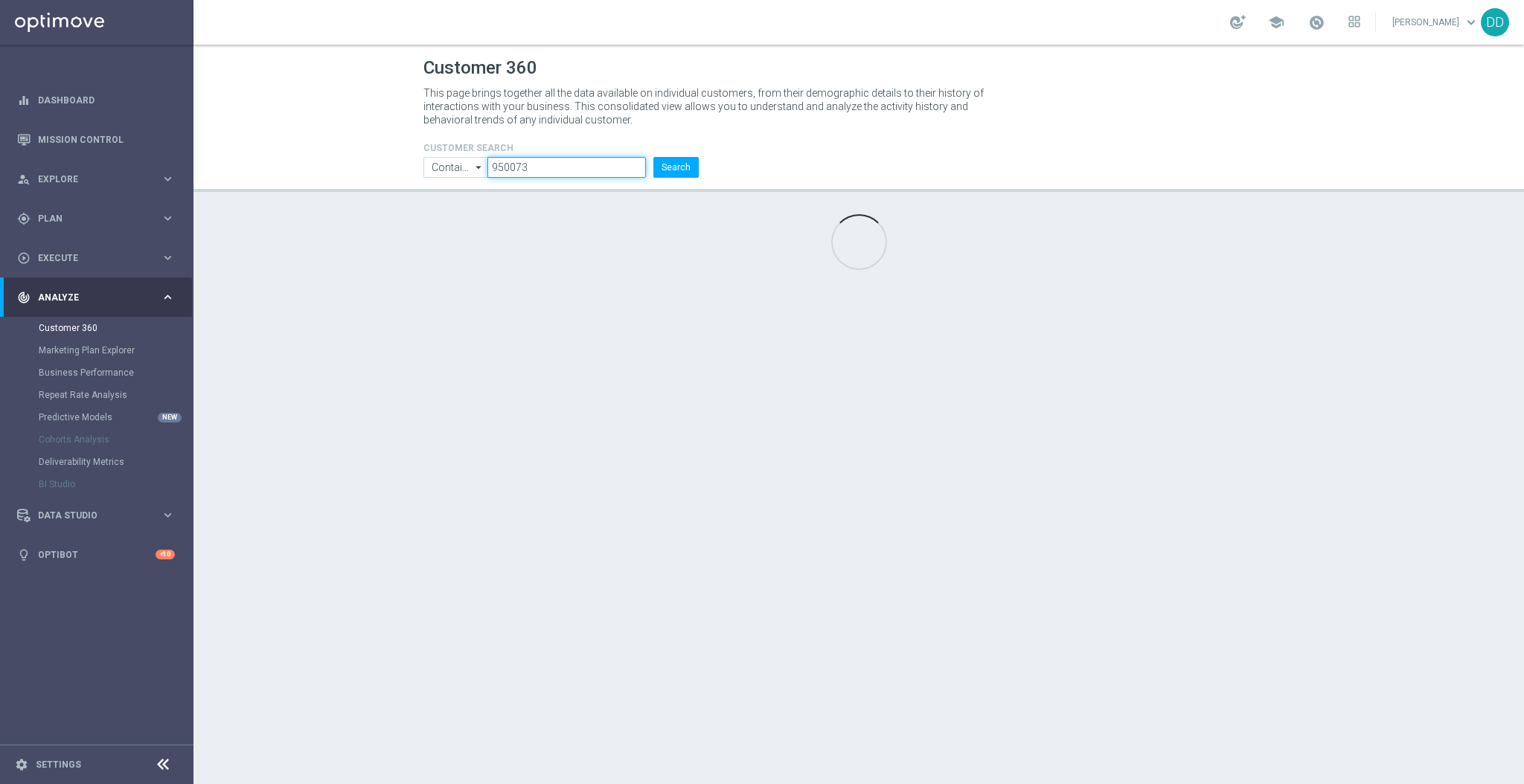
click at [558, 162] on input "950073" at bounding box center [566, 167] width 159 height 21
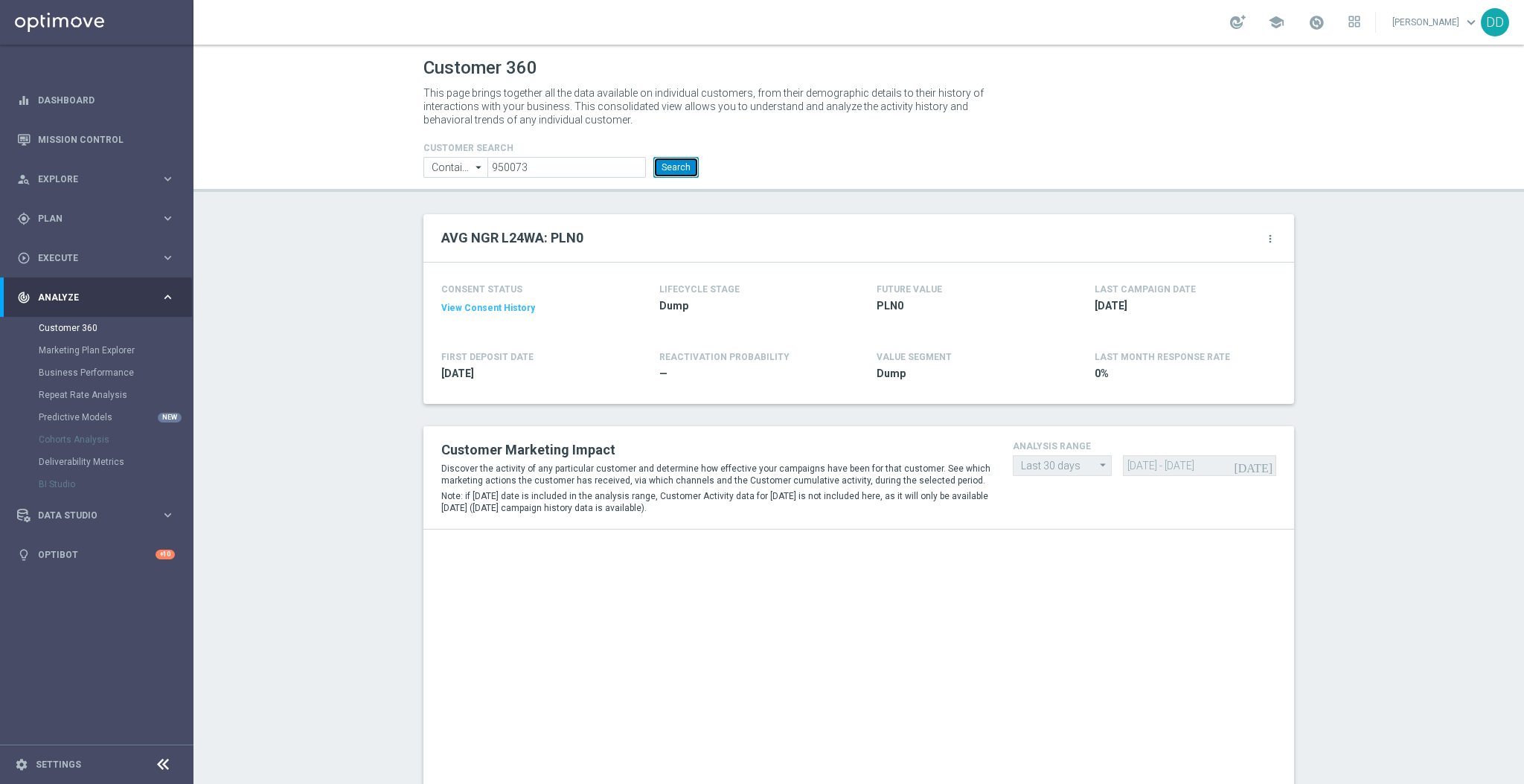
click at [689, 171] on button "Search" at bounding box center [676, 167] width 45 height 21
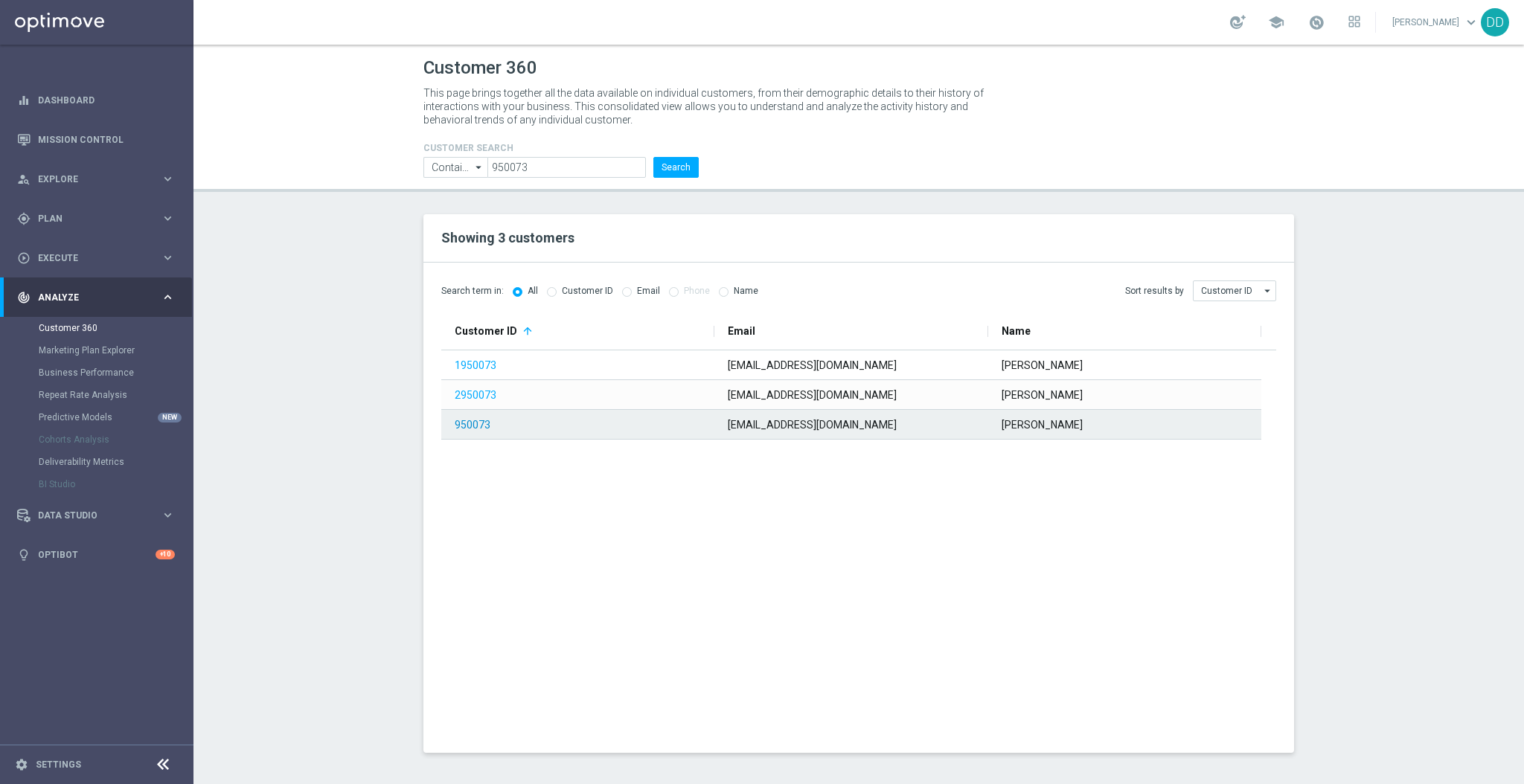
click at [472, 428] on link "950073" at bounding box center [473, 425] width 36 height 12
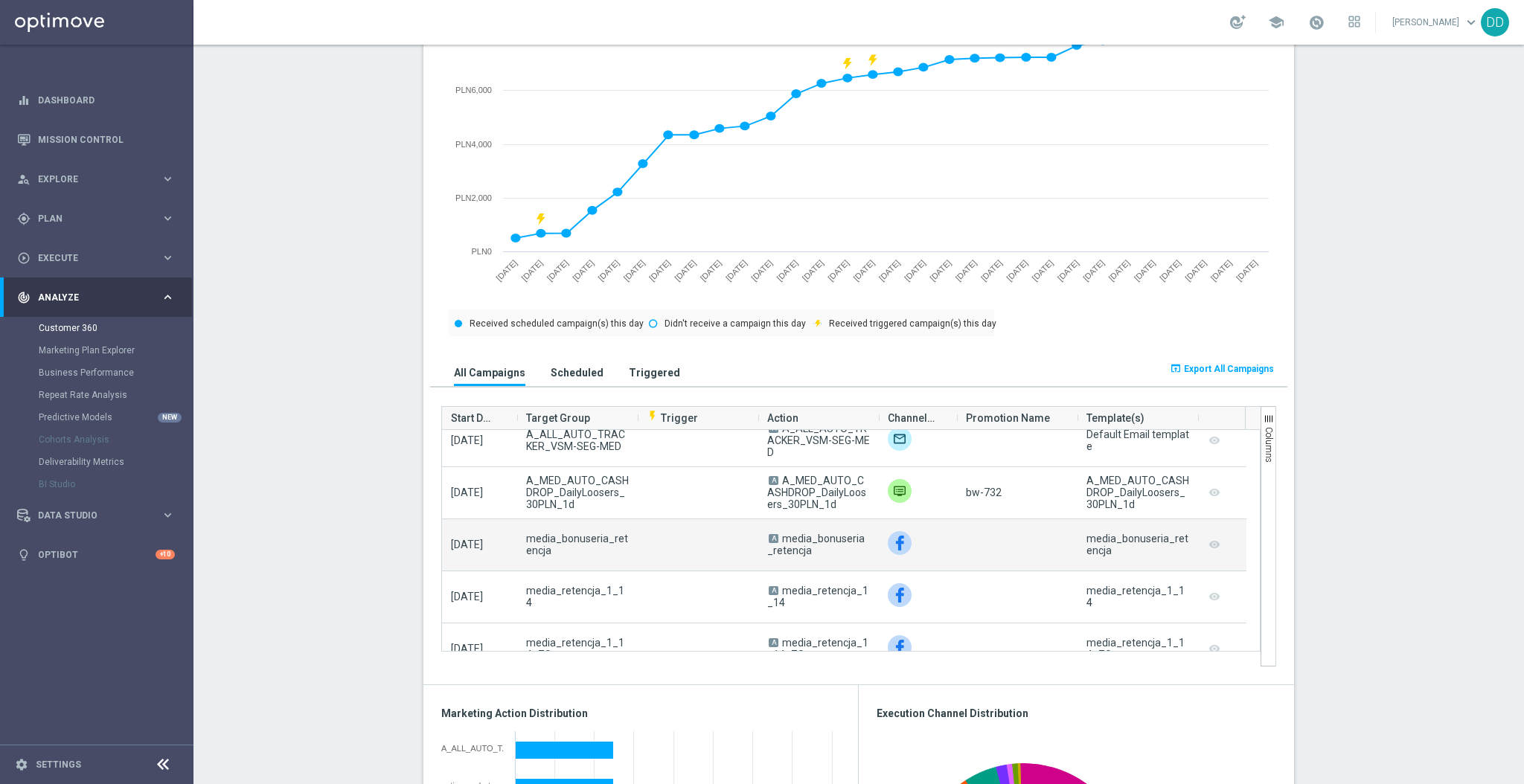
scroll to position [396, 0]
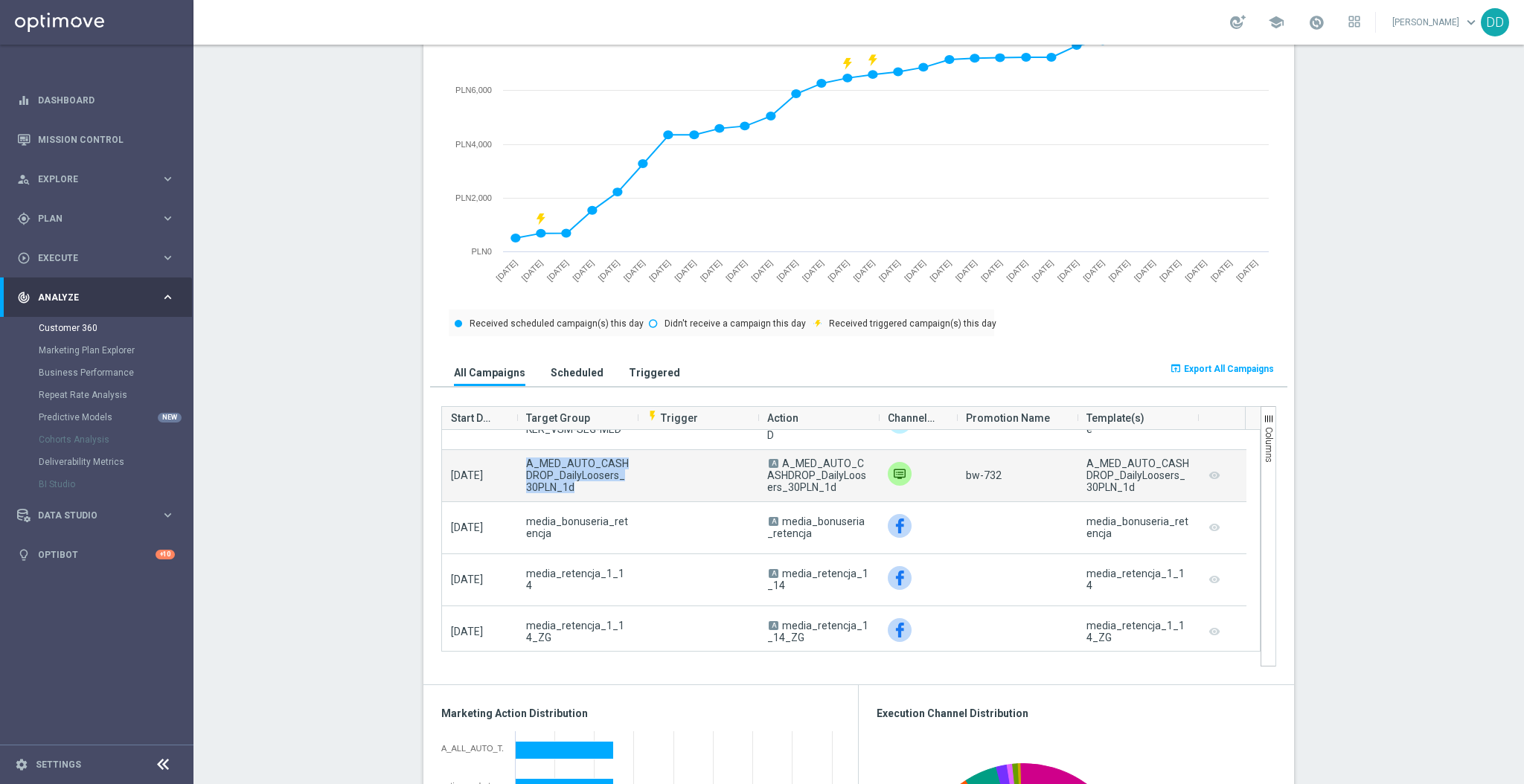
drag, startPoint x: 516, startPoint y: 462, endPoint x: 576, endPoint y: 488, distance: 65.4
click at [576, 488] on div "A_MED_AUTO_CASHDROP_DailyLoosers_30PLN_1d" at bounding box center [577, 475] width 121 height 51
copy span "A_MED_AUTO_CASHDROP_DailyLoosers_30PLN_1d"
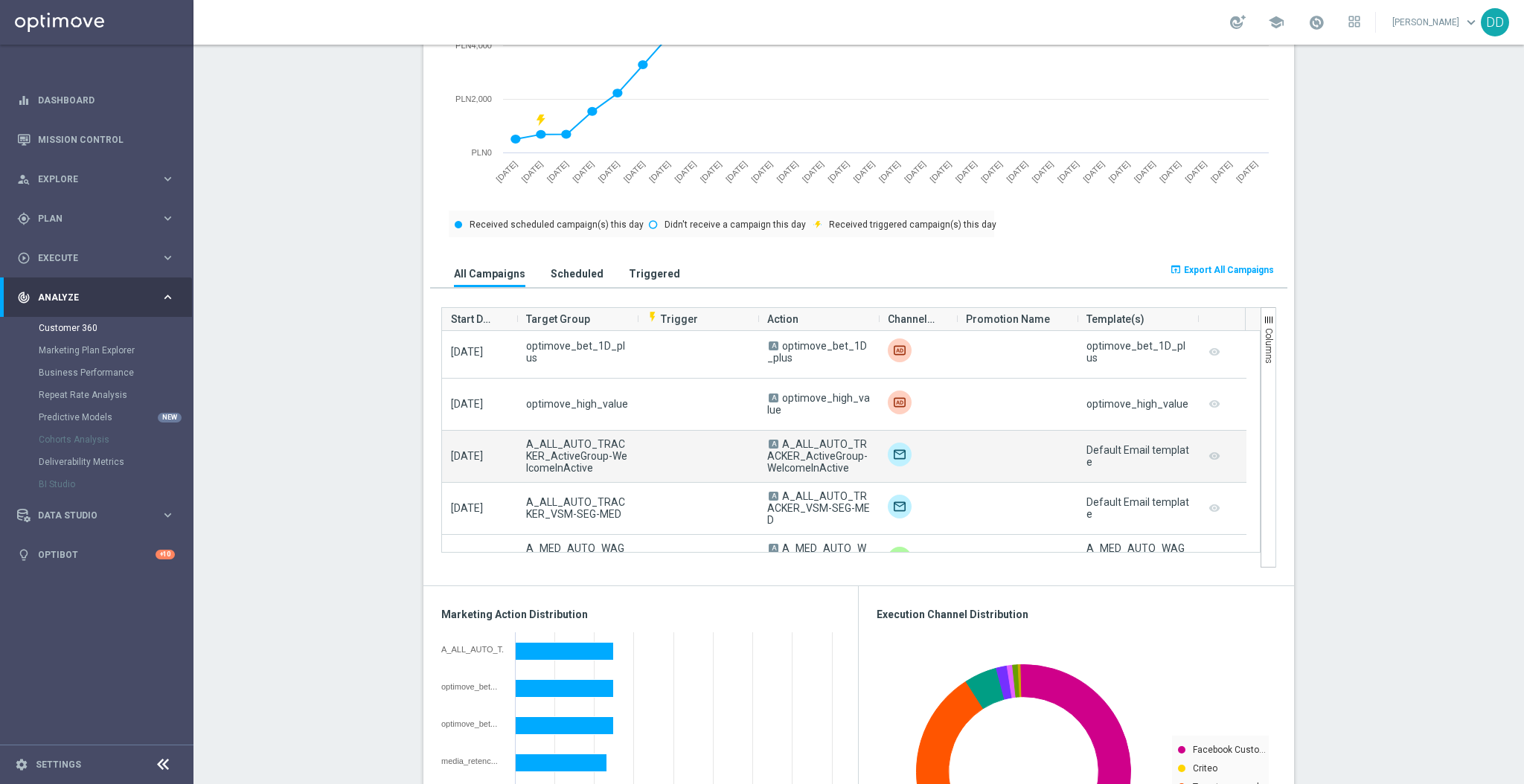
scroll to position [2083, 0]
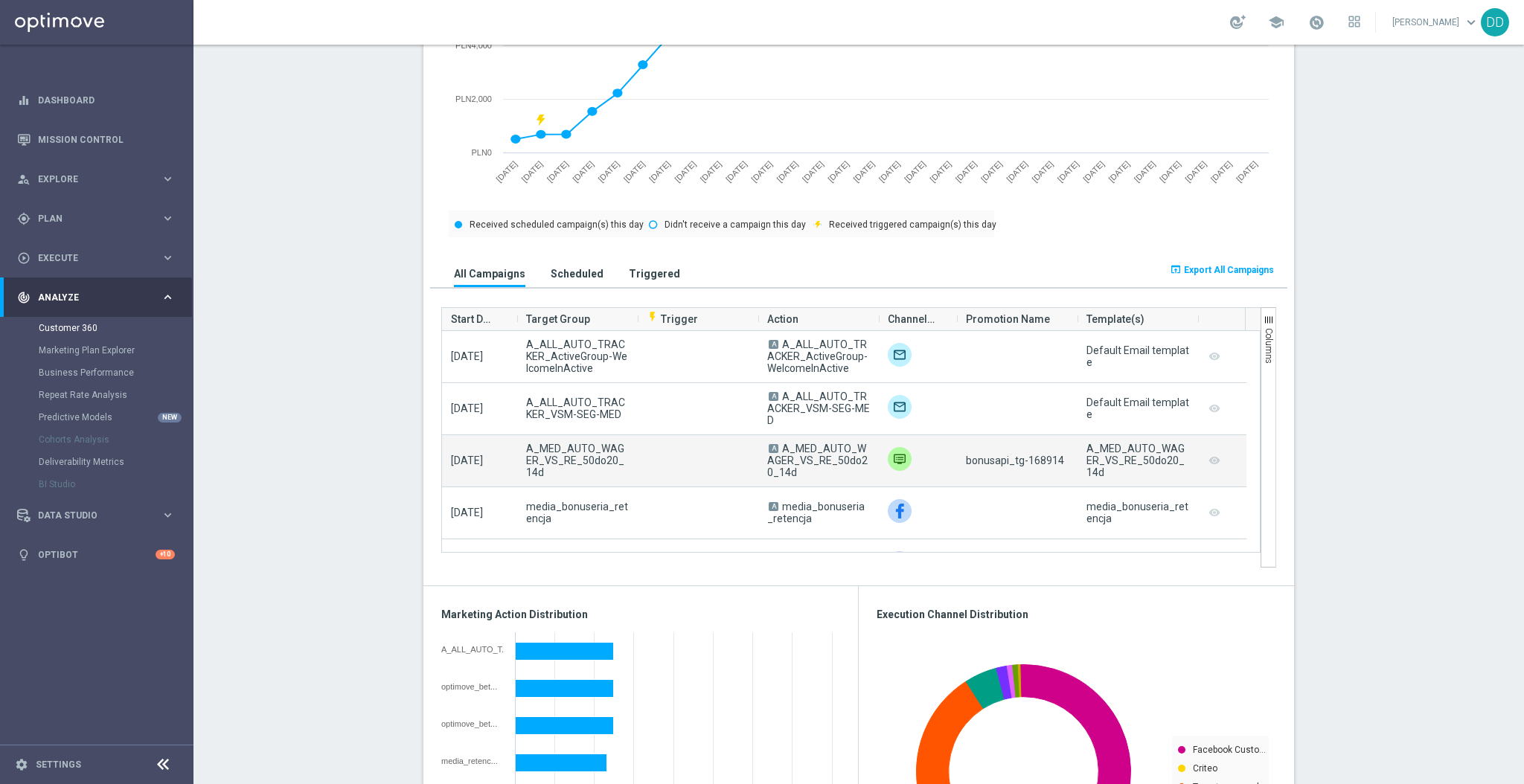
drag, startPoint x: 629, startPoint y: 463, endPoint x: 564, endPoint y: 468, distance: 65.2
click at [564, 468] on div "2025-09-03 A_MED_AUTO_WAGER_VS_RE_50do20_14d A A_MED_AUTO_WAGER_VS_RE_50do20_14…" at bounding box center [845, 461] width 805 height 52
drag, startPoint x: 513, startPoint y: 444, endPoint x: 539, endPoint y: 474, distance: 39.7
click at [539, 474] on div "A_MED_AUTO_WAGER_VS_RE_50do20_14d" at bounding box center [577, 461] width 121 height 51
copy span "A_MED_AUTO_WAGER_VS_RE_50do20_14d"
